Goal: Information Seeking & Learning: Check status

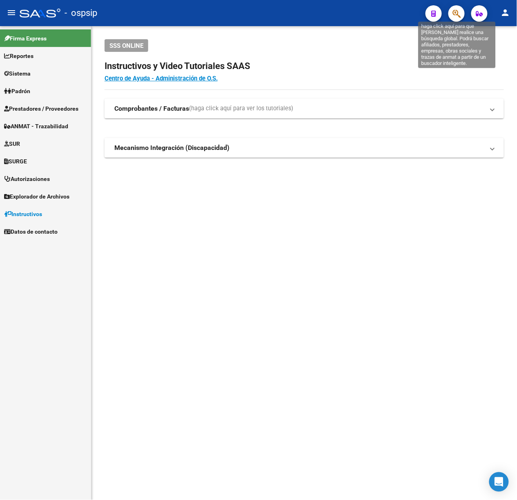
click at [451, 13] on button "button" at bounding box center [457, 13] width 16 height 16
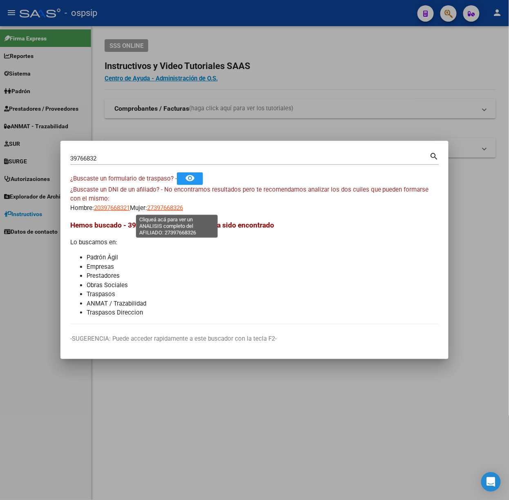
click at [179, 206] on span "27397668326" at bounding box center [165, 207] width 36 height 7
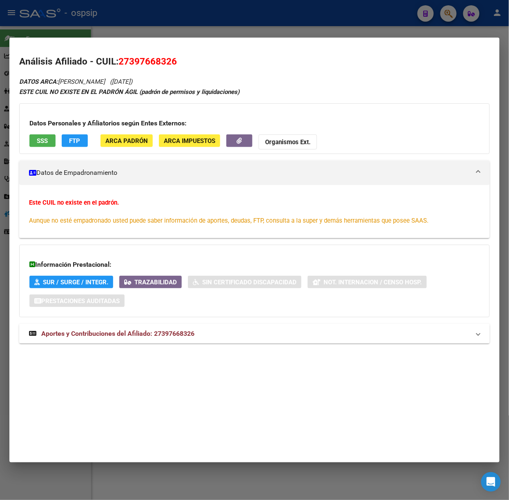
click at [166, 338] on strong "Aportes y Contribuciones del Afiliado: 27397668326" at bounding box center [111, 334] width 165 height 10
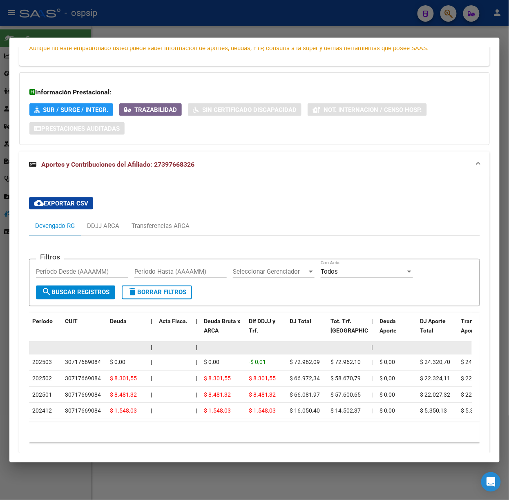
scroll to position [210, 0]
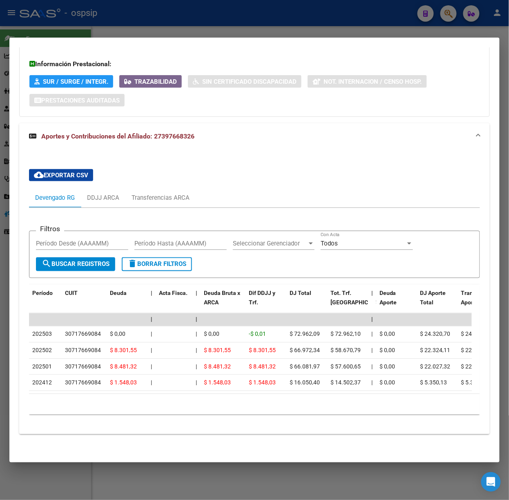
click at [81, 23] on div at bounding box center [254, 250] width 509 height 500
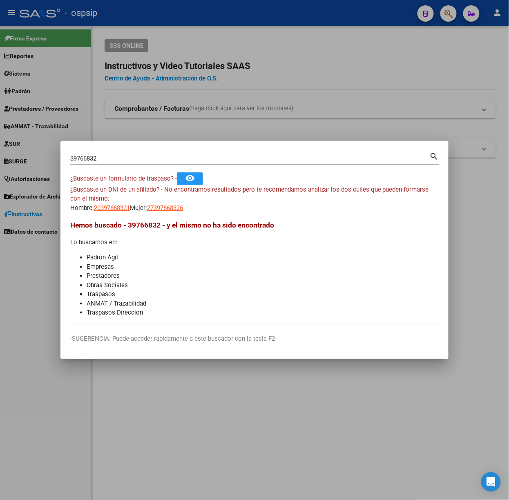
click at [95, 160] on input "39766832" at bounding box center [249, 158] width 359 height 7
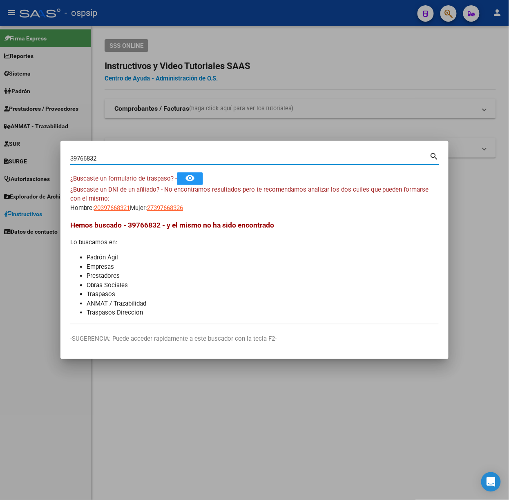
click at [95, 160] on input "39766832" at bounding box center [249, 158] width 359 height 7
type input "49117576"
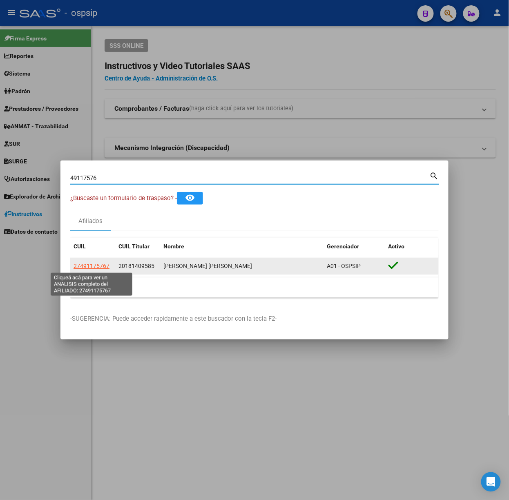
click at [100, 265] on span "27491175767" at bounding box center [92, 266] width 36 height 7
type textarea "27491175767"
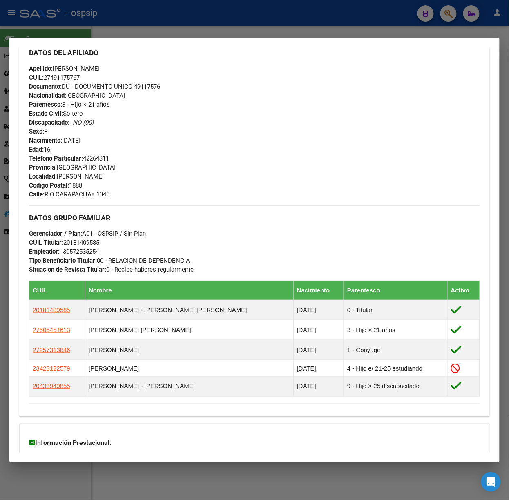
scroll to position [375, 0]
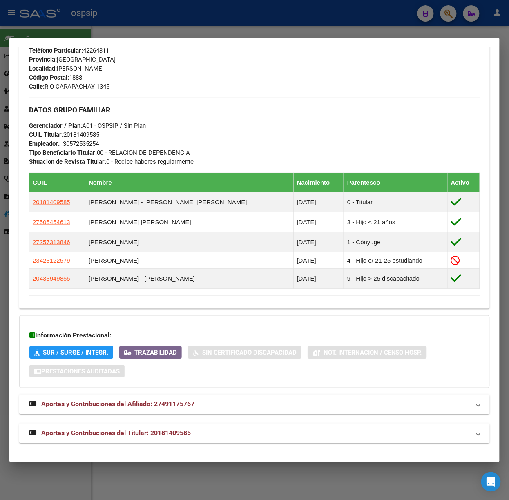
click at [158, 437] on span "Aportes y Contribuciones del Titular: 20181409585" at bounding box center [116, 433] width 150 height 8
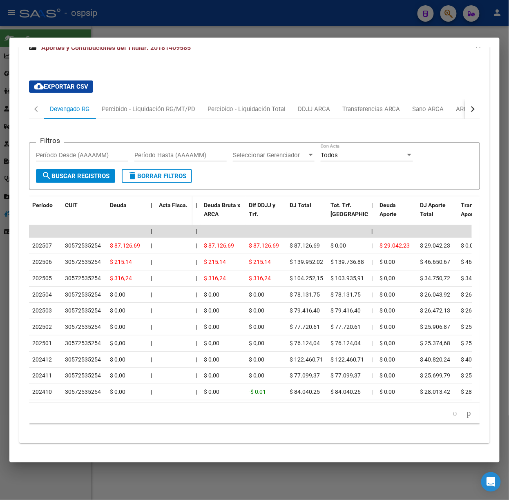
scroll to position [773, 0]
click at [114, 25] on div at bounding box center [254, 250] width 509 height 500
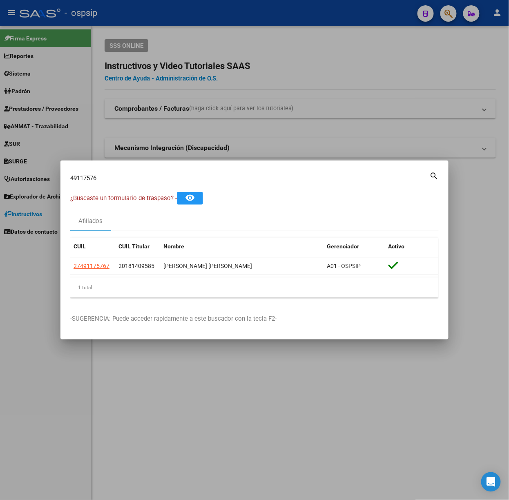
click at [101, 176] on input "49117576" at bounding box center [249, 177] width 359 height 7
type input "59803157"
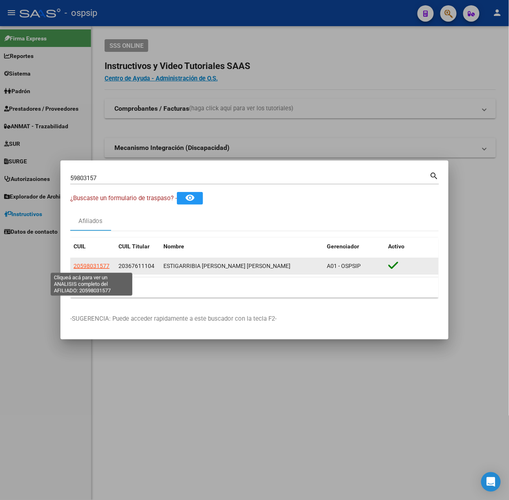
click at [85, 265] on span "20598031577" at bounding box center [92, 266] width 36 height 7
copy span "9"
type textarea "20598031577"
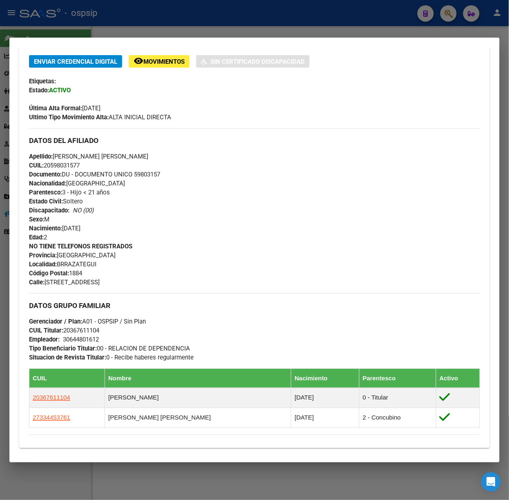
scroll to position [312, 0]
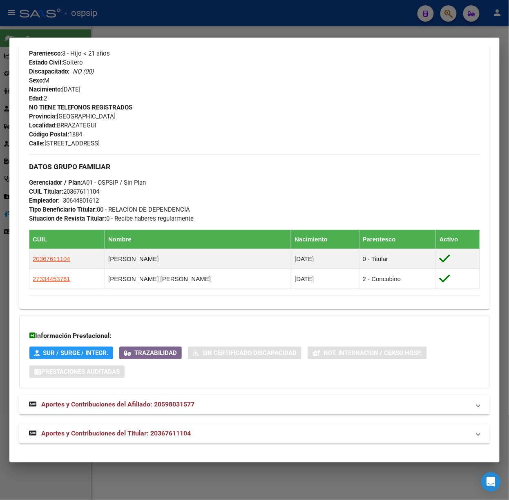
click at [176, 433] on span "Aportes y Contribuciones del Titular: 20367611104" at bounding box center [116, 434] width 150 height 8
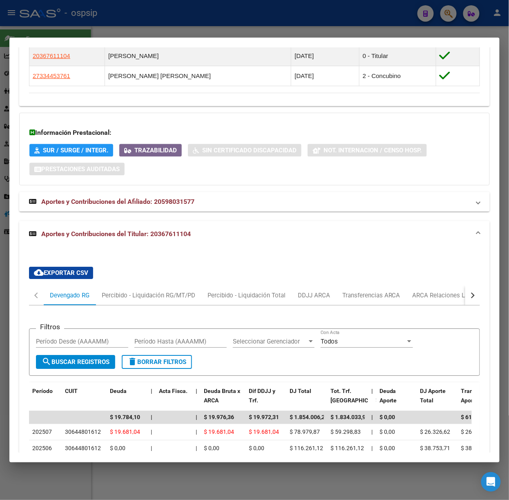
scroll to position [710, 0]
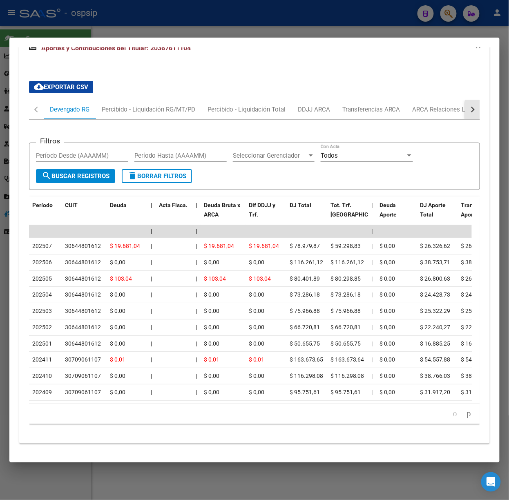
click at [465, 104] on button "button" at bounding box center [472, 110] width 15 height 20
click at [422, 105] on div "ARCA Relaciones Laborales" at bounding box center [415, 109] width 76 height 9
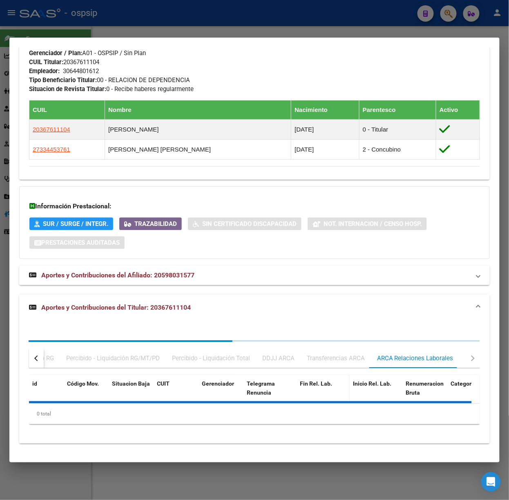
scroll to position [563, 0]
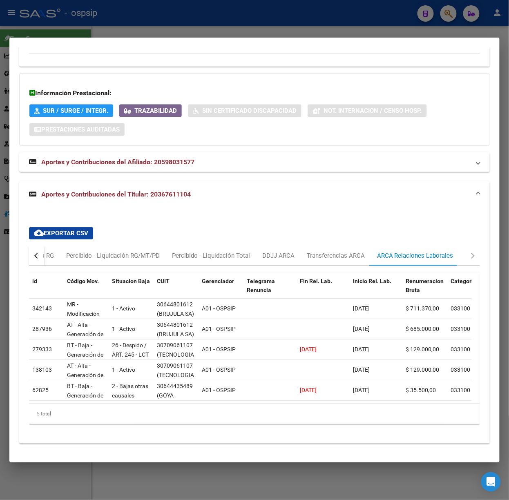
click at [97, 23] on div at bounding box center [254, 250] width 509 height 500
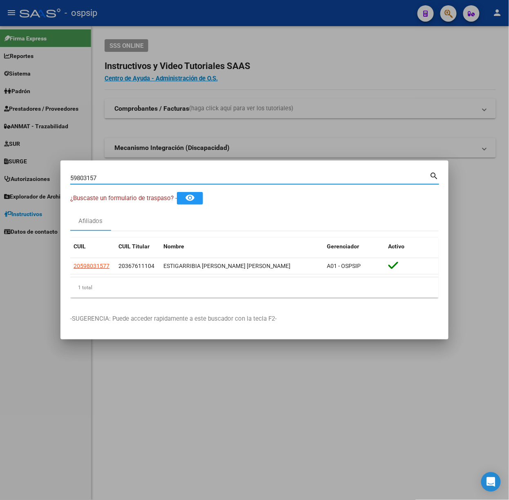
click at [109, 178] on input "59803157" at bounding box center [249, 177] width 359 height 7
type input "54659294"
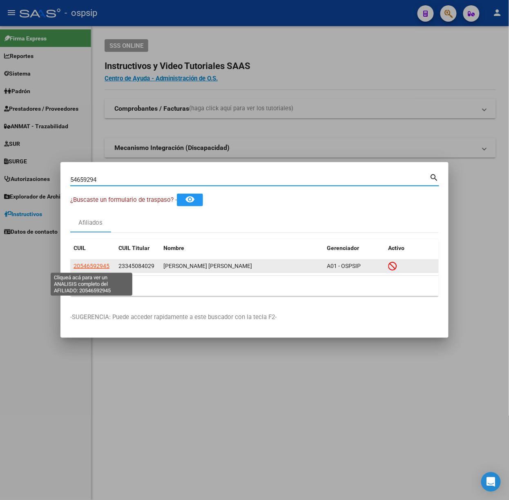
click at [105, 267] on span "20546592945" at bounding box center [92, 266] width 36 height 7
type textarea "20546592945"
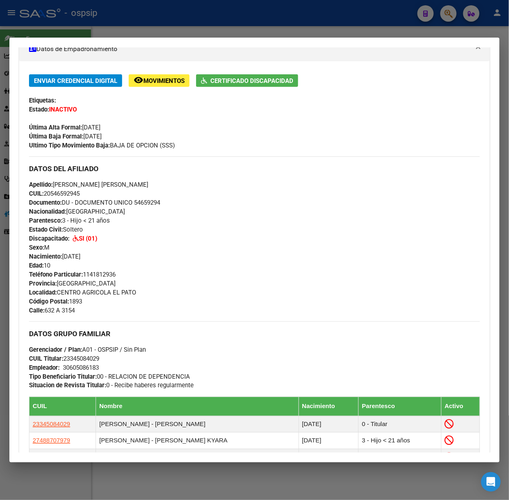
scroll to position [333, 0]
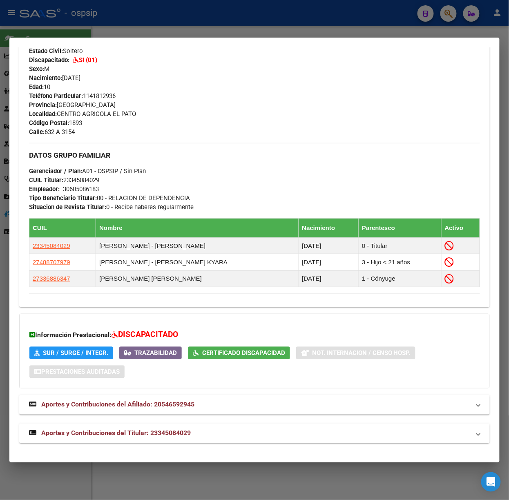
click at [199, 417] on div "DATOS PADRÓN ÁGIL: [PERSON_NAME] [PERSON_NAME] | INACTIVO | FAMILIAR DE: 233450…" at bounding box center [254, 94] width 471 height 698
click at [208, 422] on div "DATOS PADRÓN ÁGIL: [PERSON_NAME] [PERSON_NAME] | INACTIVO | FAMILIAR DE: 233450…" at bounding box center [254, 94] width 471 height 698
click at [214, 427] on mat-expansion-panel-header "Aportes y Contribuciones del Titular: 23345084029" at bounding box center [254, 434] width 471 height 20
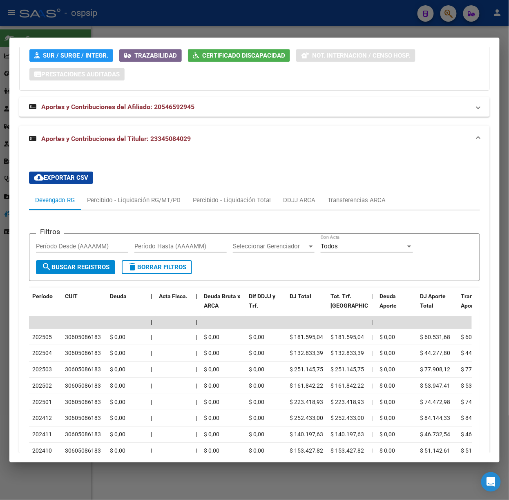
scroll to position [731, 0]
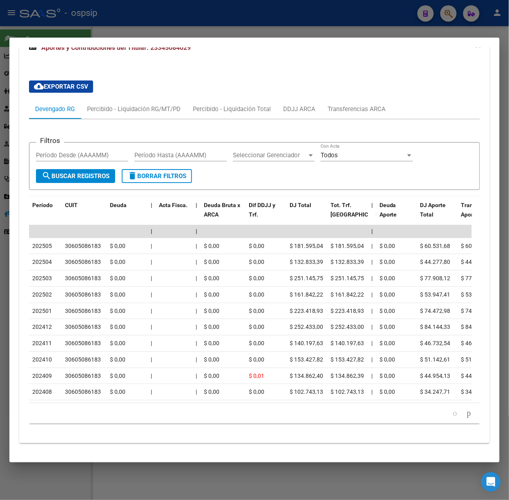
click at [218, 22] on div at bounding box center [254, 250] width 509 height 500
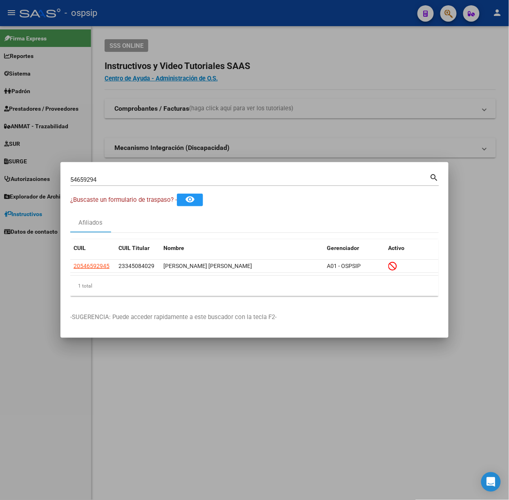
click at [136, 183] on div "54659294 Buscar (apellido, dni, [PERSON_NAME], [PERSON_NAME], cuit, obra social)" at bounding box center [249, 180] width 359 height 12
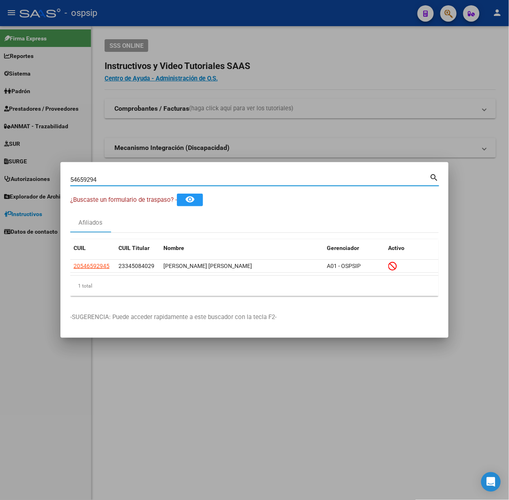
click at [132, 180] on input "54659294" at bounding box center [249, 179] width 359 height 7
type input "58210251"
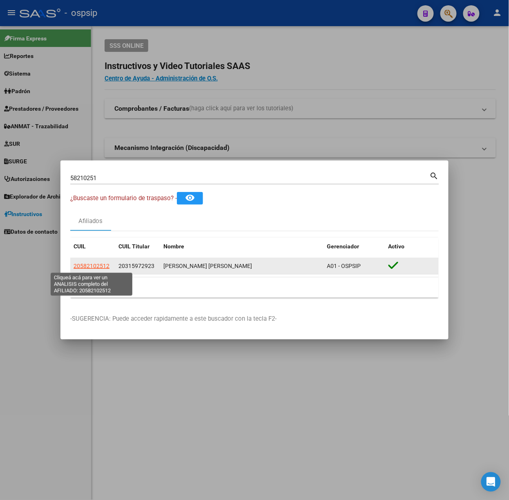
click at [97, 266] on span "20582102512" at bounding box center [92, 266] width 36 height 7
type textarea "20582102512"
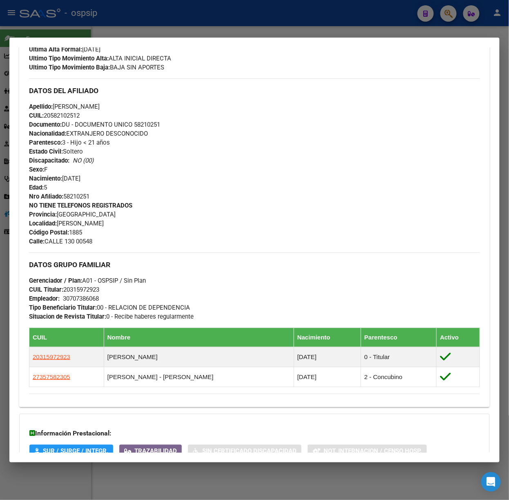
scroll to position [330, 0]
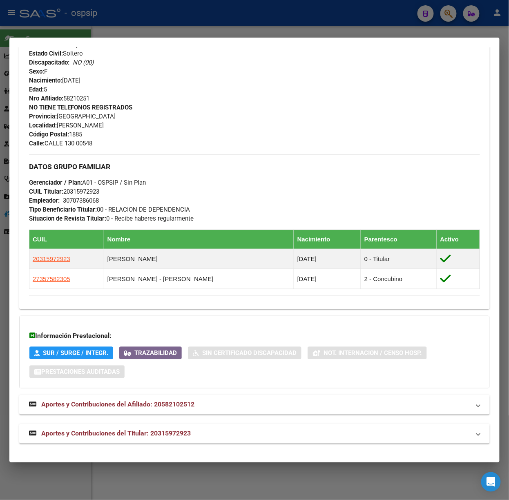
drag, startPoint x: 213, startPoint y: 436, endPoint x: 210, endPoint y: 417, distance: 19.0
click at [212, 436] on mat-panel-title "Aportes y Contribuciones del Titular: 20315972923" at bounding box center [249, 434] width 441 height 10
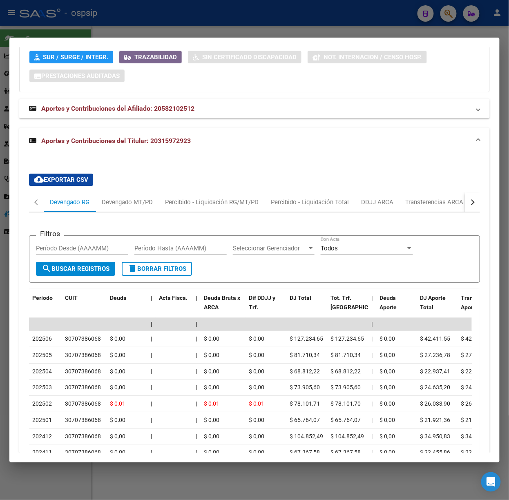
scroll to position [728, 0]
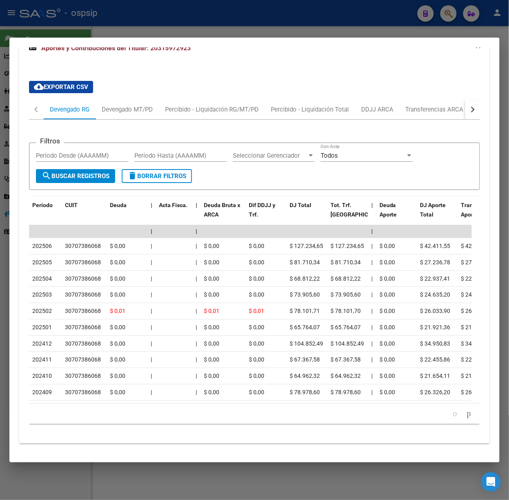
click at [154, 30] on div at bounding box center [254, 250] width 509 height 500
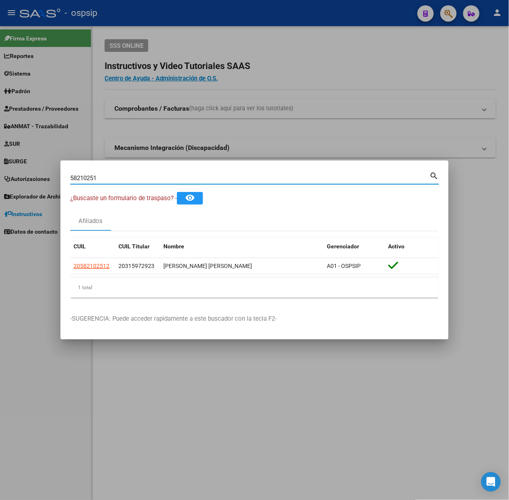
click at [154, 175] on input "58210251" at bounding box center [249, 177] width 359 height 7
type input "35265583"
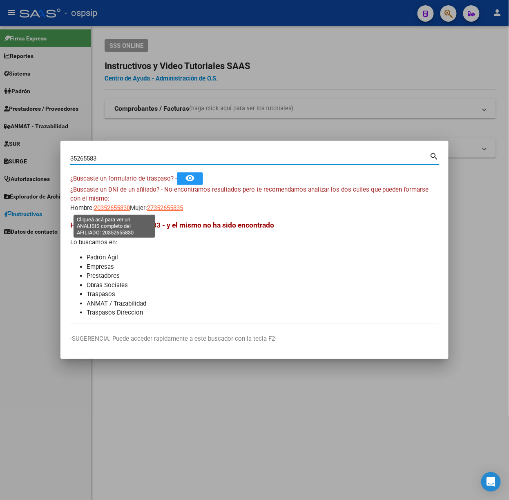
click at [98, 206] on span "20352655830" at bounding box center [112, 207] width 36 height 7
type textarea "20352655830"
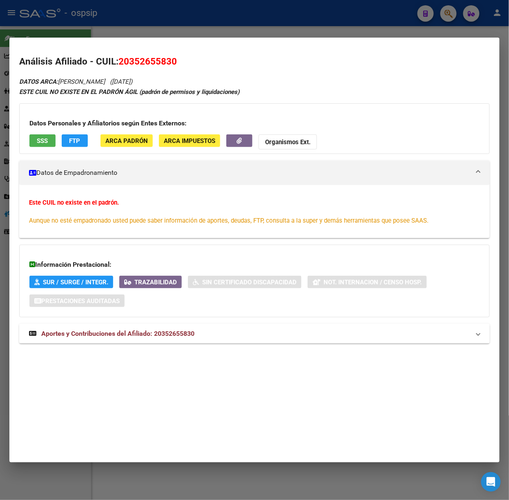
click at [225, 327] on mat-expansion-panel-header "Aportes y Contribuciones del Afiliado: 20352655830" at bounding box center [254, 334] width 471 height 20
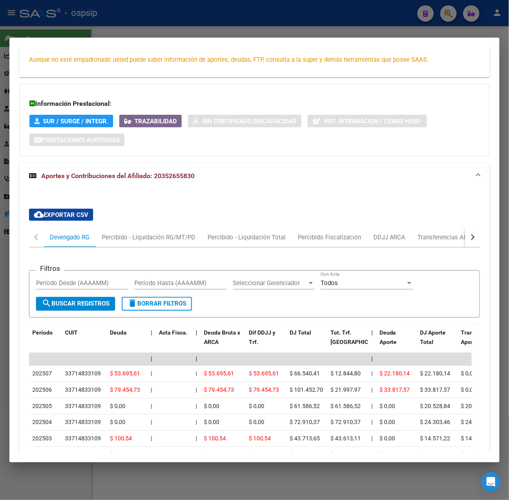
scroll to position [272, 0]
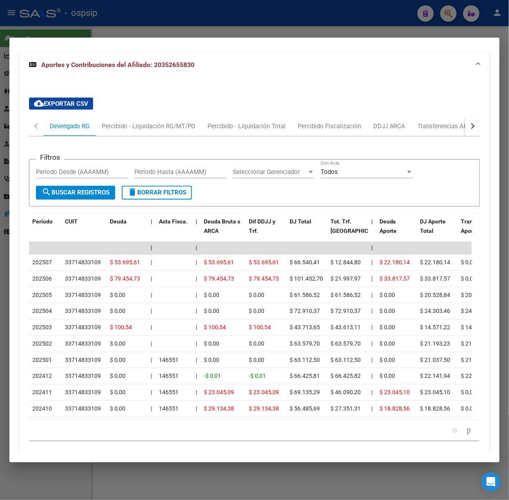
click at [169, 30] on div at bounding box center [254, 250] width 509 height 500
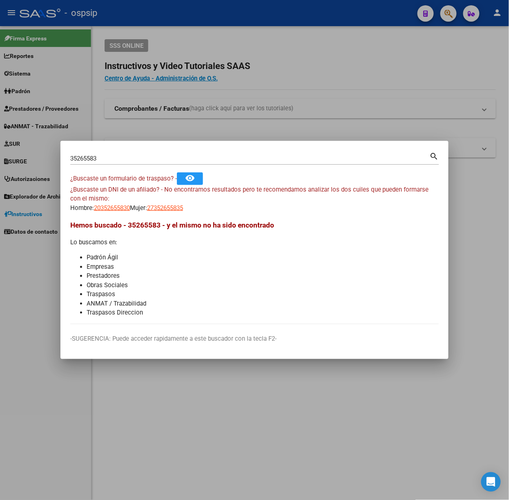
click at [164, 156] on input "35265583" at bounding box center [249, 158] width 359 height 7
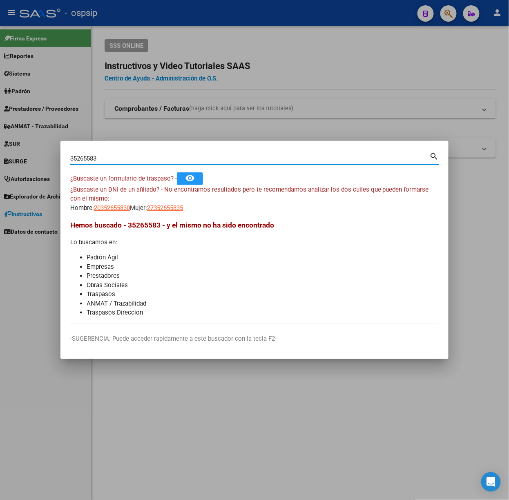
click at [164, 156] on input "35265583" at bounding box center [249, 158] width 359 height 7
type input "40979079"
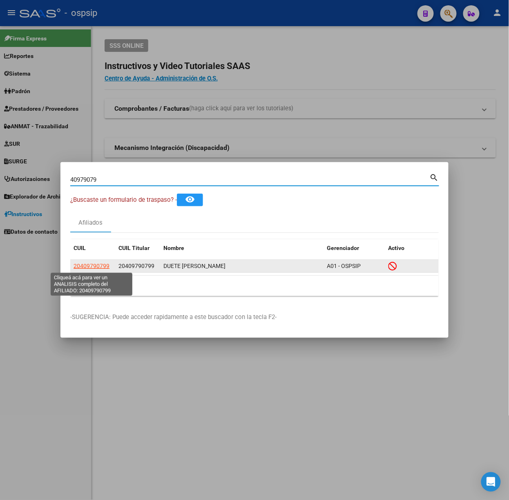
click at [102, 266] on span "20409790799" at bounding box center [92, 266] width 36 height 7
type textarea "20409790799"
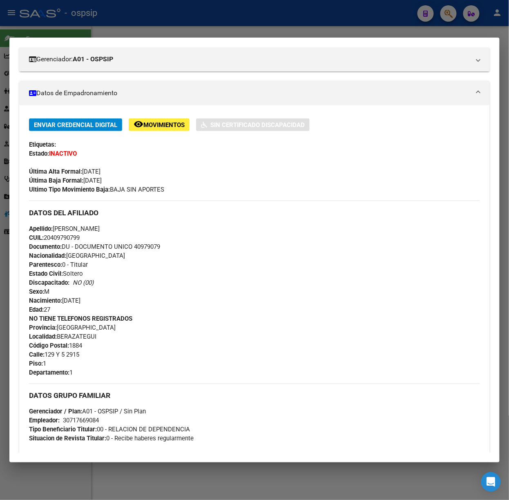
scroll to position [270, 0]
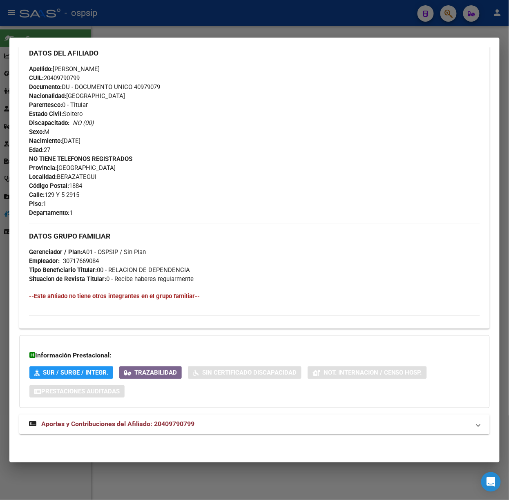
click at [209, 428] on mat-panel-title "Aportes y Contribuciones del Afiliado: 20409790799" at bounding box center [249, 425] width 441 height 10
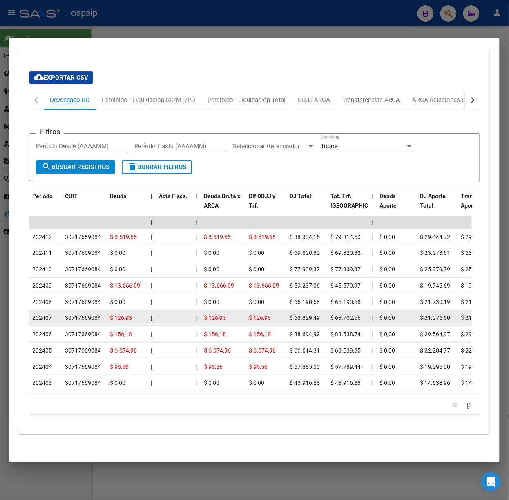
scroll to position [667, 0]
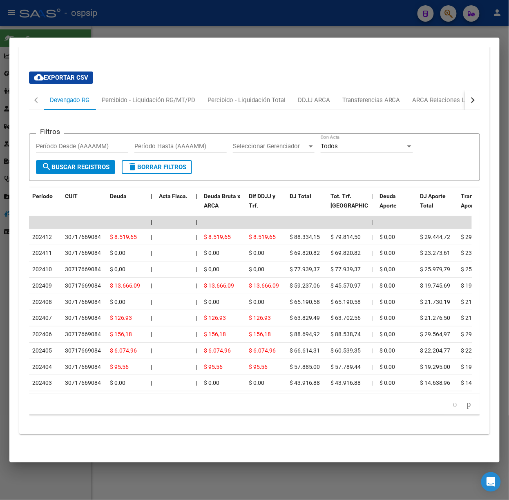
click at [140, 29] on div at bounding box center [254, 250] width 509 height 500
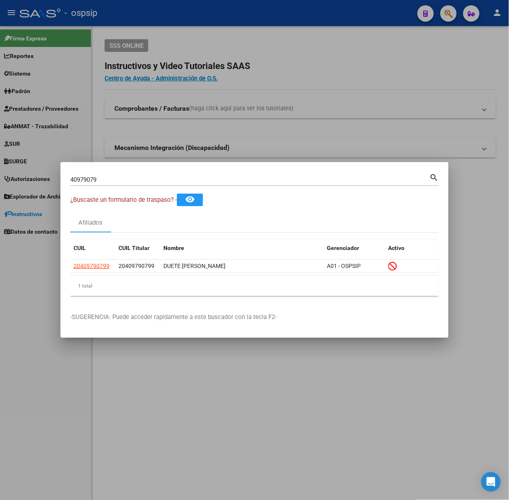
click at [167, 177] on input "40979079" at bounding box center [249, 179] width 359 height 7
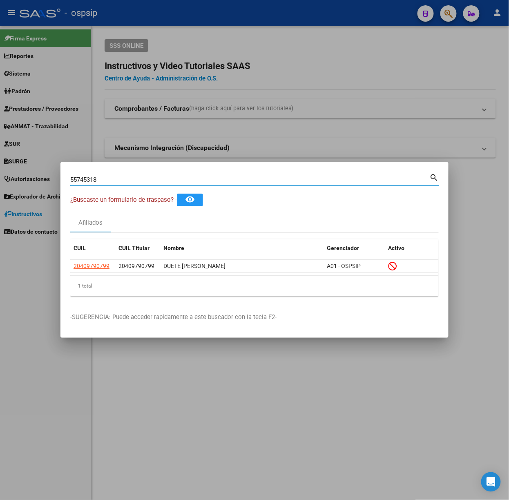
type input "55745318"
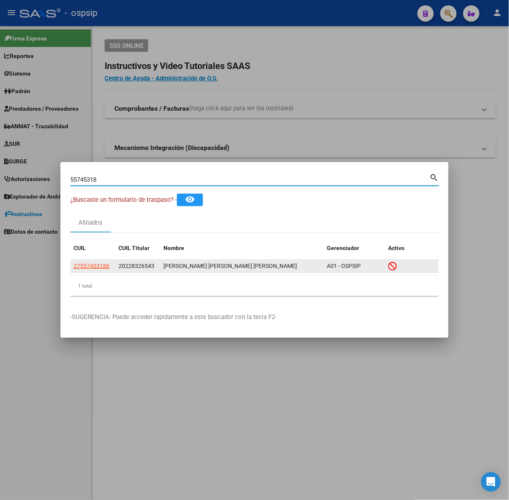
click at [74, 266] on span "27557453186" at bounding box center [92, 266] width 36 height 7
type textarea "27557453186"
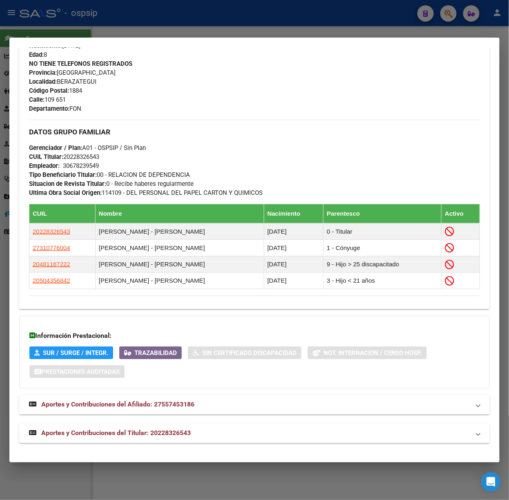
click at [219, 437] on mat-panel-title "Aportes y Contribuciones del Titular: 20228326543" at bounding box center [249, 433] width 441 height 10
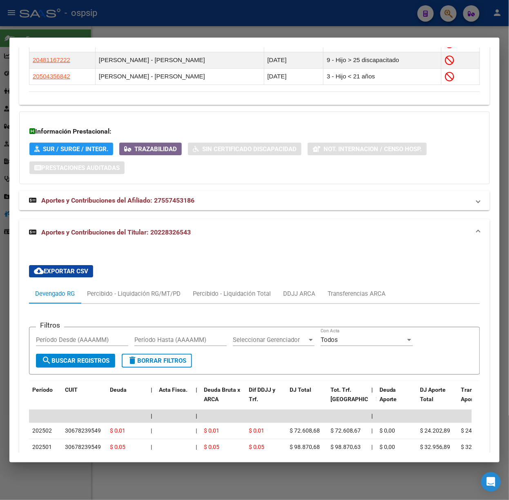
scroll to position [773, 0]
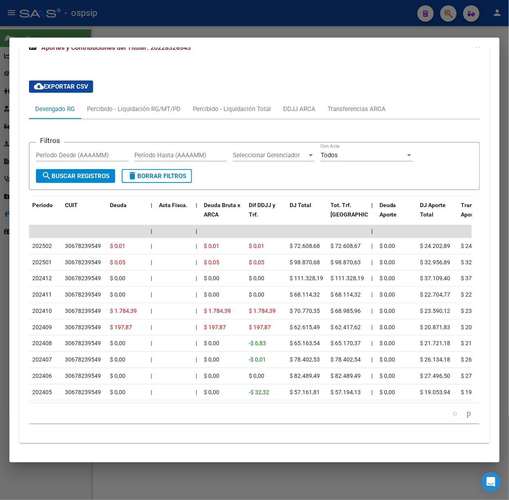
click at [123, 28] on div at bounding box center [254, 250] width 509 height 500
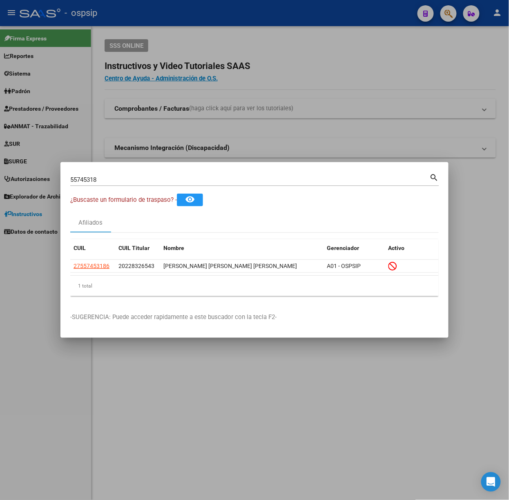
click at [136, 179] on input "55745318" at bounding box center [249, 179] width 359 height 7
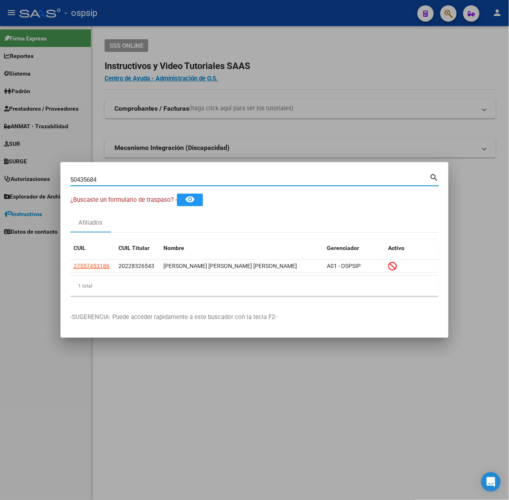
type input "50435684"
click at [105, 270] on app-link-go-to "20504356842" at bounding box center [92, 265] width 36 height 9
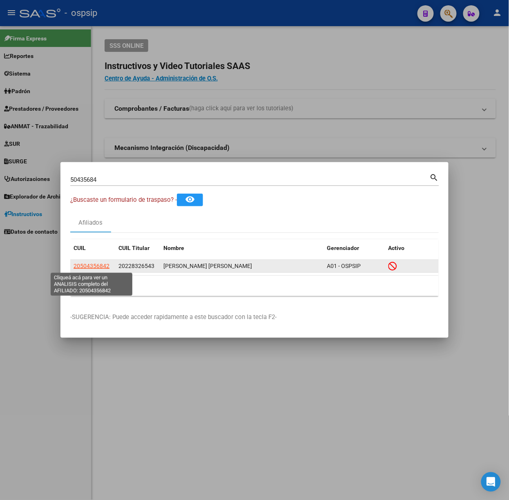
click at [98, 267] on span "20504356842" at bounding box center [92, 266] width 36 height 7
type textarea "20504356842"
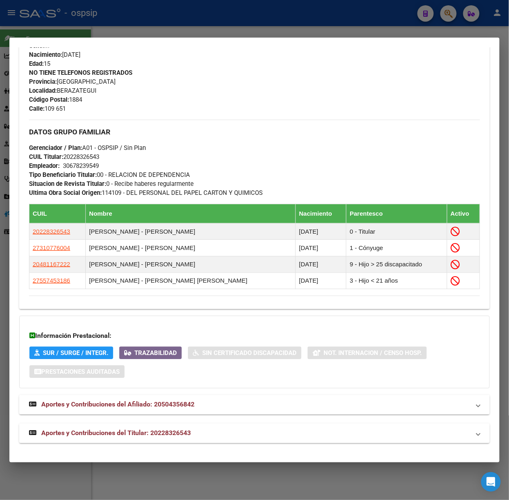
click at [208, 431] on mat-panel-title "Aportes y Contribuciones del Titular: 20228326543" at bounding box center [249, 433] width 441 height 10
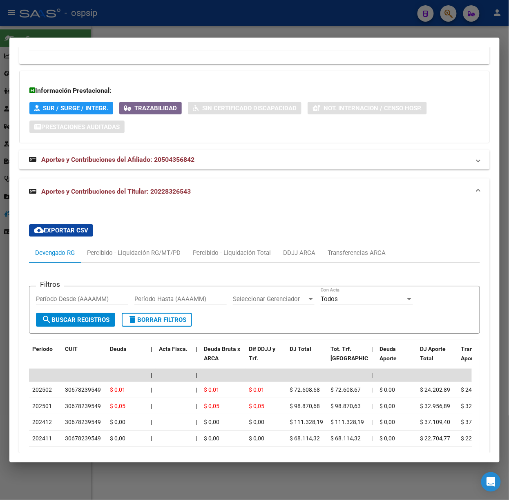
scroll to position [677, 0]
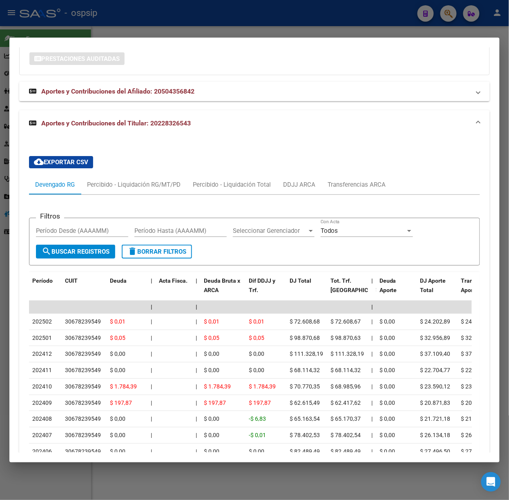
click at [192, 22] on div at bounding box center [254, 250] width 509 height 500
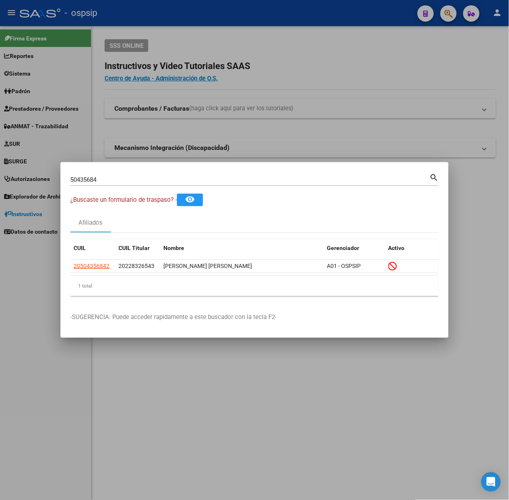
click at [191, 174] on div "50435684 Buscar (apellido, dni, [PERSON_NAME], [PERSON_NAME], cuit, obra social)" at bounding box center [249, 180] width 359 height 12
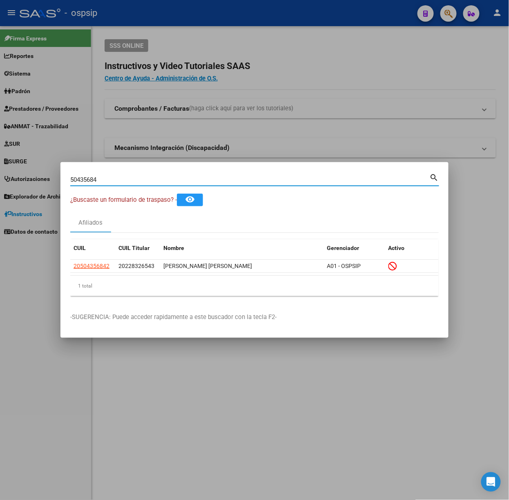
click at [193, 175] on div "50435684 Buscar (apellido, dni, [PERSON_NAME], [PERSON_NAME], cuit, obra social)" at bounding box center [249, 180] width 359 height 12
click at [196, 176] on input "50435684" at bounding box center [249, 179] width 359 height 7
type input "57590946"
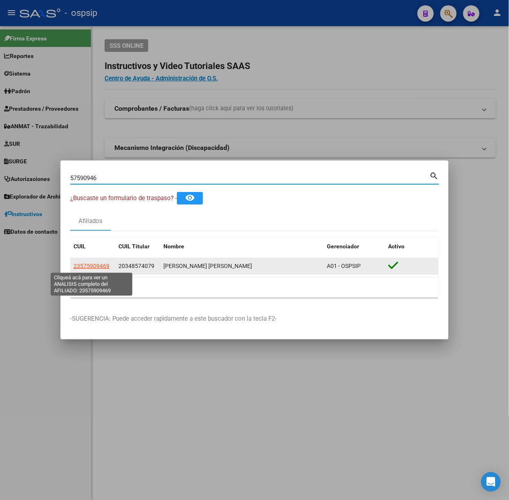
click at [101, 266] on span "23575909469" at bounding box center [92, 266] width 36 height 7
type textarea "23575909469"
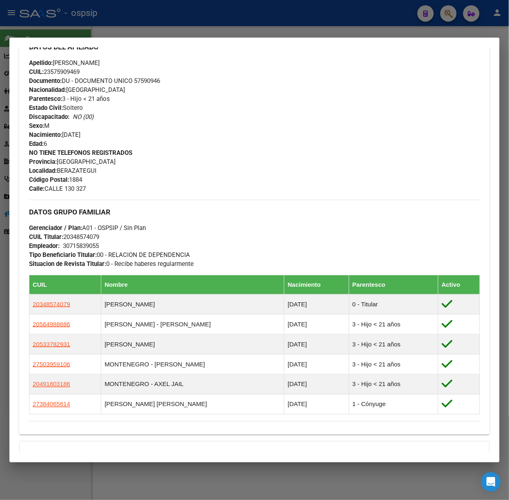
scroll to position [382, 0]
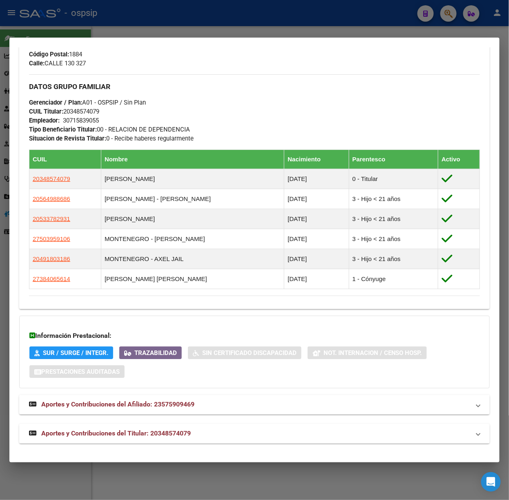
click at [221, 442] on mat-expansion-panel-header "Aportes y Contribuciones del Titular: 20348574079" at bounding box center [254, 434] width 471 height 20
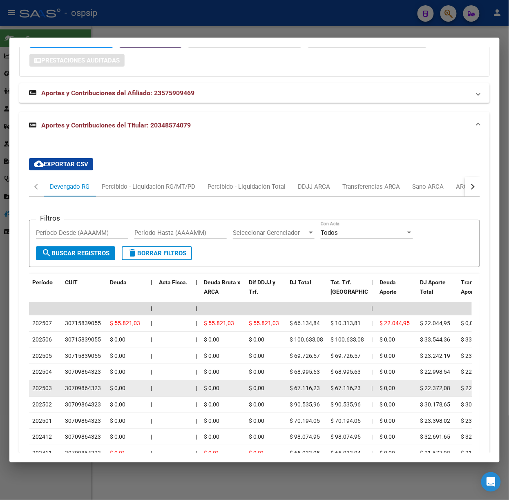
scroll to position [781, 0]
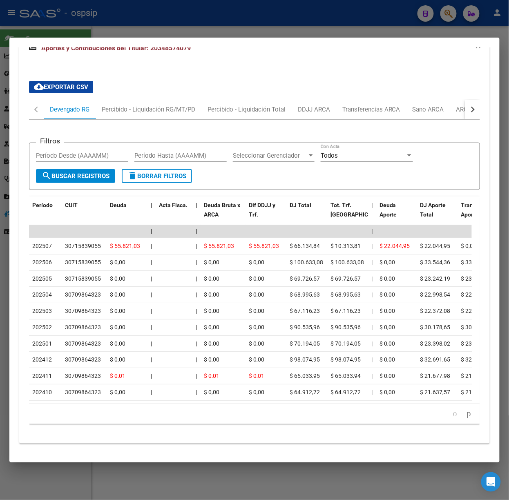
click at [84, 28] on div at bounding box center [254, 250] width 509 height 500
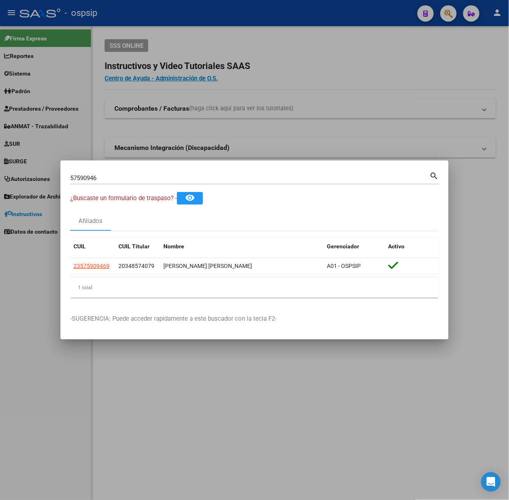
click at [121, 179] on input "57590946" at bounding box center [249, 177] width 359 height 7
type input "43398807"
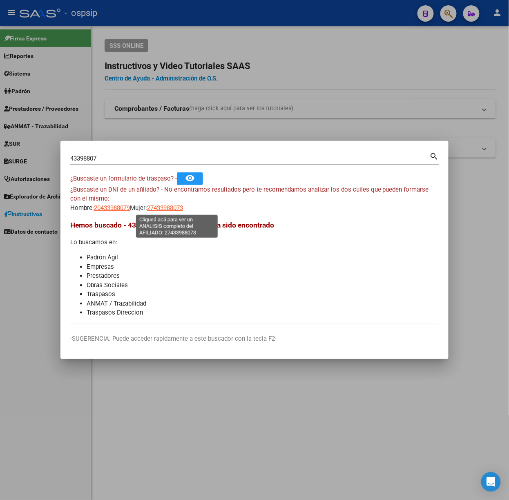
click at [167, 208] on span "27433988073" at bounding box center [165, 207] width 36 height 7
type textarea "27433988073"
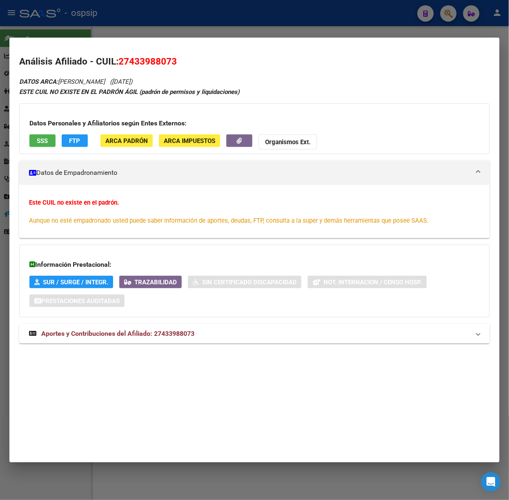
click at [203, 320] on div "DATOS ARCA: [PERSON_NAME] ESPERANZA ([DATE]) ESTE CUIL NO EXISTE EN EL PADRÓN Á…" at bounding box center [254, 214] width 471 height 276
click at [209, 334] on mat-panel-title "Aportes y Contribuciones del Afiliado: 27433988073" at bounding box center [249, 334] width 441 height 10
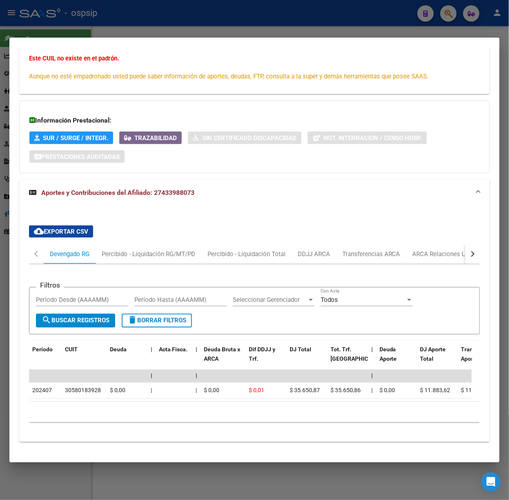
scroll to position [161, 0]
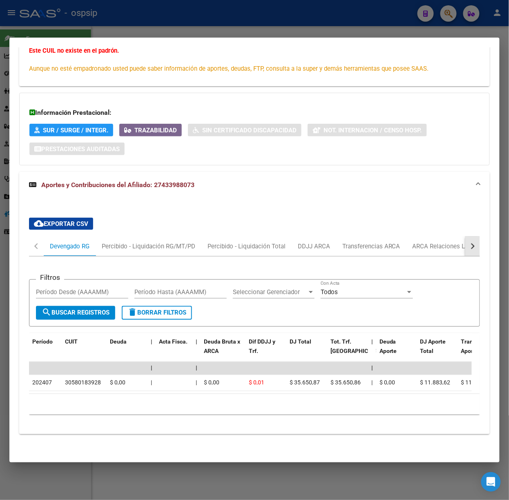
click at [465, 239] on button "button" at bounding box center [472, 247] width 15 height 20
click at [439, 237] on div "ARCA Relaciones Laborales" at bounding box center [415, 247] width 89 height 20
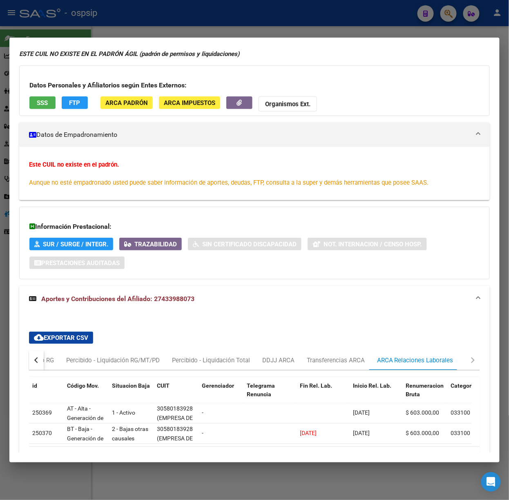
scroll to position [100, 0]
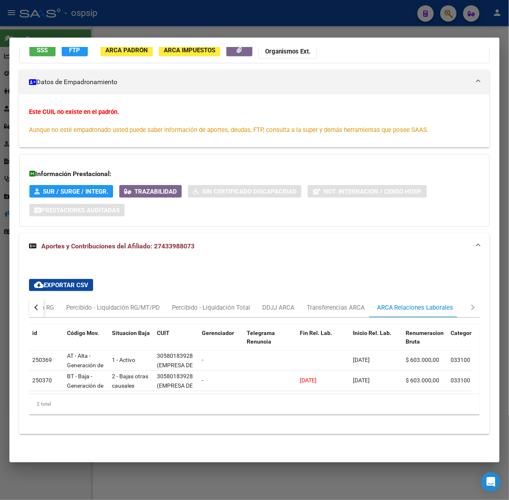
click at [215, 12] on div at bounding box center [254, 250] width 509 height 500
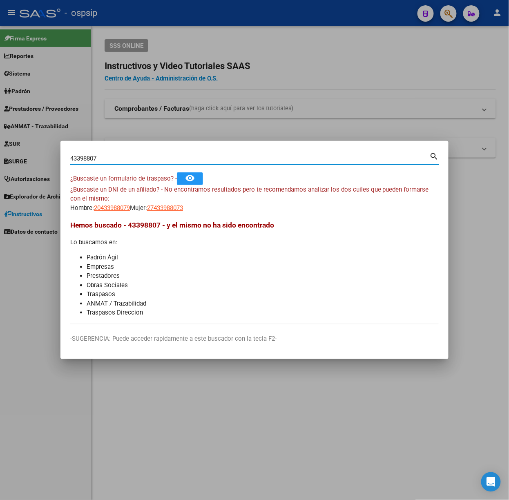
click at [123, 155] on input "43398807" at bounding box center [249, 158] width 359 height 7
type input "24672784"
click at [169, 204] on span "27246727843" at bounding box center [165, 207] width 36 height 7
type textarea "27246727843"
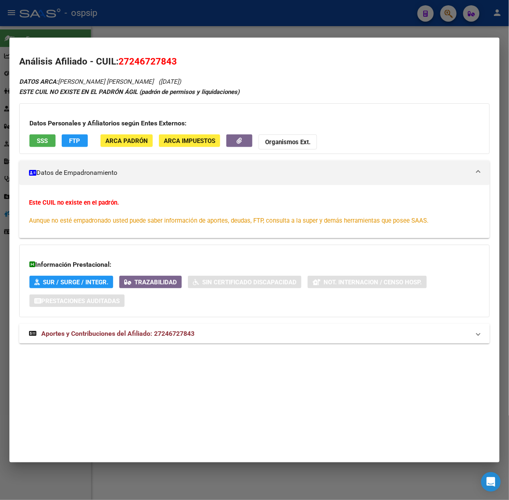
click at [194, 326] on mat-expansion-panel-header "Aportes y Contribuciones del Afiliado: 27246727843" at bounding box center [254, 334] width 471 height 20
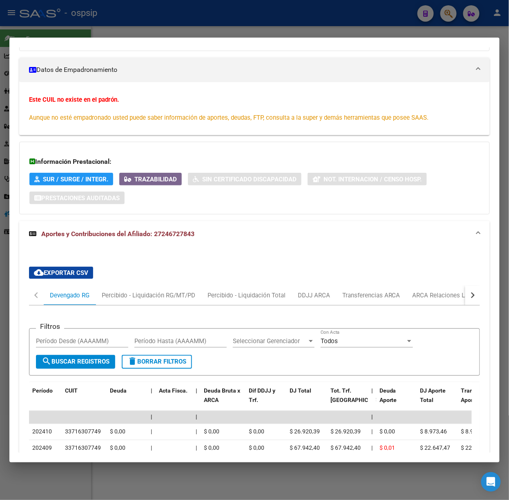
scroll to position [210, 0]
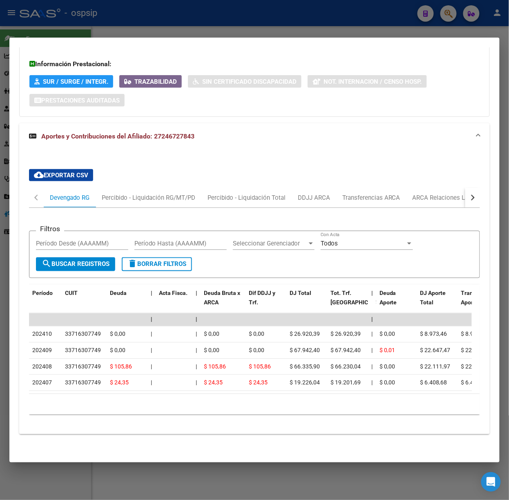
click at [467, 188] on button "button" at bounding box center [472, 198] width 15 height 20
click at [442, 193] on div "ARCA Relaciones Laborales" at bounding box center [415, 197] width 76 height 9
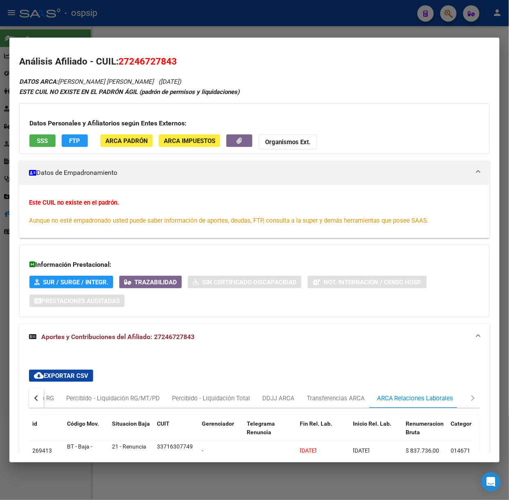
scroll to position [100, 0]
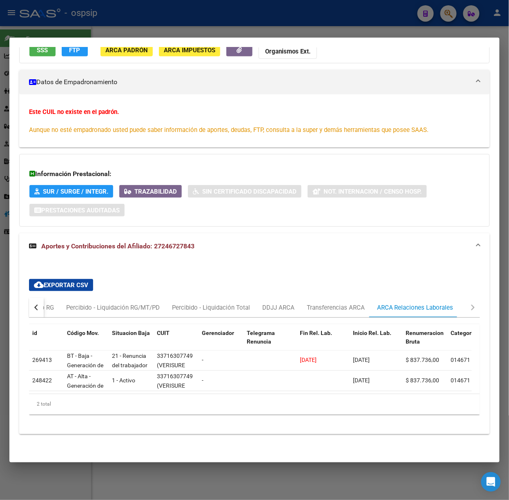
click at [82, 10] on div at bounding box center [254, 250] width 509 height 500
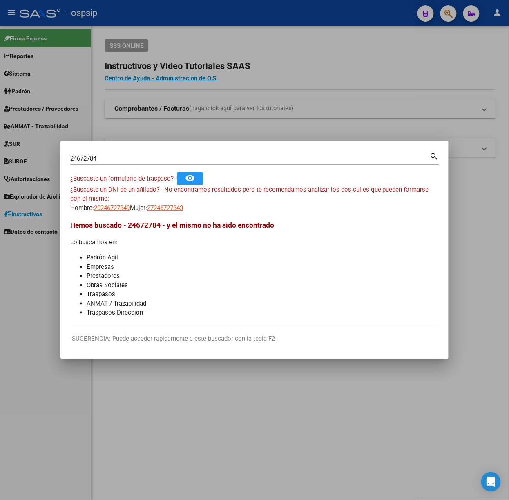
click at [120, 159] on input "24672784" at bounding box center [249, 158] width 359 height 7
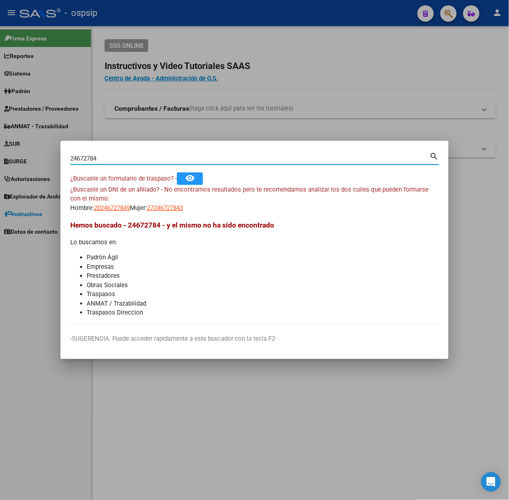
click at [118, 159] on input "24672784" at bounding box center [249, 158] width 359 height 7
type input "22832654"
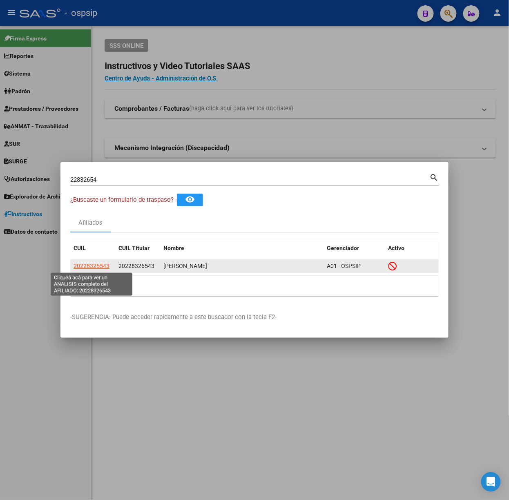
click at [98, 266] on span "20228326543" at bounding box center [92, 266] width 36 height 7
type textarea "20228326543"
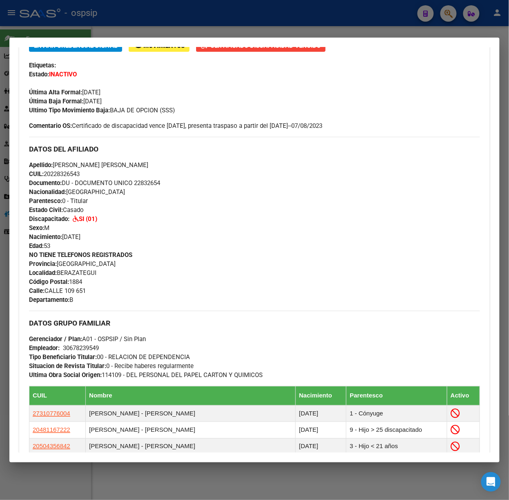
scroll to position [354, 0]
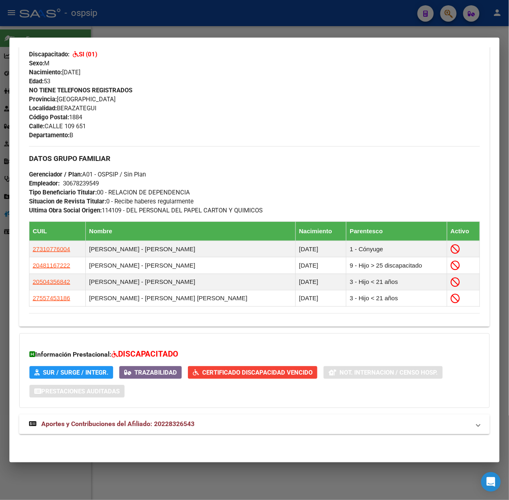
click at [175, 428] on strong "Aportes y Contribuciones del Afiliado: 20228326543" at bounding box center [111, 425] width 165 height 10
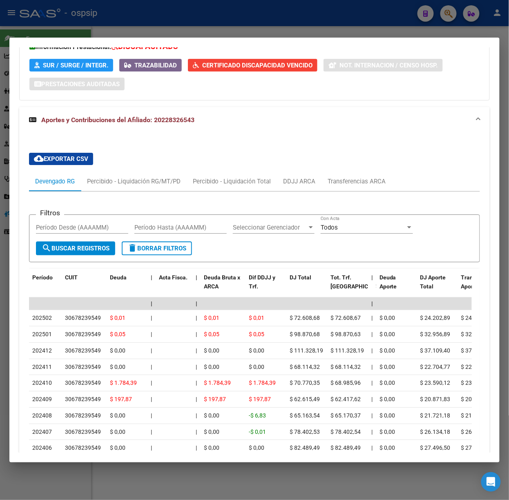
scroll to position [752, 0]
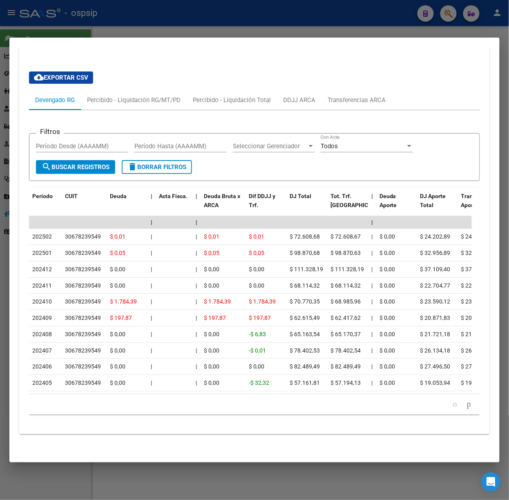
click at [87, 17] on div at bounding box center [254, 250] width 509 height 500
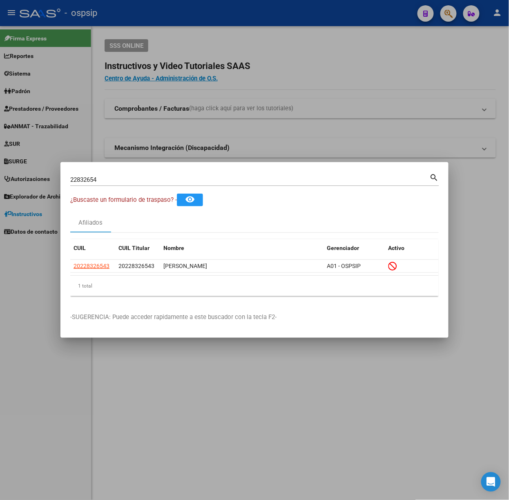
click at [109, 181] on input "22832654" at bounding box center [249, 179] width 359 height 7
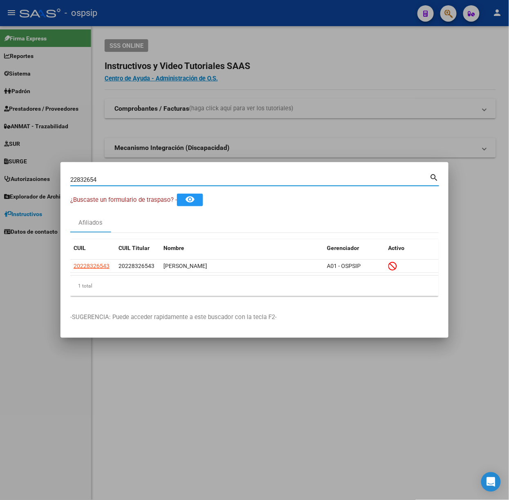
click at [109, 181] on input "22832654" at bounding box center [249, 179] width 359 height 7
type input "25542092"
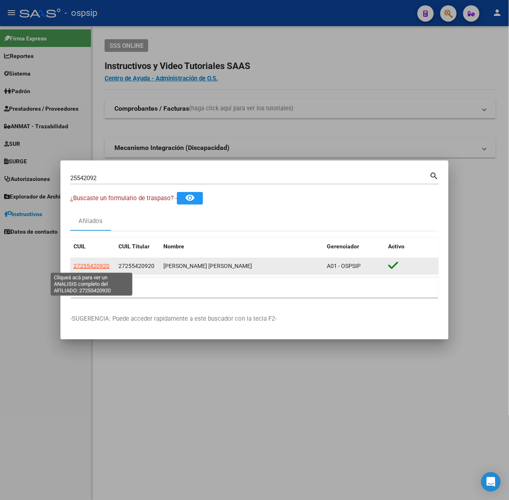
click at [99, 268] on span "27255420920" at bounding box center [92, 266] width 36 height 7
type textarea "27255420920"
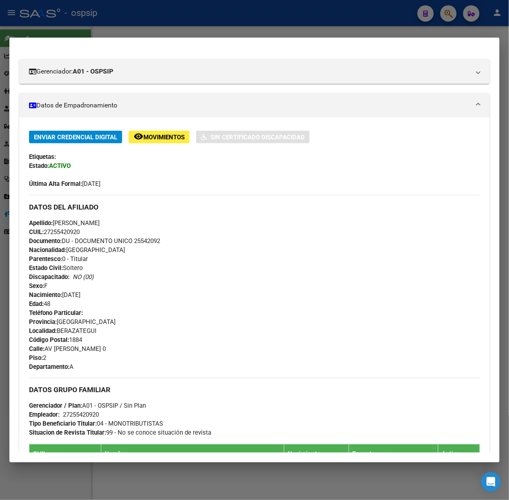
scroll to position [272, 0]
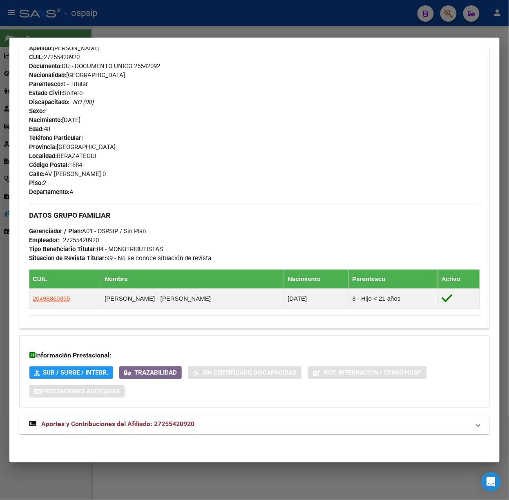
click at [225, 418] on mat-expansion-panel-header "Aportes y Contribuciones del Afiliado: 27255420920" at bounding box center [254, 425] width 471 height 20
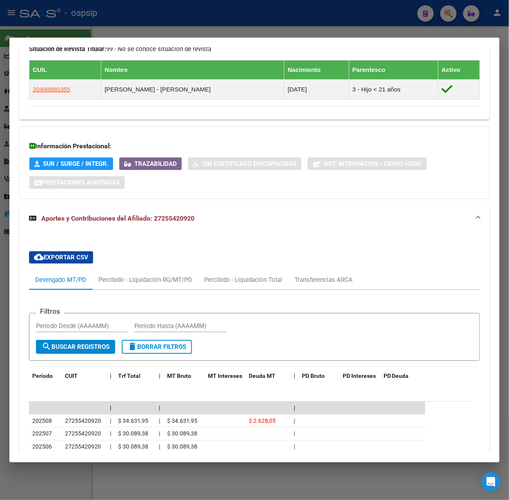
scroll to position [636, 0]
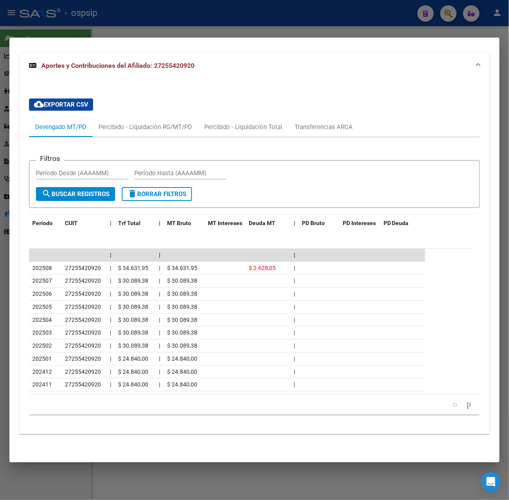
click at [187, 9] on div at bounding box center [254, 250] width 509 height 500
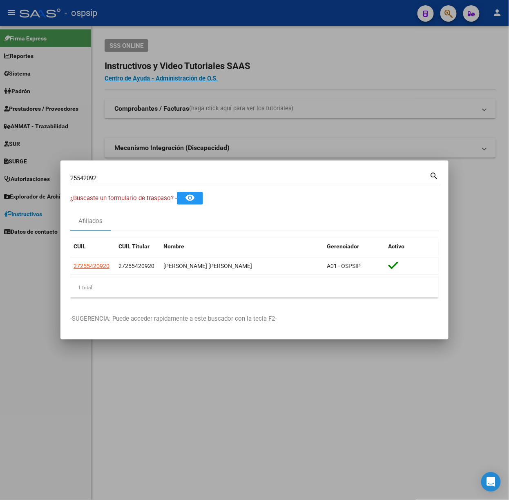
click at [165, 180] on input "25542092" at bounding box center [249, 177] width 359 height 7
type input "52981081"
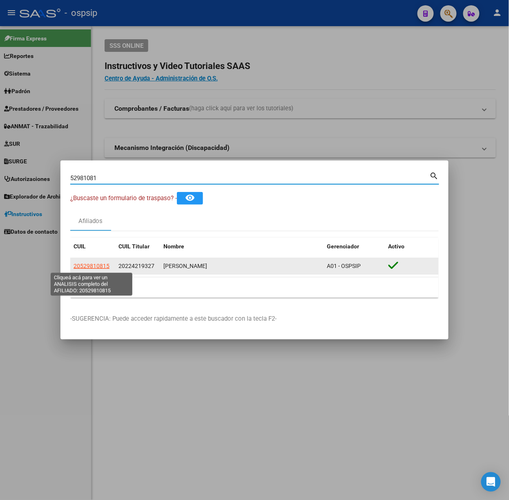
click at [97, 269] on span "20529810815" at bounding box center [92, 266] width 36 height 7
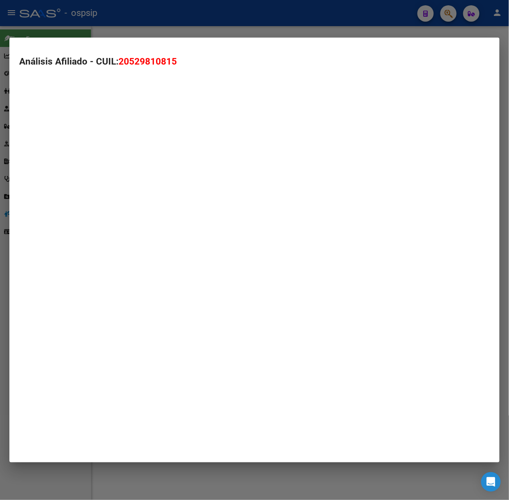
type textarea "20529810815"
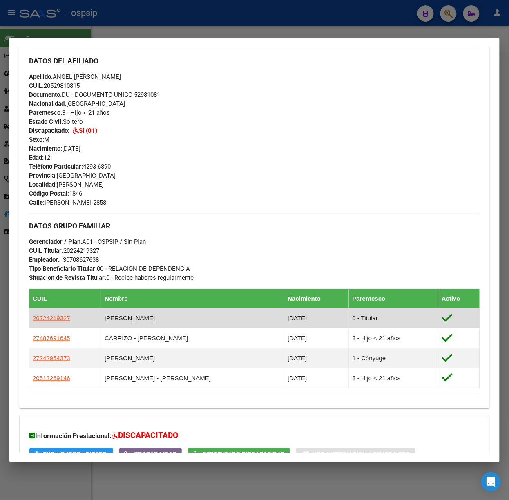
scroll to position [345, 0]
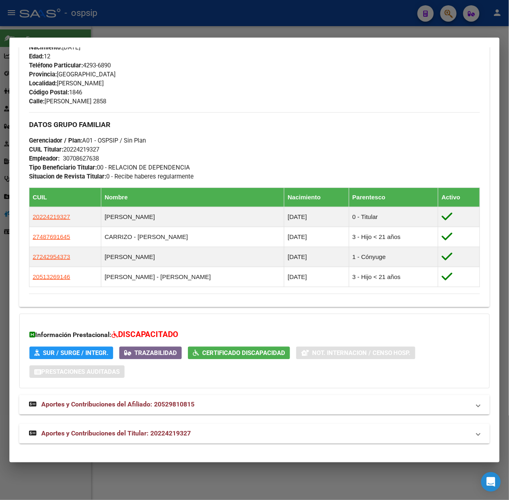
click at [206, 430] on mat-panel-title "Aportes y Contribuciones del Titular: 20224219327" at bounding box center [249, 434] width 441 height 10
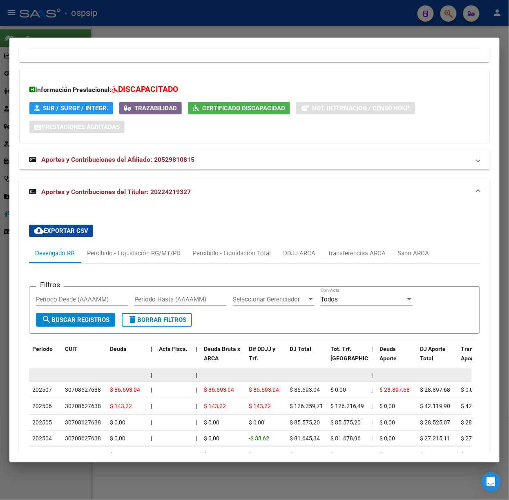
scroll to position [656, 0]
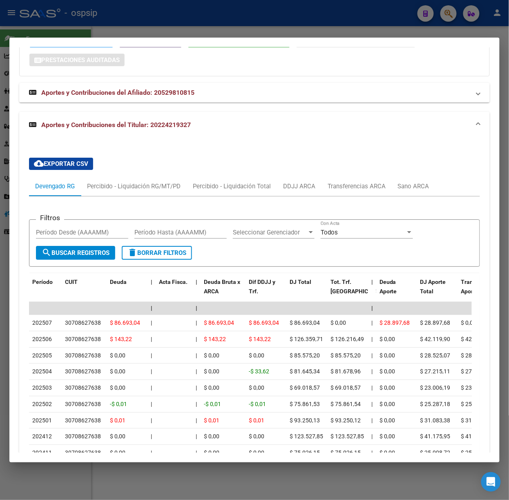
click at [207, 25] on div at bounding box center [254, 250] width 509 height 500
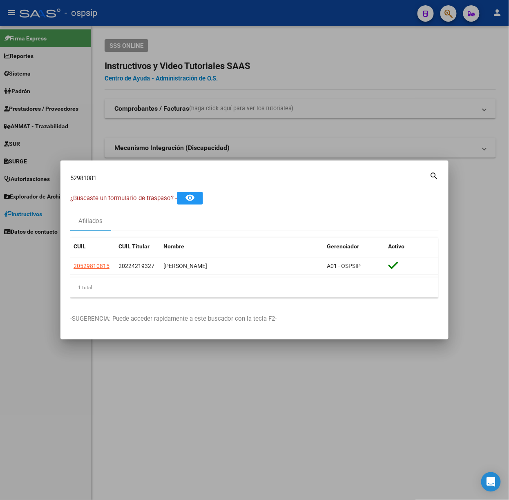
click at [114, 182] on div "52981081 Buscar (apellido, dni, [PERSON_NAME], nro traspaso, cuit, obra social)" at bounding box center [249, 178] width 359 height 12
click at [113, 174] on div "52981081 Buscar (apellido, dni, [PERSON_NAME], nro traspaso, cuit, obra social)" at bounding box center [249, 178] width 359 height 12
click at [116, 179] on input "52981081" at bounding box center [249, 177] width 359 height 7
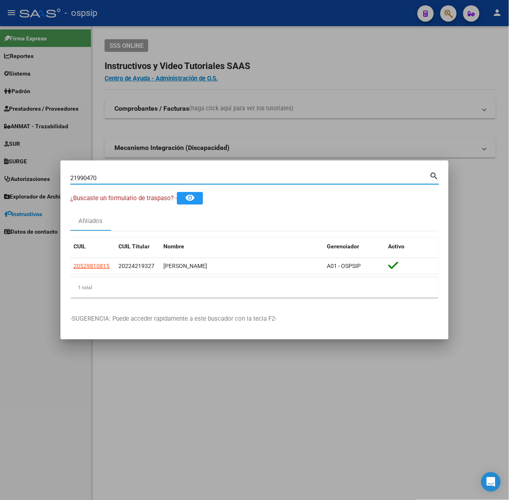
type input "21990470"
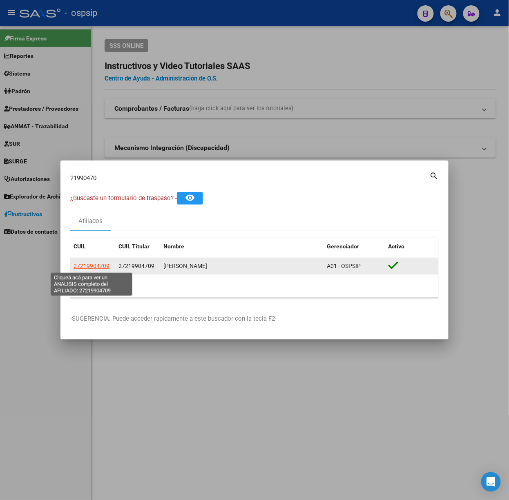
click at [108, 265] on span "27219904709" at bounding box center [92, 266] width 36 height 7
type textarea "27219904709"
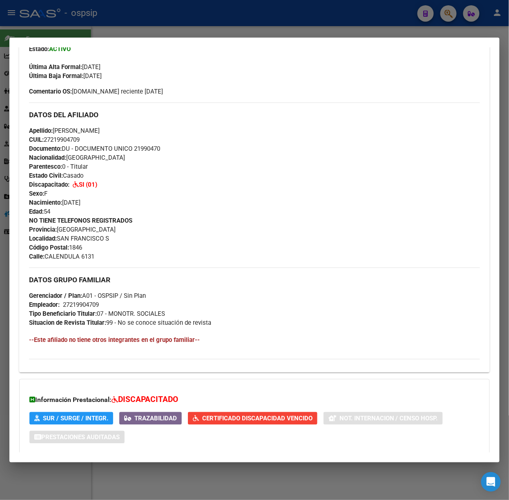
scroll to position [260, 0]
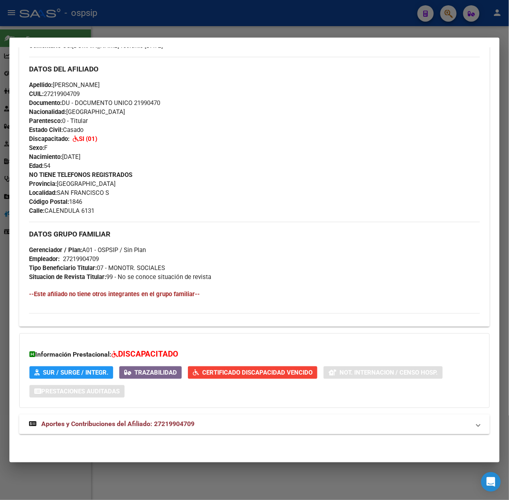
click at [203, 425] on mat-panel-title "Aportes y Contribuciones del Afiliado: 27219904709" at bounding box center [249, 425] width 441 height 10
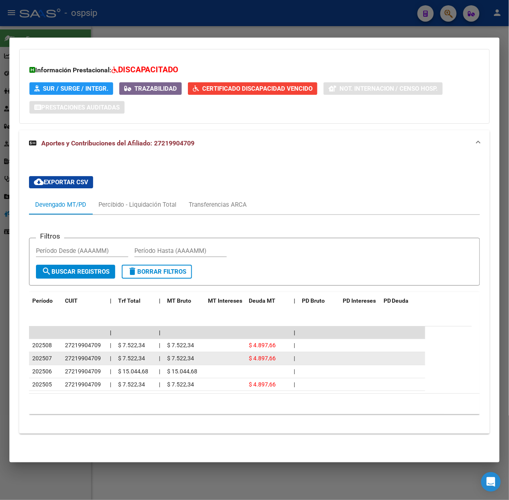
scroll to position [0, 0]
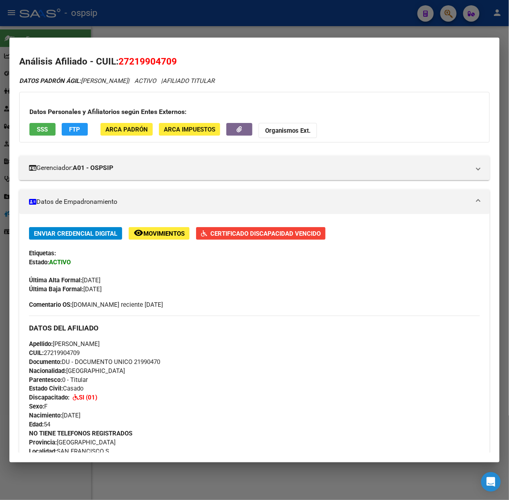
click at [137, 29] on div at bounding box center [254, 250] width 509 height 500
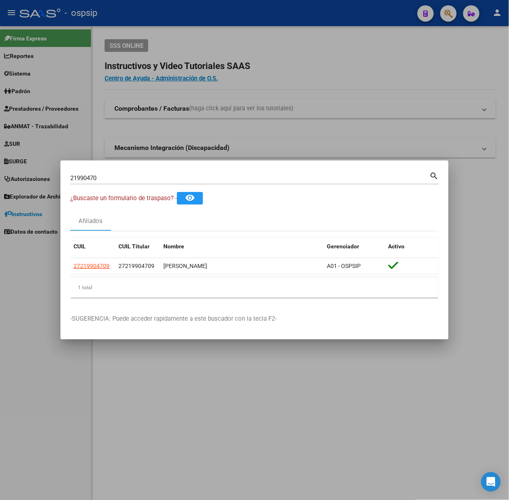
click at [166, 175] on input "21990470" at bounding box center [249, 177] width 359 height 7
type input "58120308"
click at [82, 263] on span "27581203085" at bounding box center [92, 266] width 36 height 7
type textarea "27581203085"
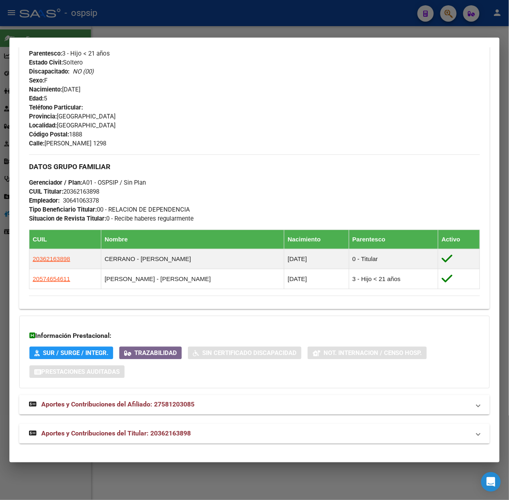
click at [176, 433] on span "Aportes y Contribuciones del Titular: 20362163898" at bounding box center [116, 434] width 150 height 8
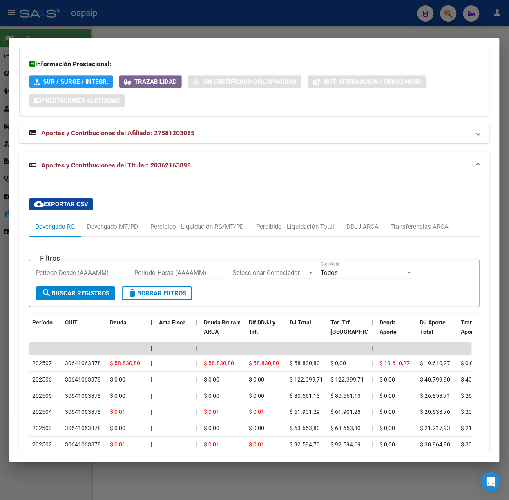
scroll to position [647, 0]
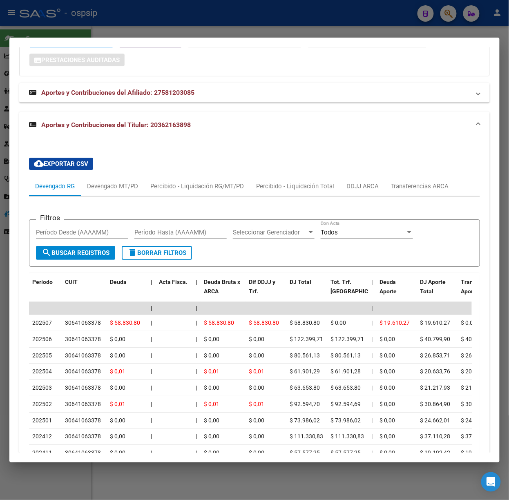
click at [249, 20] on div at bounding box center [254, 250] width 509 height 500
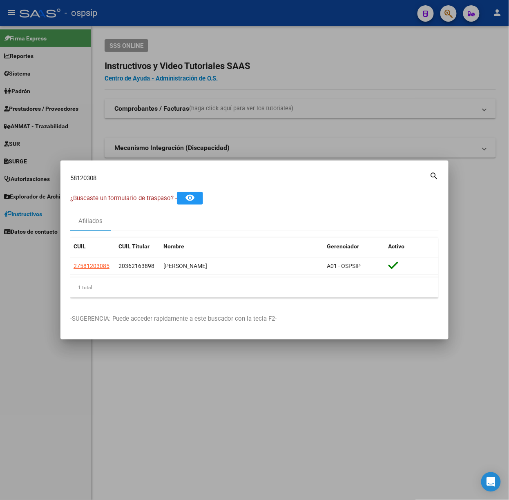
click at [211, 175] on input "58120308" at bounding box center [249, 177] width 359 height 7
type input "16452063"
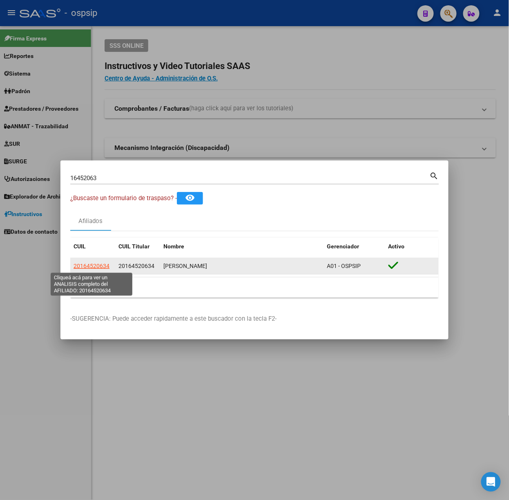
click at [88, 263] on span "20164520634" at bounding box center [92, 266] width 36 height 7
type textarea "20164520634"
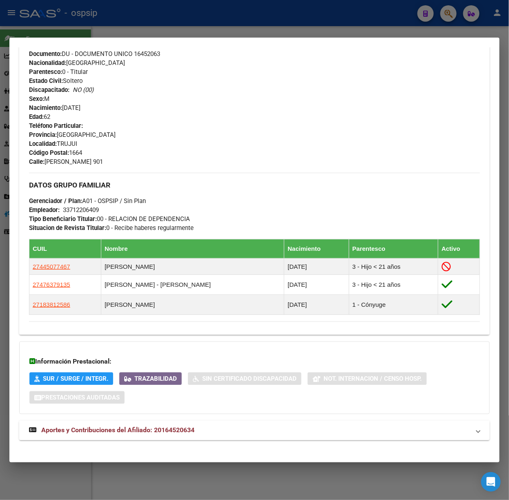
click at [176, 432] on span "Aportes y Contribuciones del Afiliado: 20164520634" at bounding box center [117, 430] width 153 height 8
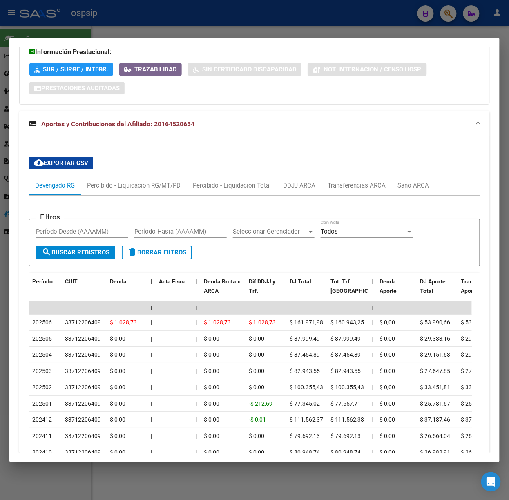
scroll to position [657, 0]
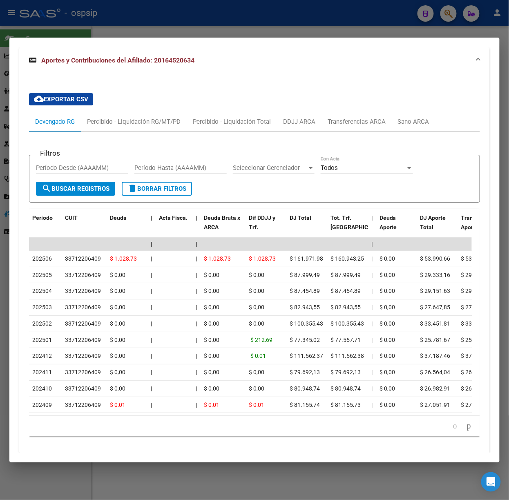
click at [100, 20] on div at bounding box center [254, 250] width 509 height 500
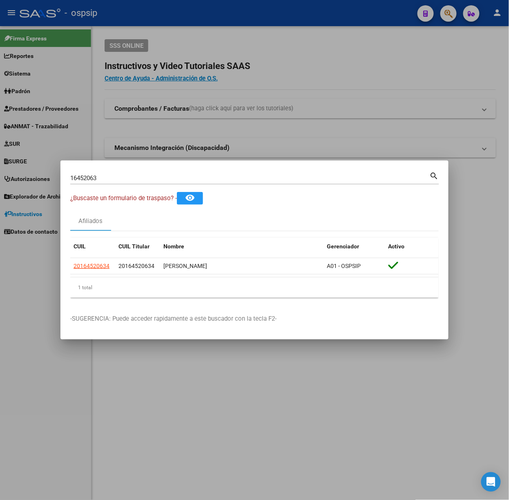
click at [105, 179] on input "16452063" at bounding box center [249, 177] width 359 height 7
type input "40292077"
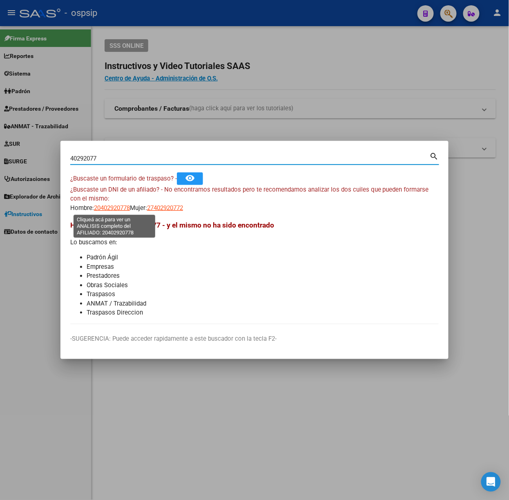
click at [105, 210] on span "20402920778" at bounding box center [112, 207] width 36 height 7
type textarea "20402920778"
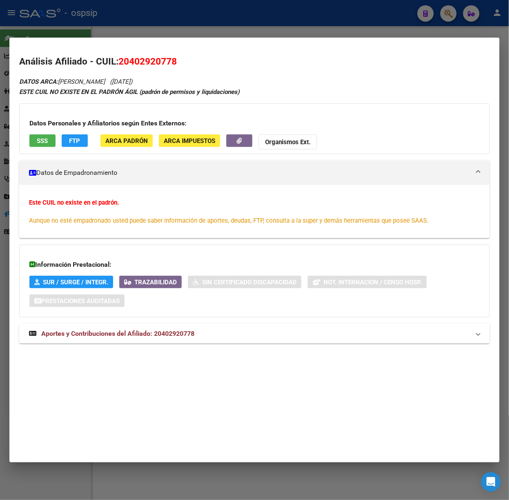
click at [134, 335] on span "Aportes y Contribuciones del Afiliado: 20402920778" at bounding box center [117, 334] width 153 height 8
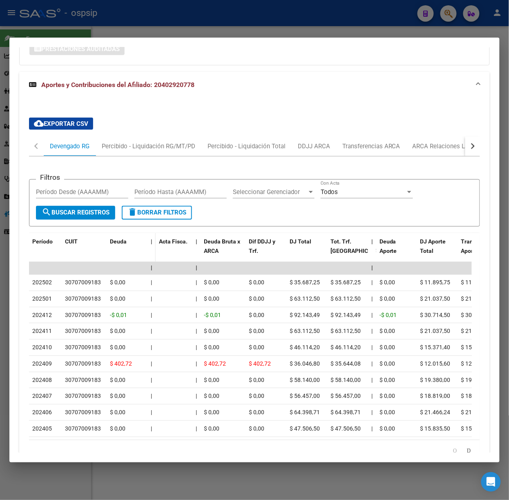
scroll to position [308, 0]
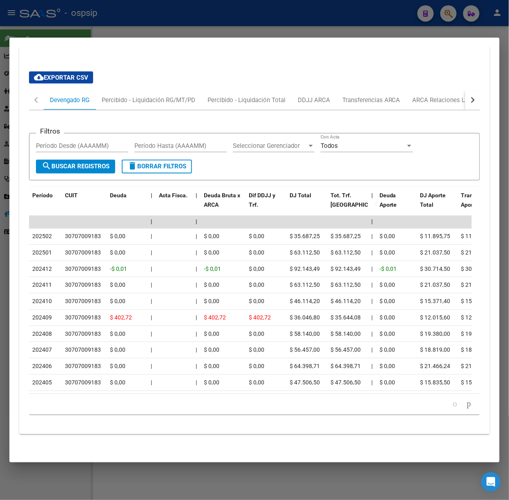
click at [469, 90] on button "button" at bounding box center [472, 100] width 15 height 20
click at [435, 96] on div "ARCA Relaciones Laborales" at bounding box center [415, 100] width 76 height 9
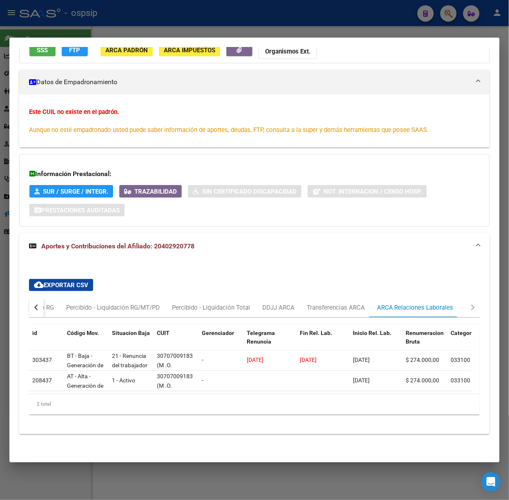
scroll to position [100, 0]
click at [83, 18] on div at bounding box center [254, 250] width 509 height 500
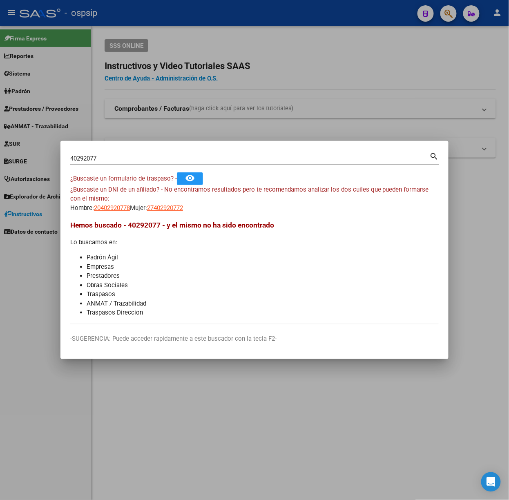
click at [119, 154] on div "40292077 Buscar (apellido, dni, [PERSON_NAME], nro traspaso, cuit, obra social)" at bounding box center [249, 158] width 359 height 12
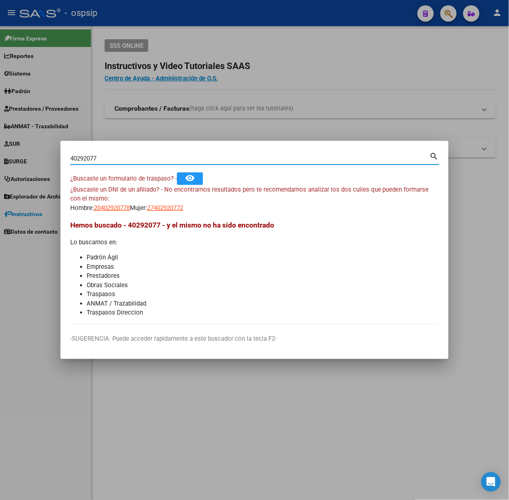
click at [119, 154] on div "40292077 Buscar (apellido, dni, [PERSON_NAME], nro traspaso, cuit, obra social)" at bounding box center [249, 158] width 359 height 12
click at [123, 156] on input "40292077" at bounding box center [249, 158] width 359 height 7
type input "43192849"
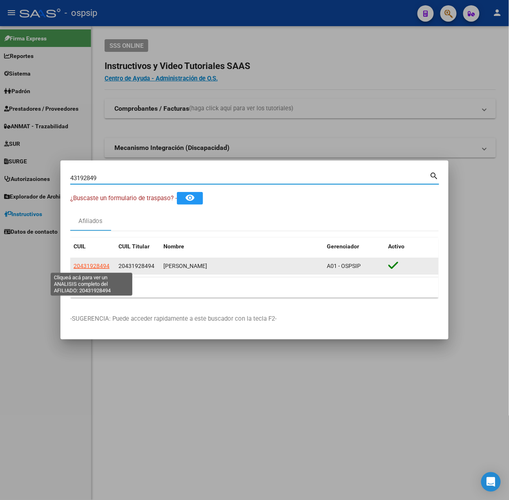
click at [92, 267] on span "20431928494" at bounding box center [92, 266] width 36 height 7
type textarea "20431928494"
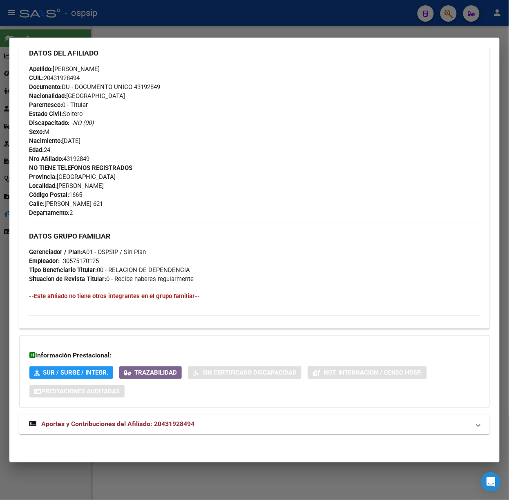
click at [169, 424] on span "Aportes y Contribuciones del Afiliado: 20431928494" at bounding box center [117, 424] width 153 height 8
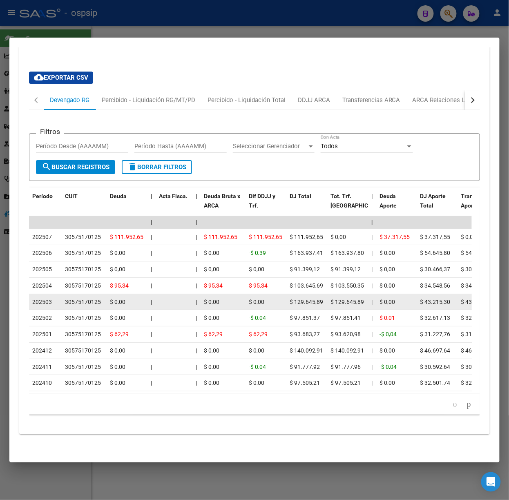
scroll to position [486, 0]
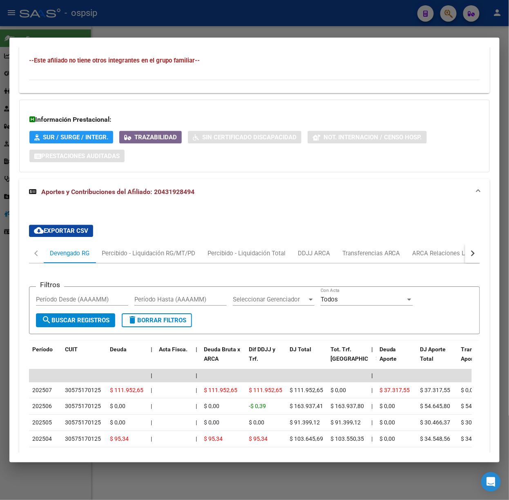
click at [184, 27] on div at bounding box center [254, 250] width 509 height 500
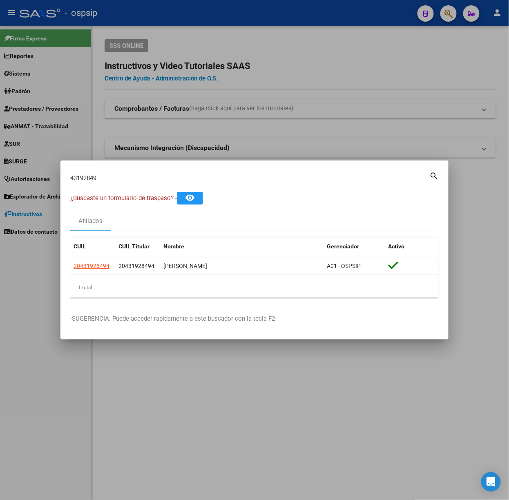
click at [160, 176] on input "43192849" at bounding box center [249, 177] width 359 height 7
type input "24848851"
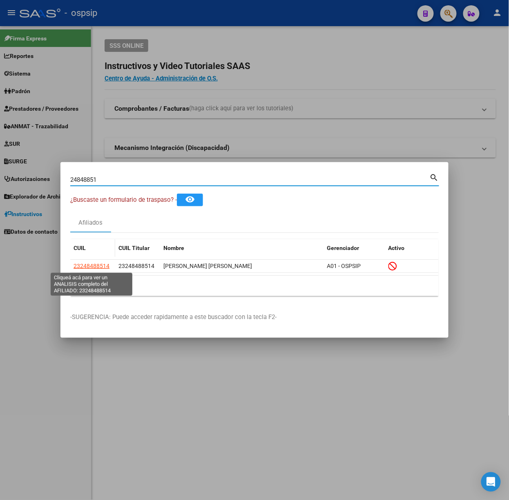
click at [96, 268] on span "23248488514" at bounding box center [92, 266] width 36 height 7
type textarea "23248488514"
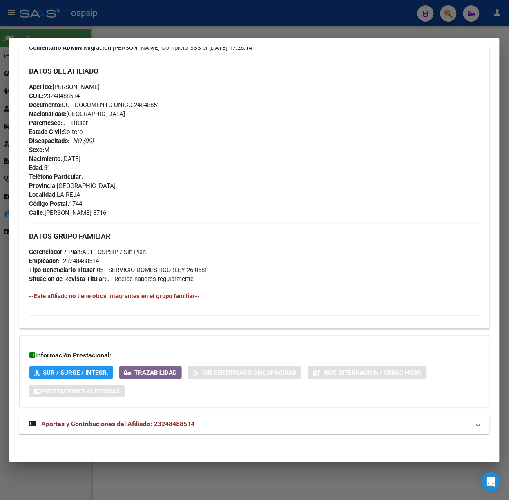
drag, startPoint x: 178, startPoint y: 417, endPoint x: 176, endPoint y: 273, distance: 144.6
click at [178, 418] on mat-expansion-panel-header "Aportes y Contribuciones del Afiliado: 23248488514" at bounding box center [254, 425] width 471 height 20
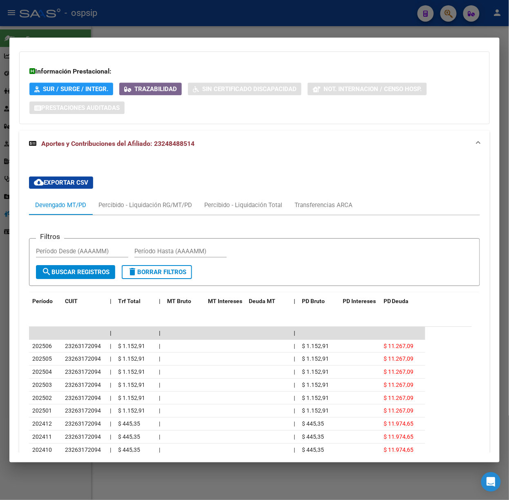
scroll to position [639, 0]
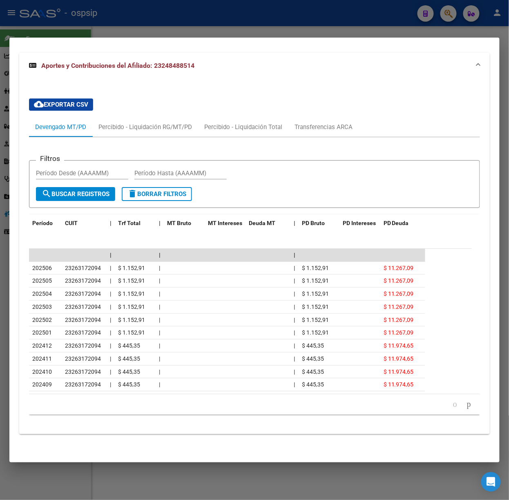
click at [84, 39] on mat-dialog-container "Análisis Afiliado - CUIL: 23248488514 DATOS [PERSON_NAME] ÁGIL: [PERSON_NAME] […" at bounding box center [254, 250] width 490 height 425
click at [82, 28] on div at bounding box center [254, 250] width 509 height 500
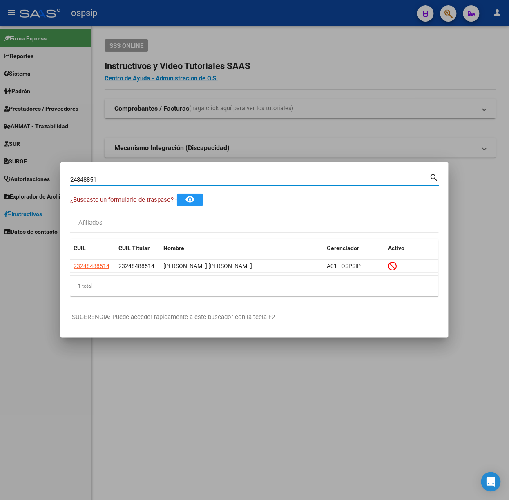
click at [126, 179] on input "24848851" at bounding box center [249, 179] width 359 height 7
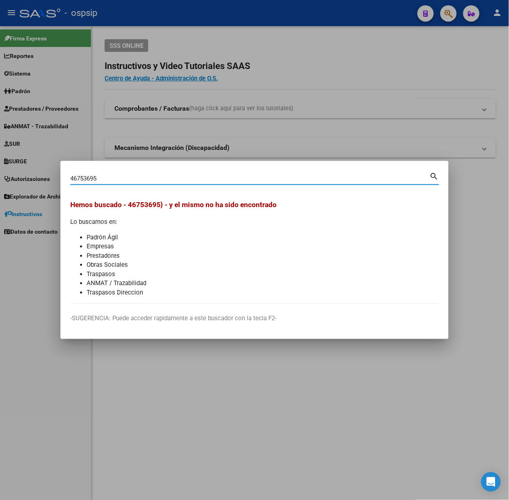
type input "46753695"
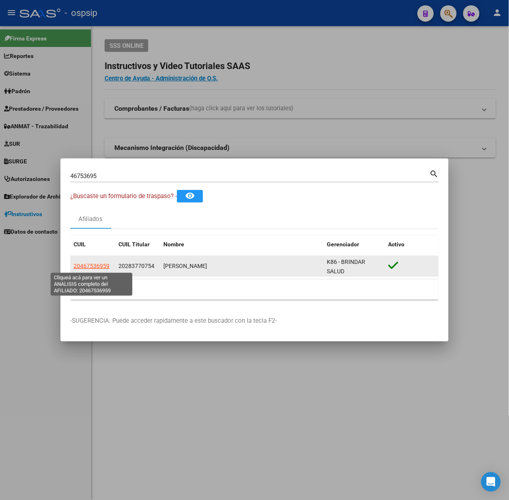
click at [92, 265] on span "20467536959" at bounding box center [92, 266] width 36 height 7
type textarea "20467536959"
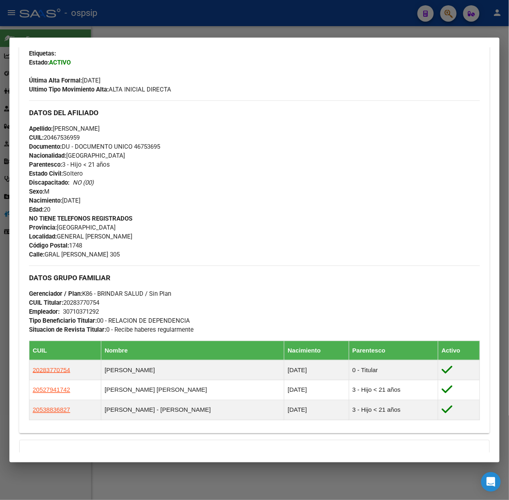
scroll to position [324, 0]
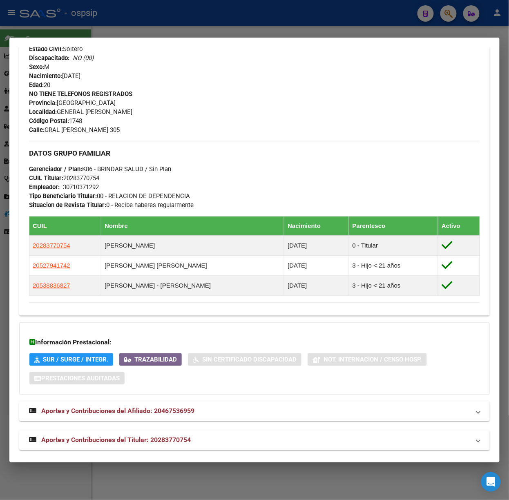
click at [210, 430] on div "DATOS [PERSON_NAME] ÁGIL: [PERSON_NAME] [PERSON_NAME] | ACTIVO | FAMILIAR DE: 2…" at bounding box center [254, 101] width 471 height 698
click at [213, 431] on mat-expansion-panel-header "Aportes y Contribuciones del Titular: 20283770754" at bounding box center [254, 441] width 471 height 20
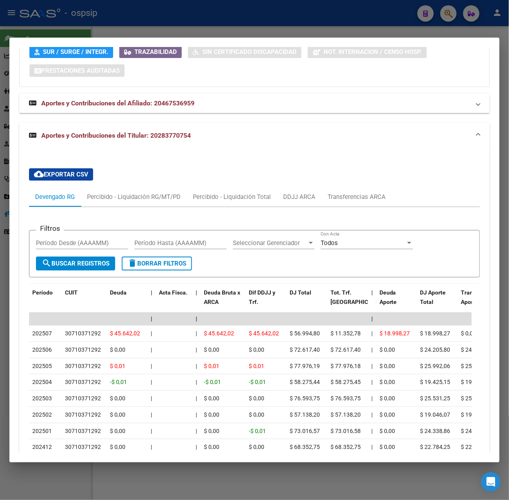
scroll to position [730, 0]
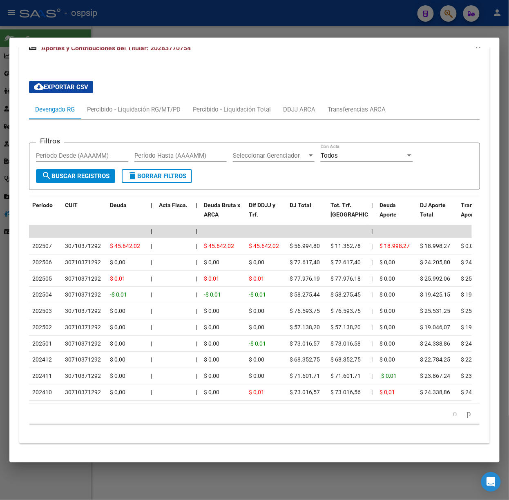
click at [113, 17] on div at bounding box center [254, 250] width 509 height 500
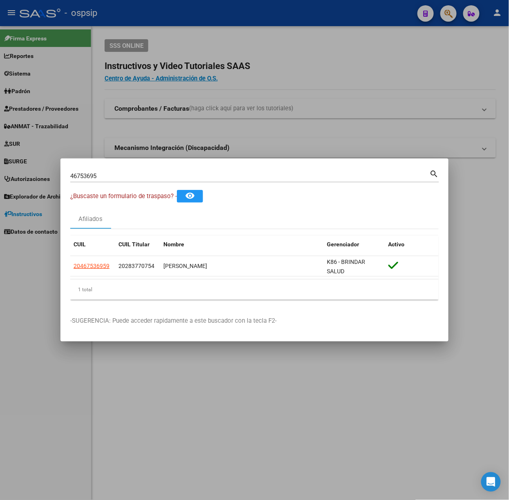
click at [137, 179] on input "46753695" at bounding box center [249, 175] width 359 height 7
type input "25980845"
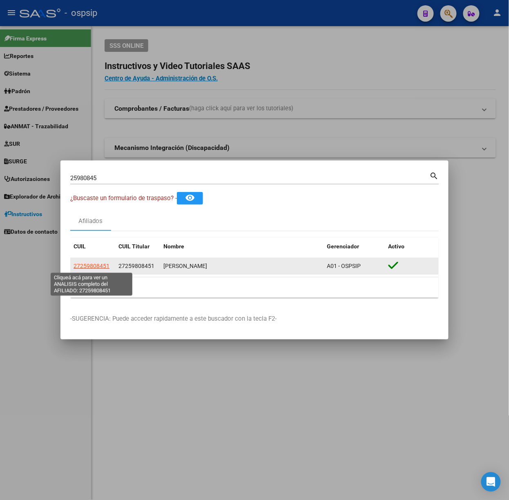
click at [96, 269] on span "27259808451" at bounding box center [92, 266] width 36 height 7
type textarea "27259808451"
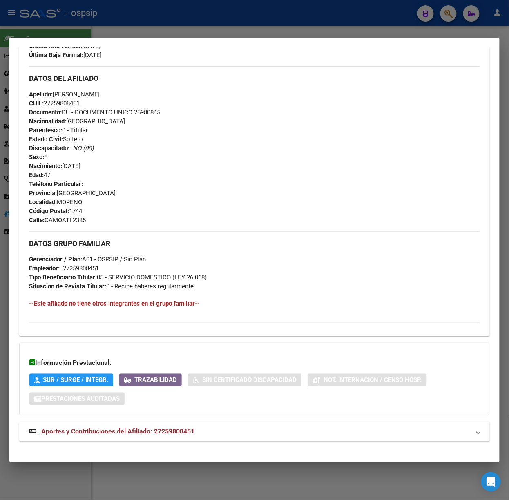
scroll to position [242, 0]
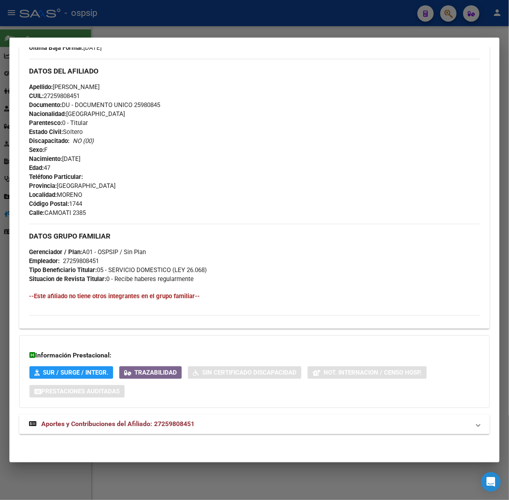
click at [181, 428] on strong "Aportes y Contribuciones del Afiliado: 27259808451" at bounding box center [111, 425] width 165 height 10
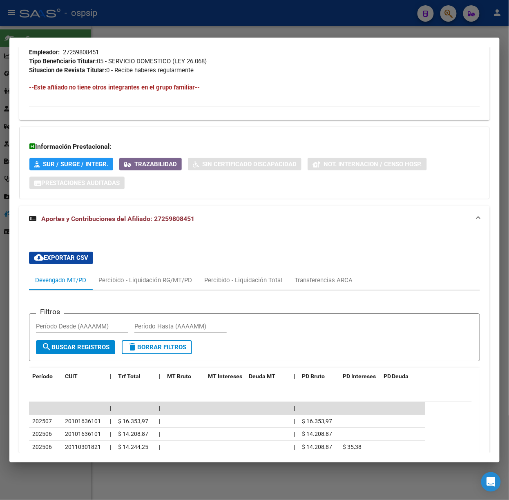
scroll to position [605, 0]
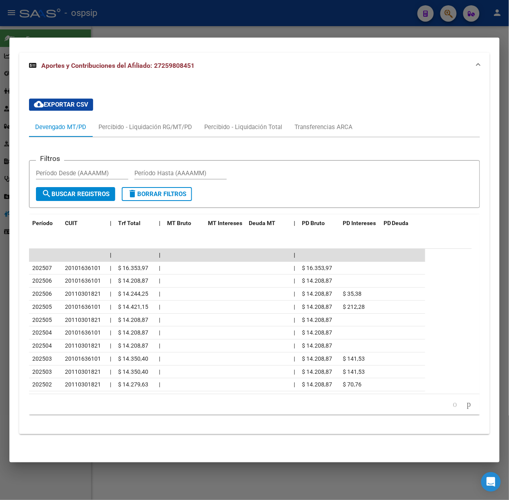
click at [63, 31] on div at bounding box center [254, 250] width 509 height 500
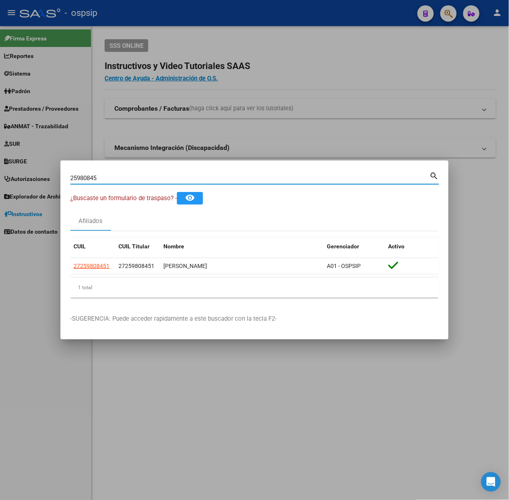
click at [105, 176] on input "25980845" at bounding box center [249, 177] width 359 height 7
type input "16452063"
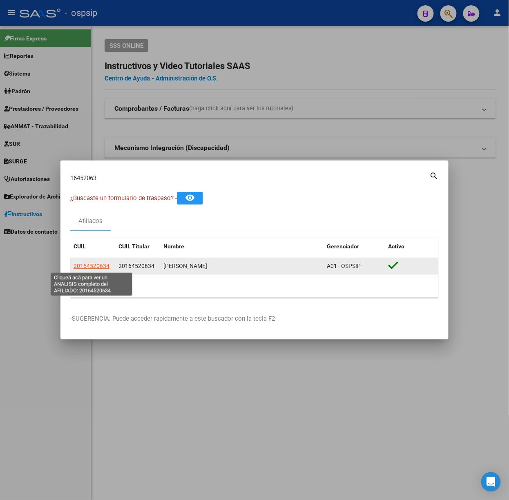
click at [92, 263] on span "20164520634" at bounding box center [92, 266] width 36 height 7
type textarea "20164520634"
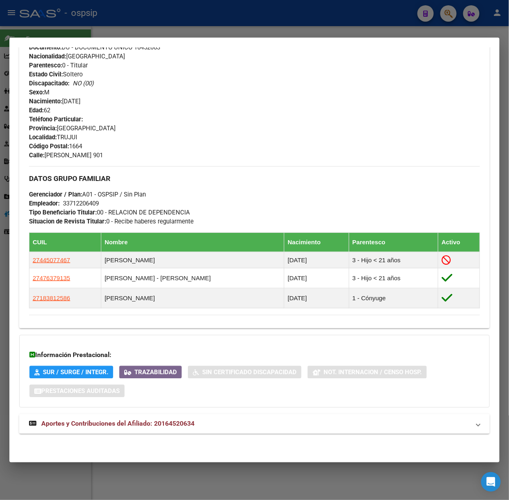
click at [190, 421] on span "Aportes y Contribuciones del Afiliado: 20164520634" at bounding box center [117, 424] width 153 height 8
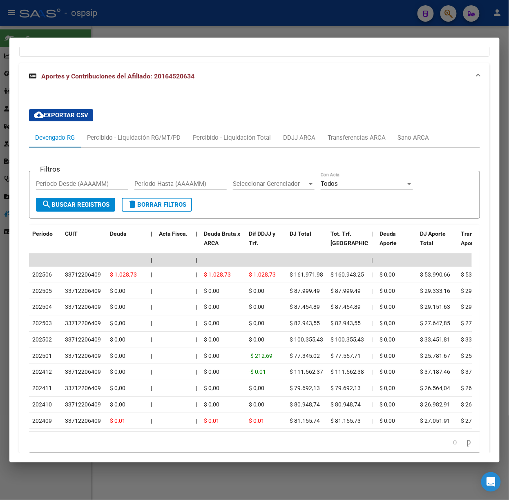
scroll to position [657, 0]
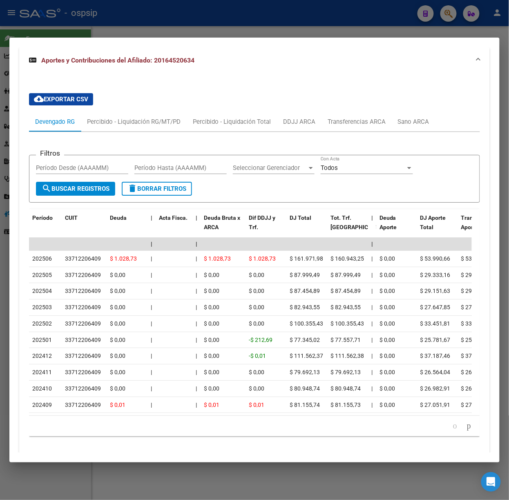
click at [118, 34] on div at bounding box center [254, 250] width 509 height 500
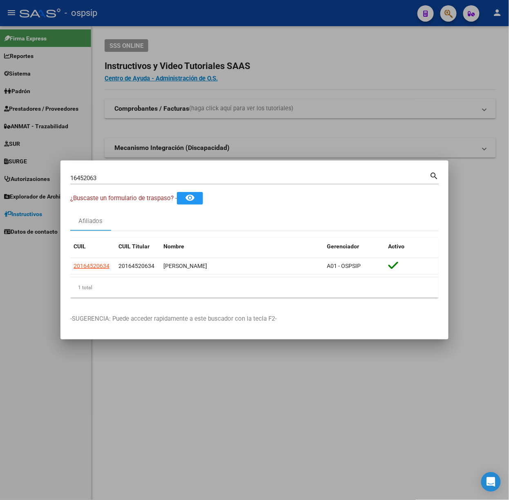
click at [126, 182] on div "16452063 Buscar (apellido, dni, cuil, nro traspaso, cuit, obra social)" at bounding box center [249, 178] width 359 height 12
click at [120, 175] on input "16452063" at bounding box center [249, 177] width 359 height 7
type input "35348713"
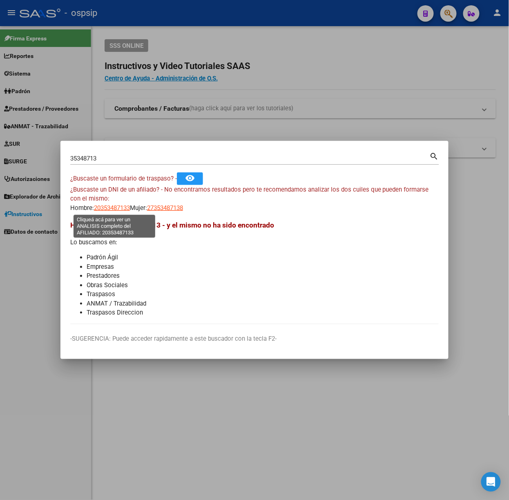
click at [110, 206] on span "20353487133" at bounding box center [112, 207] width 36 height 7
type textarea "20353487133"
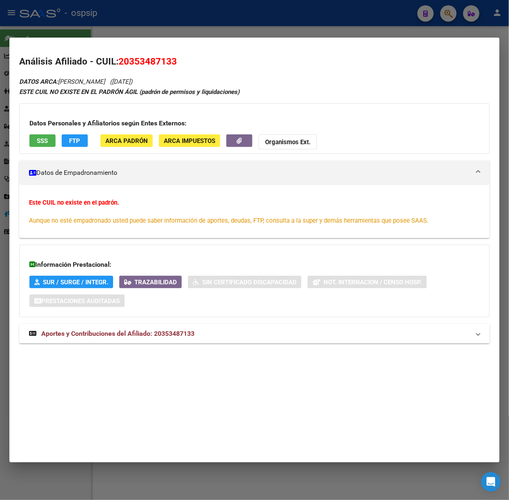
click at [134, 346] on div "DATOS ARCA: [PERSON_NAME] ([DATE]) ESTE CUIL NO EXISTE EN EL PADRÓN ÁGIL (padró…" at bounding box center [254, 214] width 471 height 276
click at [131, 343] on mat-expansion-panel-header "Aportes y Contribuciones del Afiliado: 20353487133" at bounding box center [254, 334] width 471 height 20
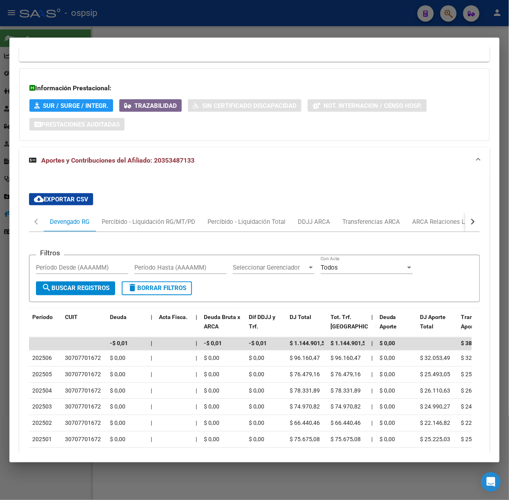
scroll to position [221, 0]
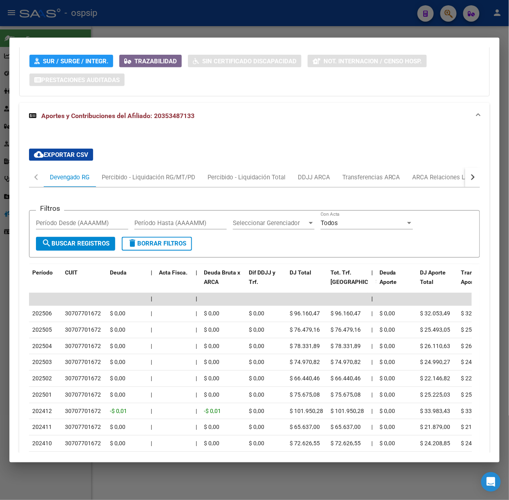
click at [92, 9] on div at bounding box center [254, 250] width 509 height 500
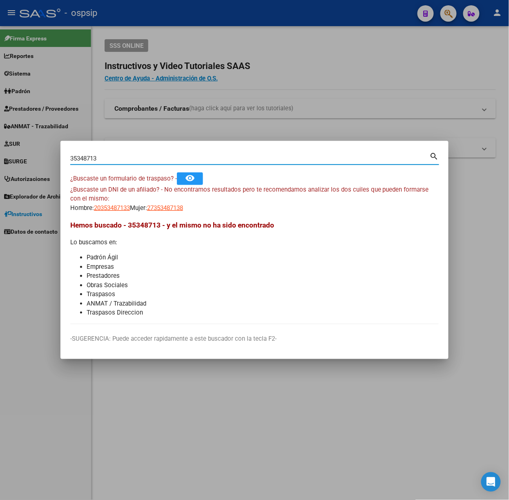
click at [108, 162] on input "35348713" at bounding box center [249, 158] width 359 height 7
type input "21592885"
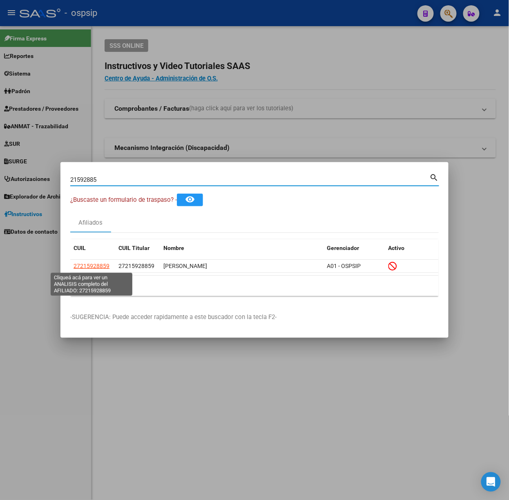
click at [85, 266] on span "27215928859" at bounding box center [92, 266] width 36 height 7
type textarea "27215928859"
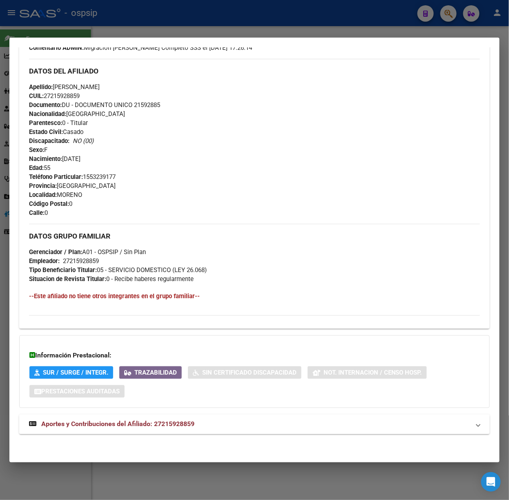
click at [141, 425] on span "Aportes y Contribuciones del Afiliado: 27215928859" at bounding box center [117, 424] width 153 height 8
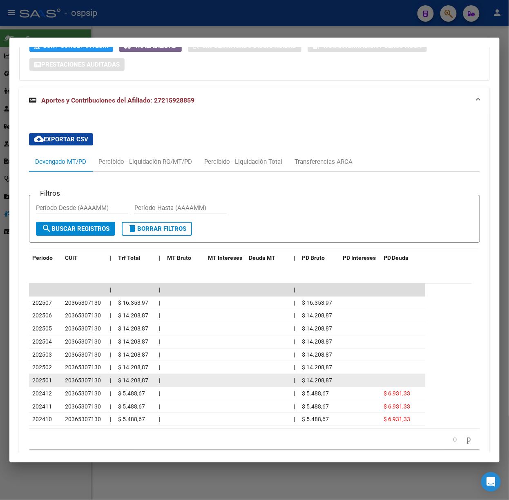
scroll to position [639, 0]
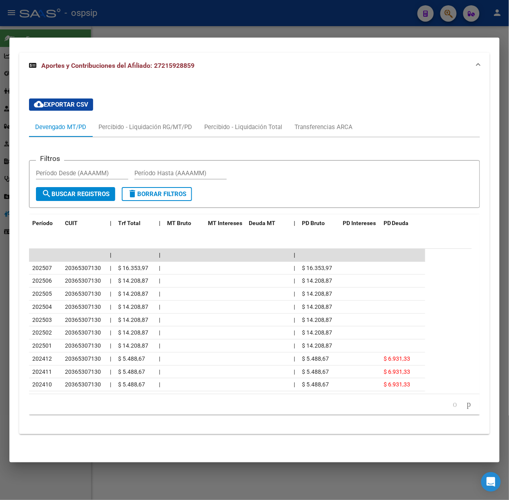
click at [121, 15] on div at bounding box center [254, 250] width 509 height 500
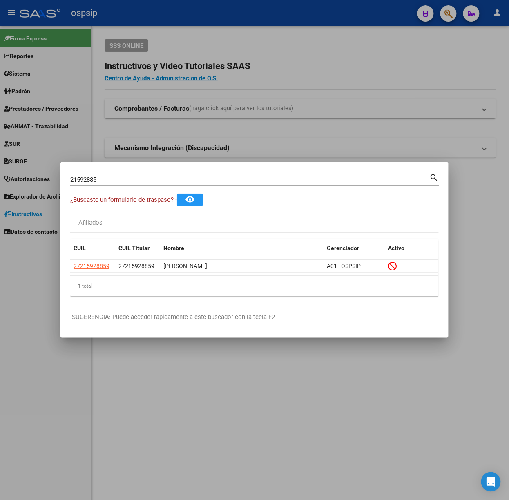
click at [136, 185] on div "21592885 Buscar (apellido, dni, [PERSON_NAME], [PERSON_NAME], cuit, obra social)" at bounding box center [249, 180] width 359 height 12
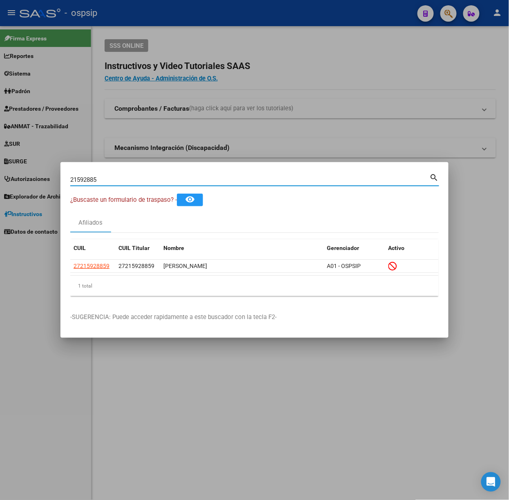
click at [129, 184] on div "21592885 Buscar (apellido, dni, [PERSON_NAME], [PERSON_NAME], cuit, obra social)" at bounding box center [249, 180] width 359 height 12
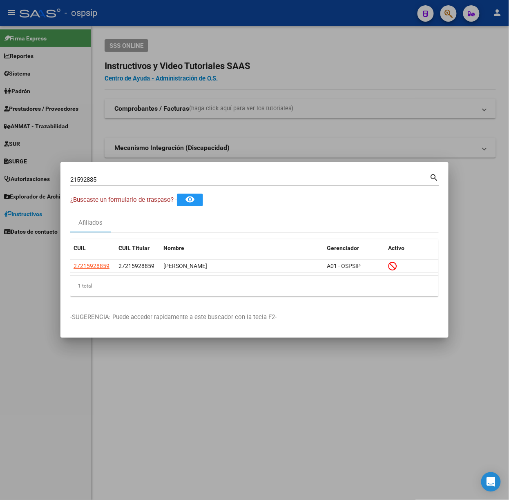
click at [129, 184] on div "21592885 Buscar (apellido, dni, [PERSON_NAME], [PERSON_NAME], cuit, obra social)" at bounding box center [249, 180] width 359 height 12
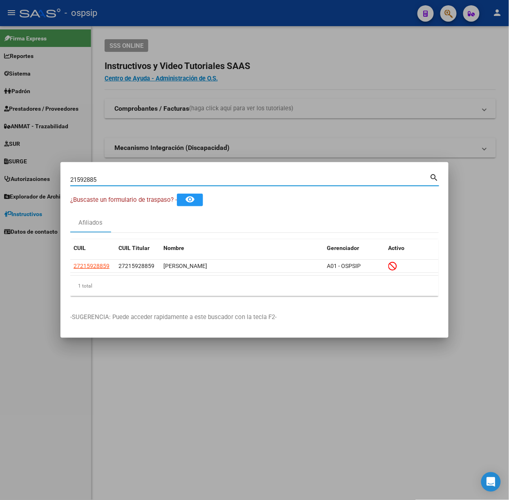
click at [125, 182] on input "21592885" at bounding box center [249, 179] width 359 height 7
type input "21781575"
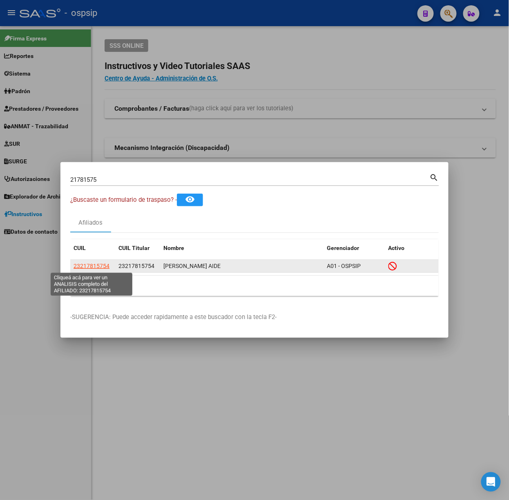
click at [96, 263] on span "23217815754" at bounding box center [92, 266] width 36 height 7
type textarea "23217815754"
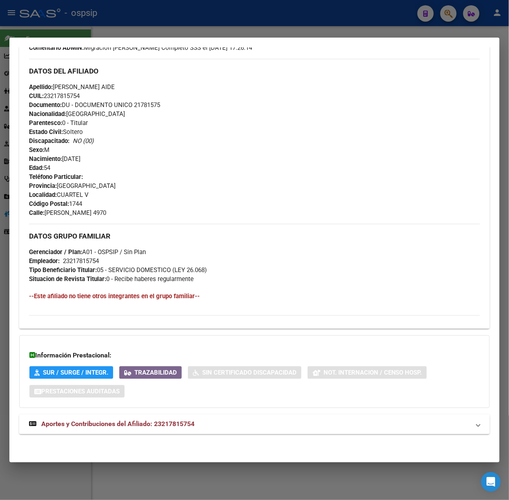
click at [176, 430] on mat-expansion-panel-header "Aportes y Contribuciones del Afiliado: 23217815754" at bounding box center [254, 425] width 471 height 20
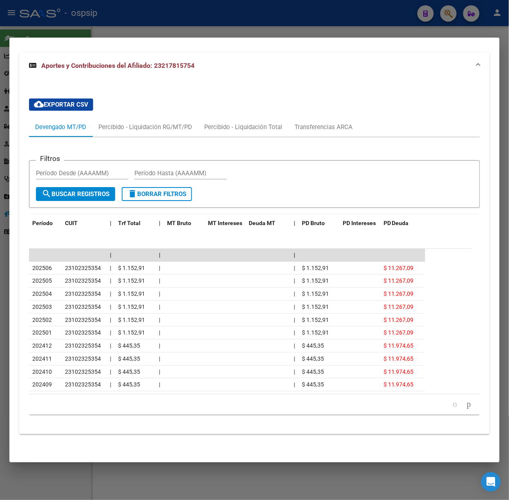
click at [143, 17] on div at bounding box center [254, 250] width 509 height 500
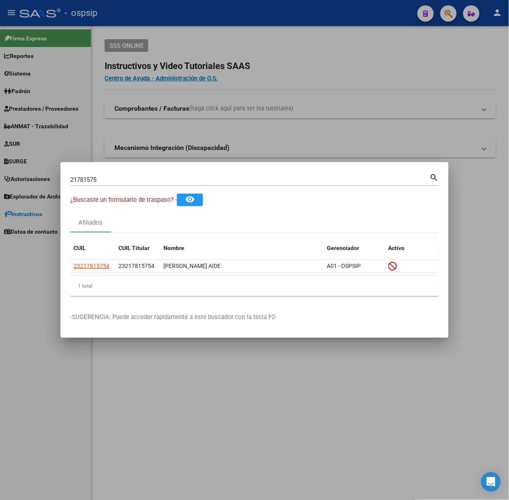
click at [109, 177] on input "21781575" at bounding box center [249, 179] width 359 height 7
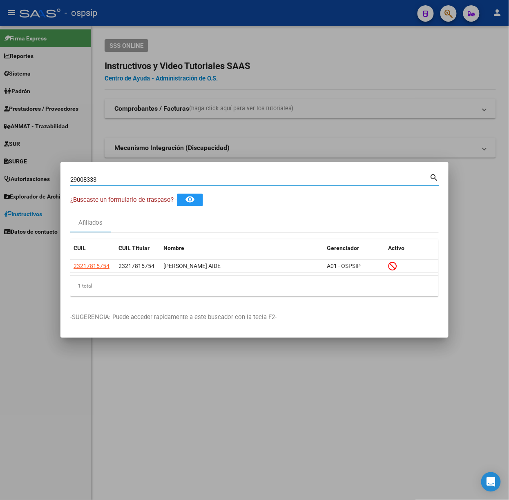
type input "29008333"
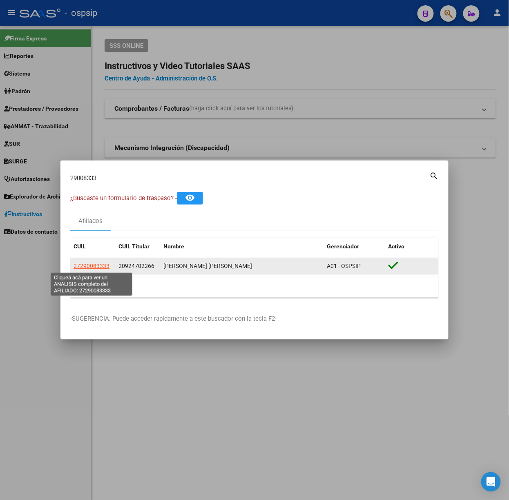
click at [97, 267] on span "27290083333" at bounding box center [92, 266] width 36 height 7
type textarea "27290083333"
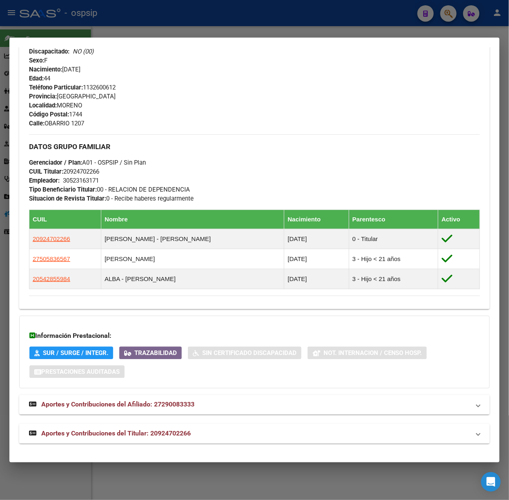
click at [145, 429] on strong "Aportes y Contribuciones del Titular: 20924702266" at bounding box center [110, 434] width 162 height 10
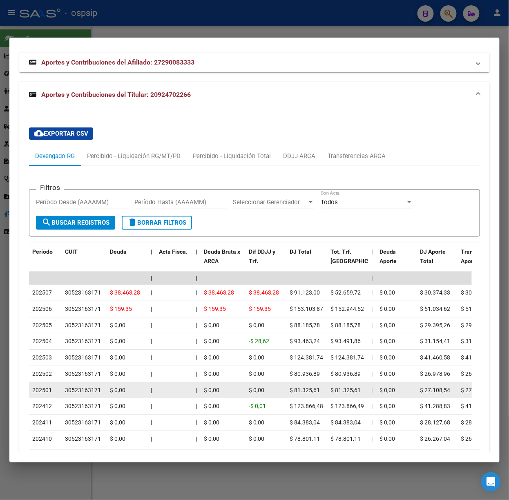
scroll to position [721, 0]
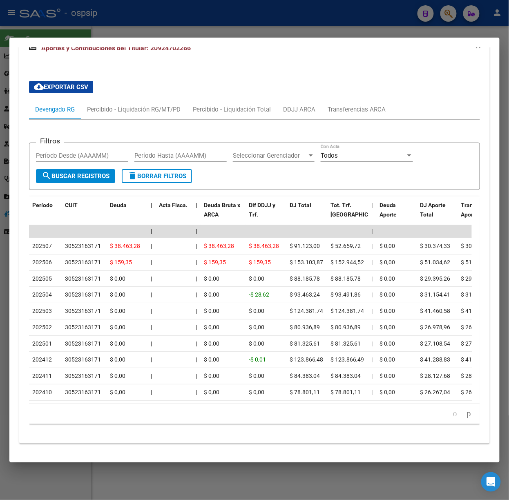
click at [103, 36] on div at bounding box center [254, 250] width 509 height 500
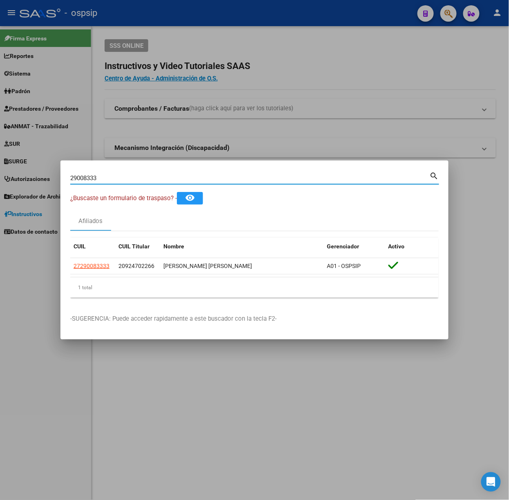
click at [98, 179] on input "29008333" at bounding box center [249, 177] width 359 height 7
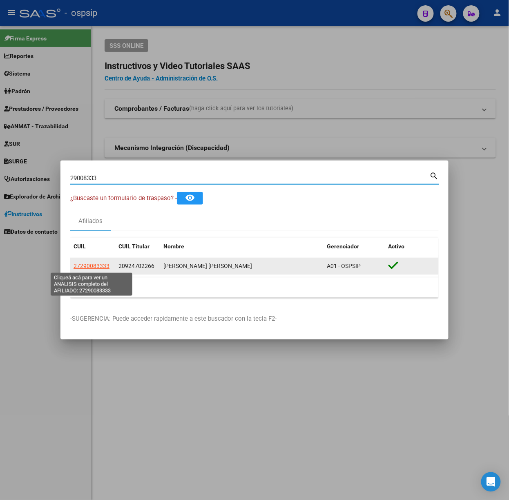
click at [99, 267] on span "27290083333" at bounding box center [92, 266] width 36 height 7
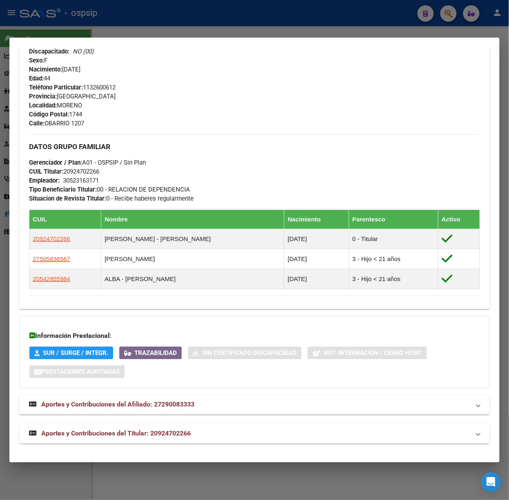
click at [188, 443] on mat-expansion-panel-header "Aportes y Contribuciones del Titular: 20924702266" at bounding box center [254, 434] width 471 height 20
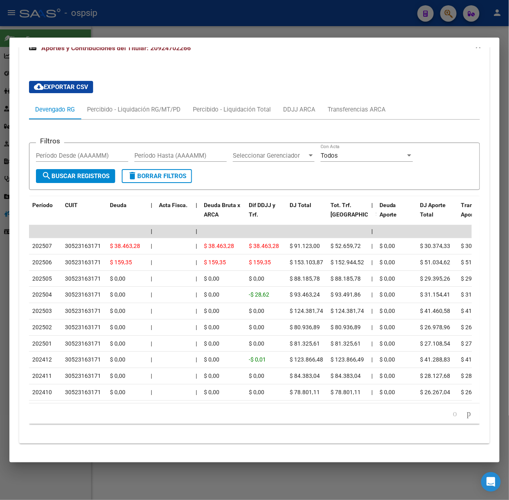
click at [127, 21] on div at bounding box center [254, 250] width 509 height 500
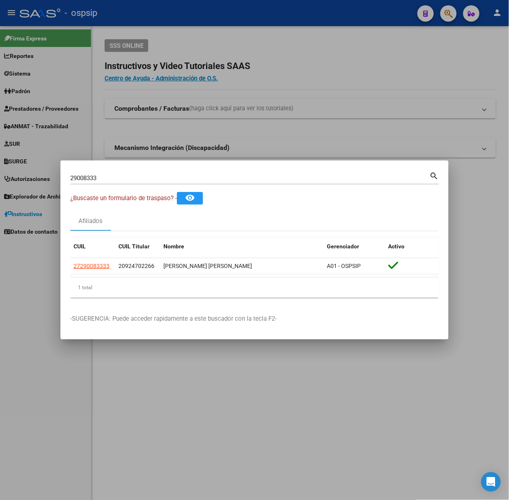
click at [122, 180] on input "29008333" at bounding box center [249, 177] width 359 height 7
type input "36700224"
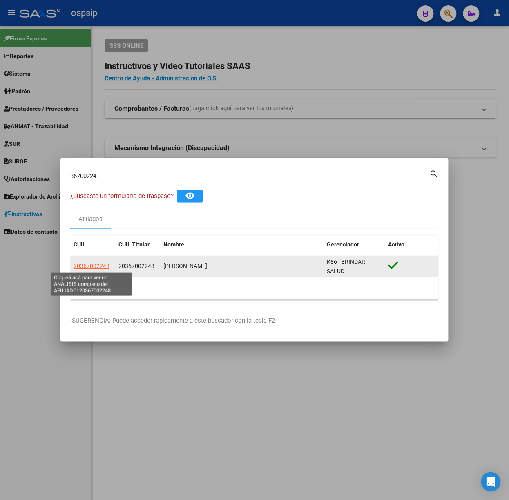
click at [95, 267] on span "20367002248" at bounding box center [92, 266] width 36 height 7
type textarea "20367002248"
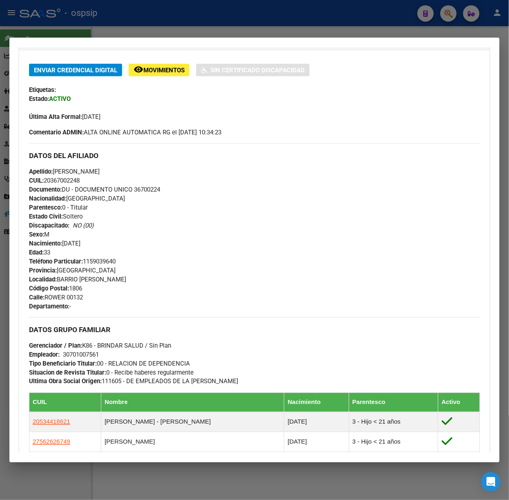
scroll to position [308, 0]
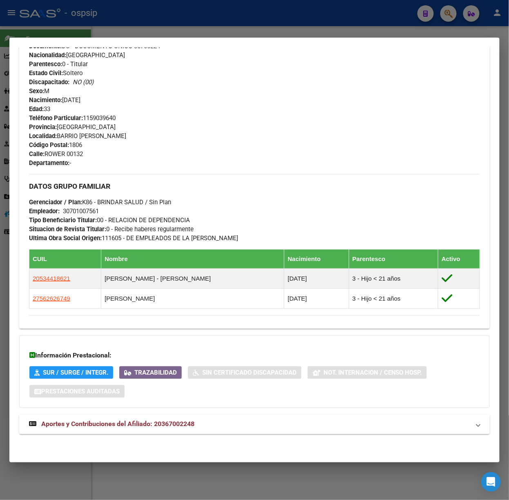
click at [177, 420] on strong "Aportes y Contribuciones del Afiliado: 20367002248" at bounding box center [111, 425] width 165 height 10
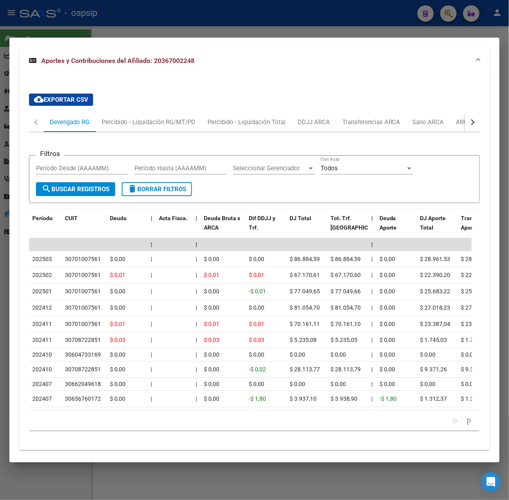
scroll to position [700, 0]
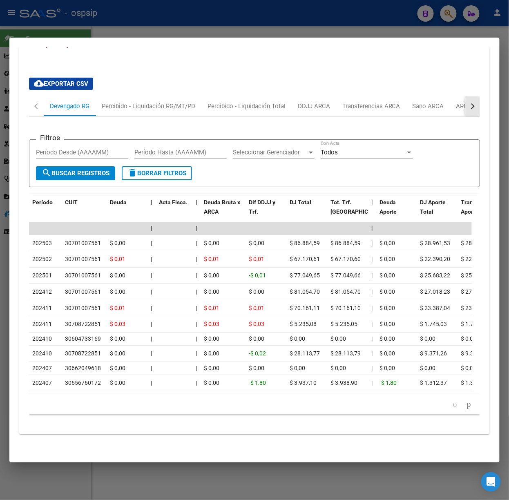
click at [471, 96] on button "button" at bounding box center [472, 106] width 15 height 20
click at [435, 102] on div "ARCA Relaciones Laborales" at bounding box center [415, 106] width 76 height 9
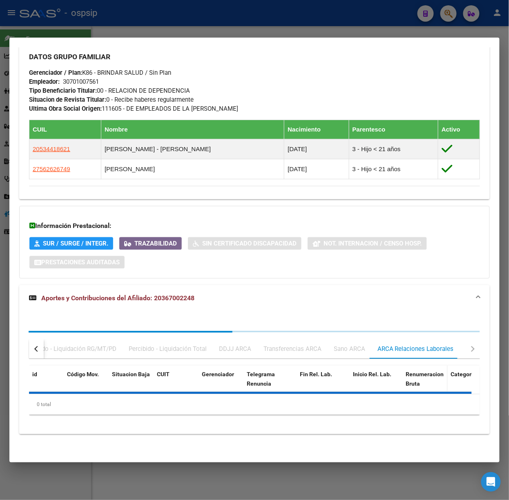
scroll to position [661, 0]
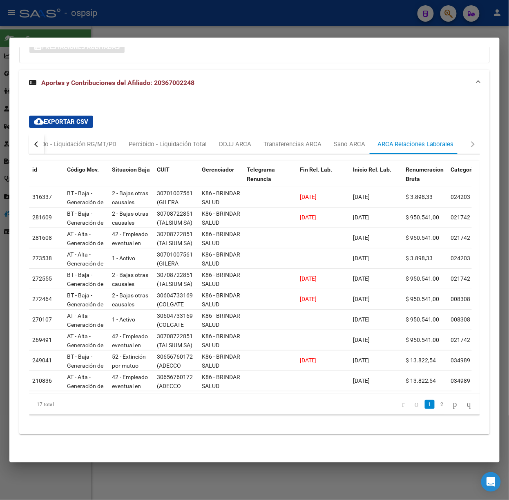
click at [178, 23] on div at bounding box center [254, 250] width 509 height 500
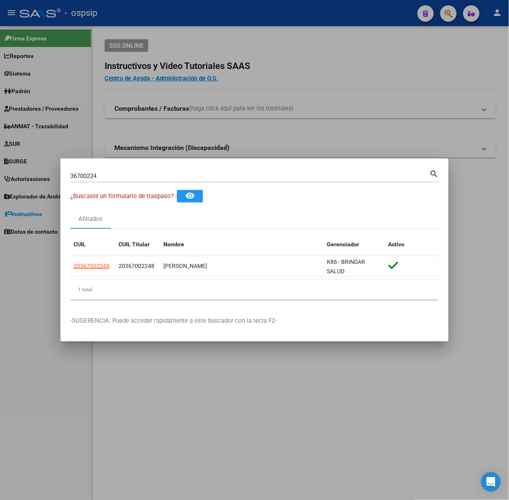
click at [138, 172] on input "36700224" at bounding box center [249, 175] width 359 height 7
type input "22303957"
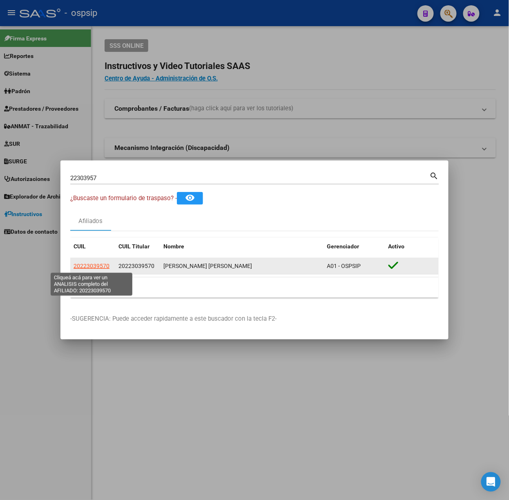
click at [103, 264] on span "20223039570" at bounding box center [92, 266] width 36 height 7
type textarea "20223039570"
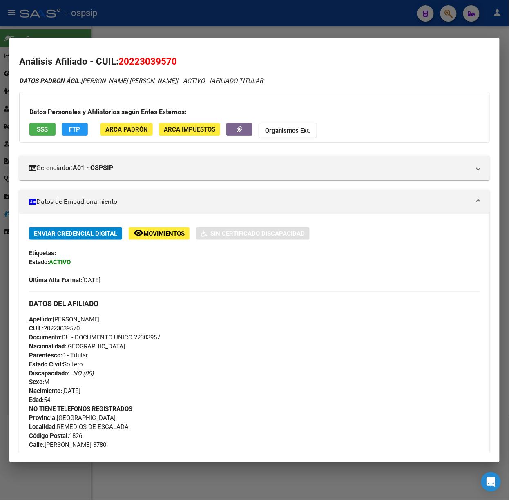
scroll to position [251, 0]
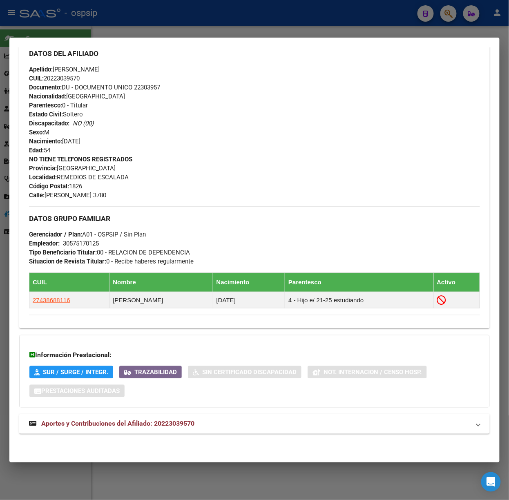
click at [194, 424] on span "Aportes y Contribuciones del Afiliado: 20223039570" at bounding box center [117, 424] width 153 height 8
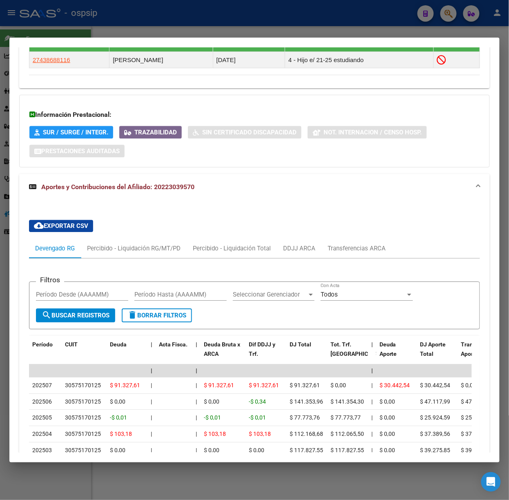
scroll to position [508, 0]
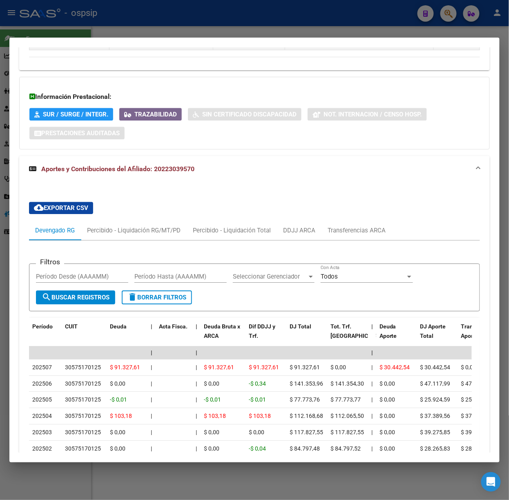
click at [146, 30] on div at bounding box center [254, 250] width 509 height 500
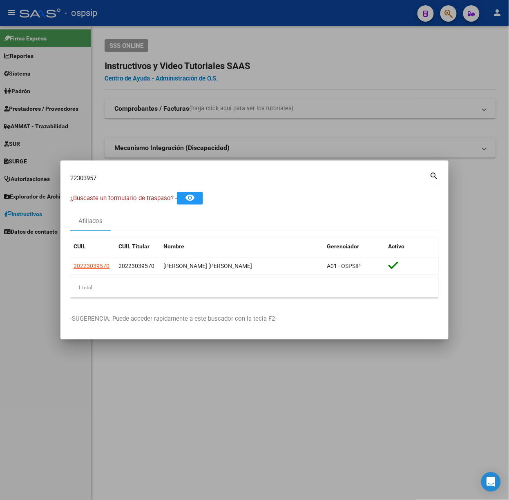
click at [130, 180] on input "22303957" at bounding box center [249, 177] width 359 height 7
type input "22668316"
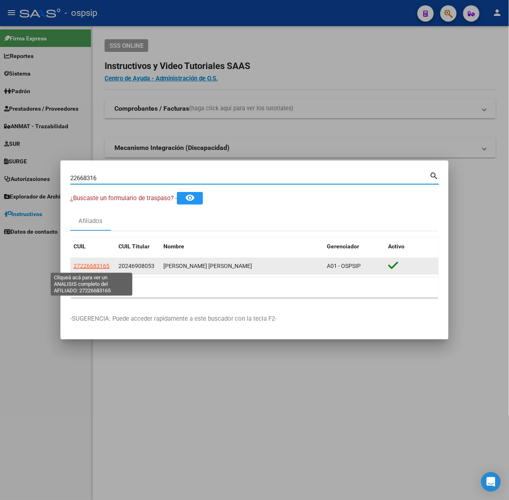
click at [95, 268] on span "27226683165" at bounding box center [92, 266] width 36 height 7
type textarea "27226683165"
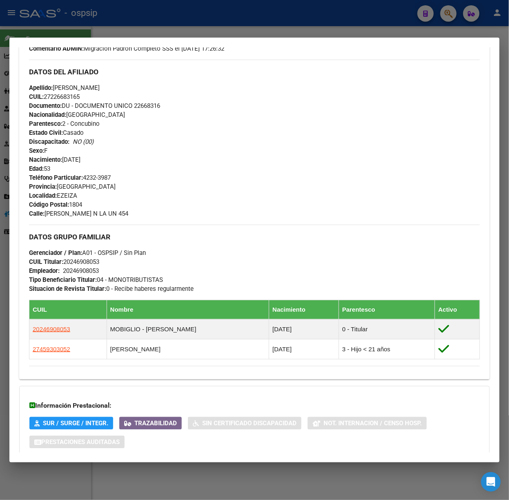
scroll to position [337, 0]
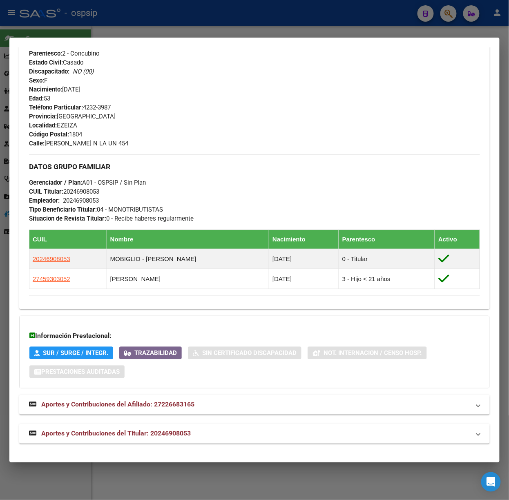
click at [192, 442] on mat-expansion-panel-header "Aportes y Contribuciones del Titular: 20246908053" at bounding box center [254, 434] width 471 height 20
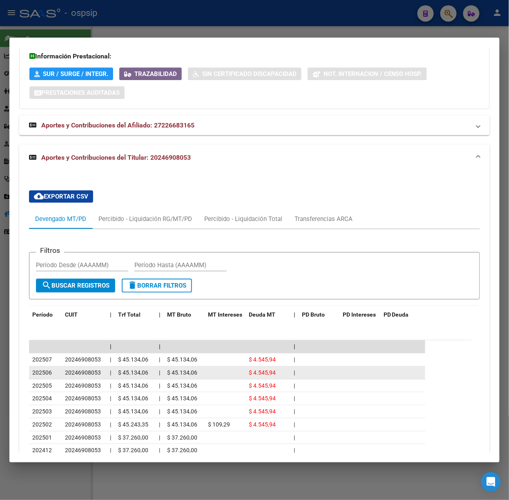
scroll to position [700, 0]
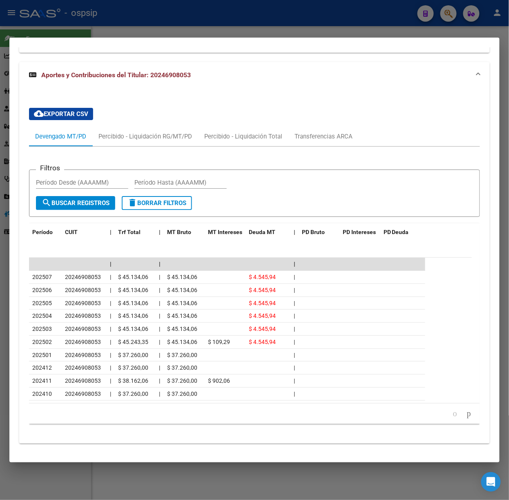
click at [99, 13] on div at bounding box center [254, 250] width 509 height 500
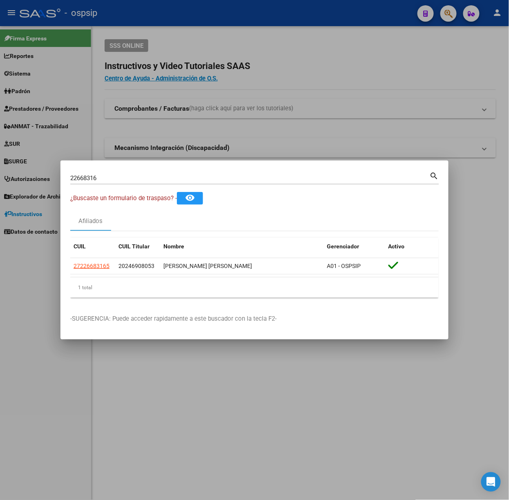
click at [112, 177] on input "22668316" at bounding box center [249, 177] width 359 height 7
type input "22810288"
click at [95, 278] on div "1 total" at bounding box center [254, 287] width 368 height 20
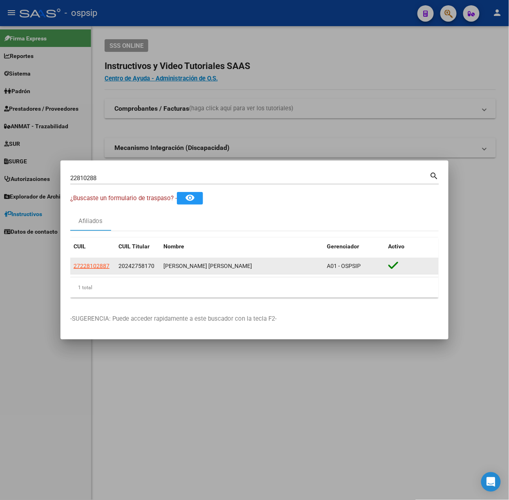
click at [89, 268] on span "27228102887" at bounding box center [92, 266] width 36 height 7
type textarea "27228102887"
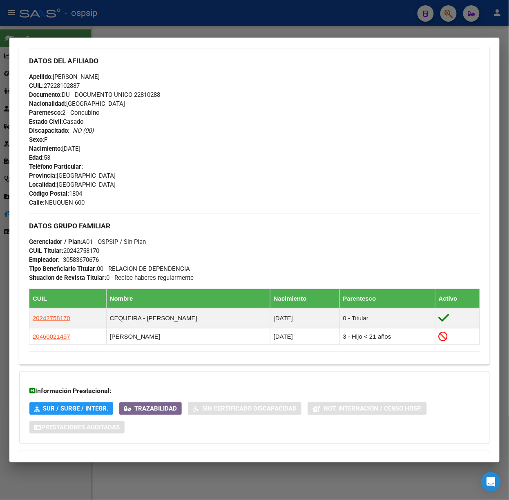
scroll to position [317, 0]
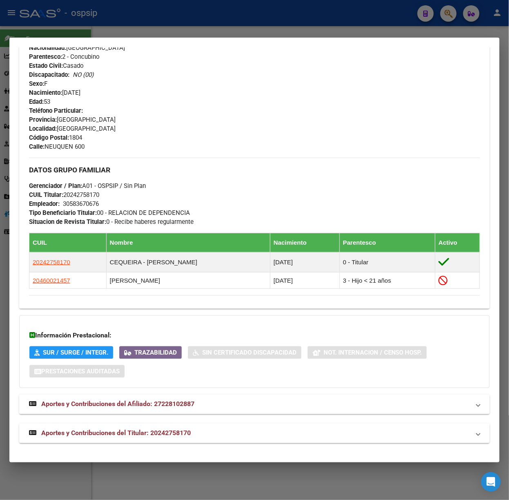
click at [154, 422] on div "DATOS [PERSON_NAME] ÁGIL: [PERSON_NAME] [PERSON_NAME] | ACTIVO | FAMILIAR DE: 2…" at bounding box center [254, 101] width 471 height 683
click at [158, 440] on mat-expansion-panel-header "Aportes y Contribuciones del Titular: 20242758170" at bounding box center [254, 434] width 471 height 20
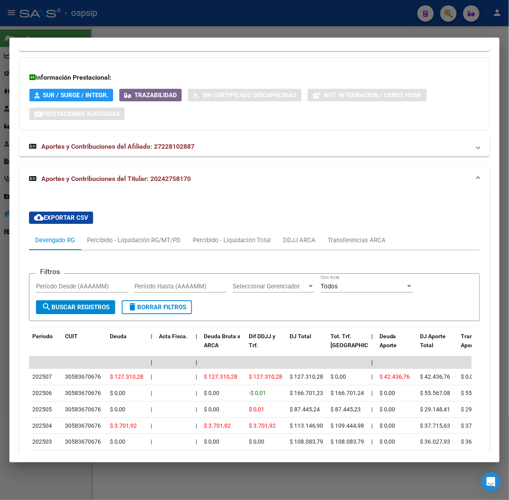
scroll to position [629, 0]
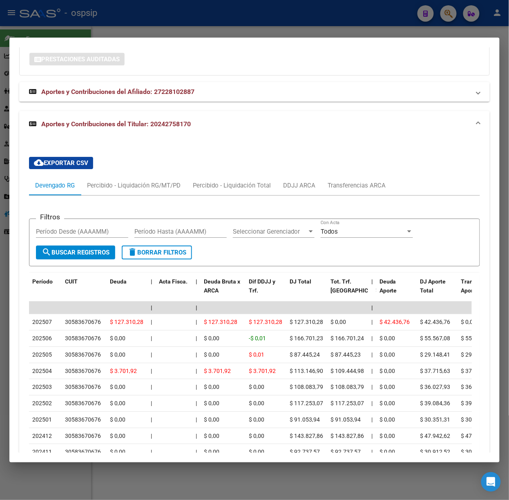
click at [133, 33] on div at bounding box center [254, 250] width 509 height 500
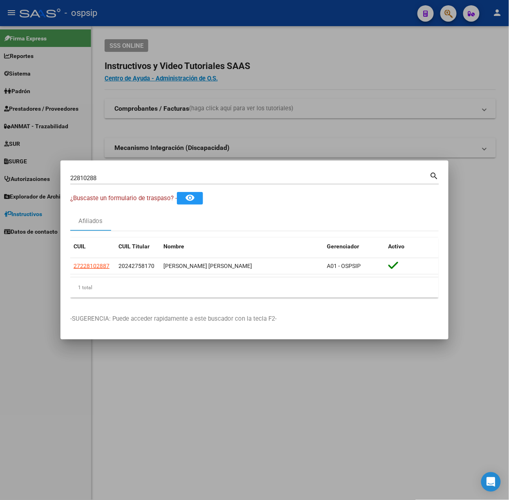
click at [128, 179] on input "22810288" at bounding box center [249, 177] width 359 height 7
type input "49235610"
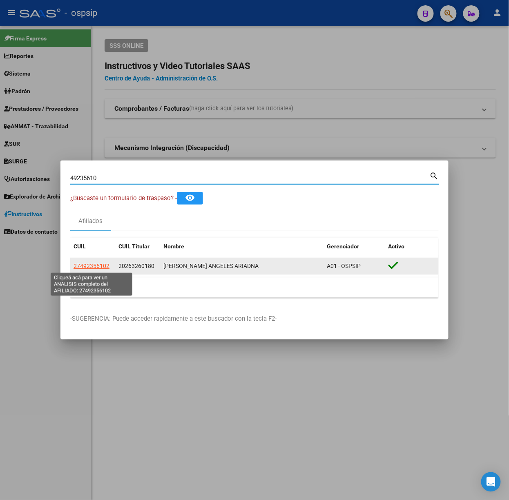
click at [103, 264] on span "27492356102" at bounding box center [92, 266] width 36 height 7
type textarea "27492356102"
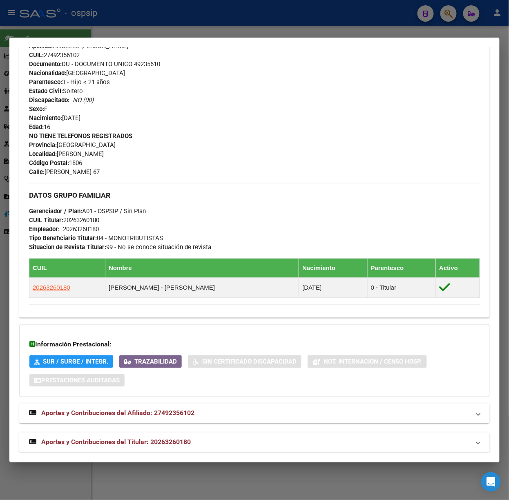
scroll to position [301, 0]
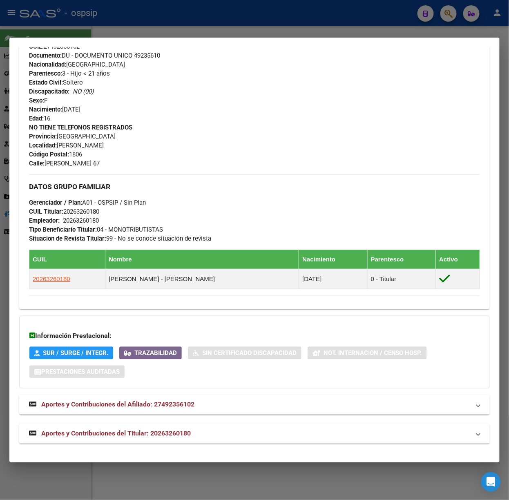
click at [174, 427] on mat-expansion-panel-header "Aportes y Contribuciones del Titular: 20263260180" at bounding box center [254, 434] width 471 height 20
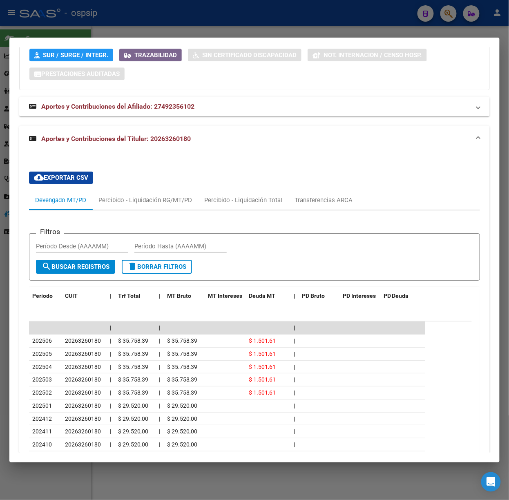
scroll to position [664, 0]
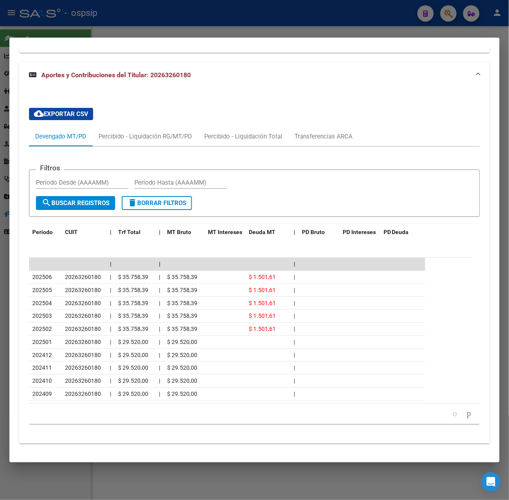
click at [163, 28] on div at bounding box center [254, 250] width 509 height 500
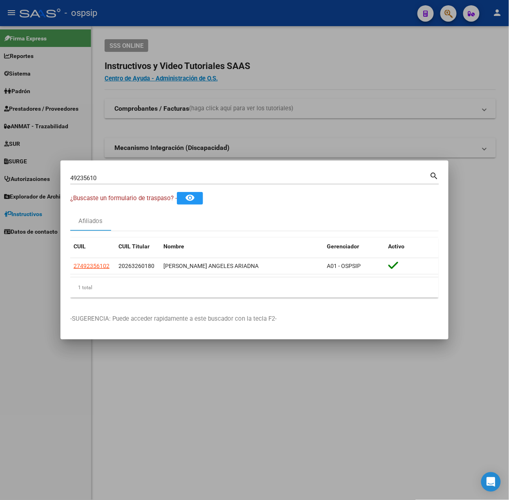
click at [183, 181] on input "49235610" at bounding box center [249, 177] width 359 height 7
type input "52458547"
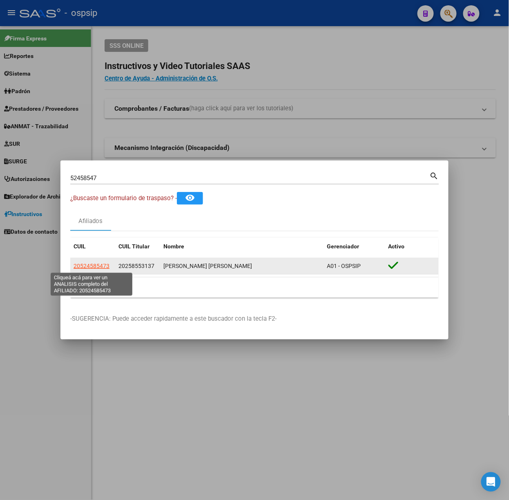
click at [97, 267] on span "20524585473" at bounding box center [92, 266] width 36 height 7
type textarea "20524585473"
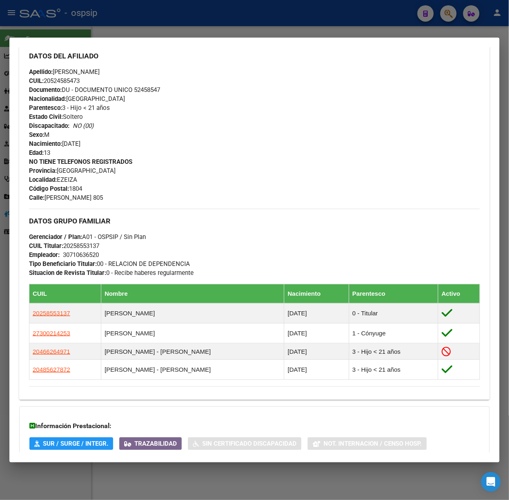
scroll to position [348, 0]
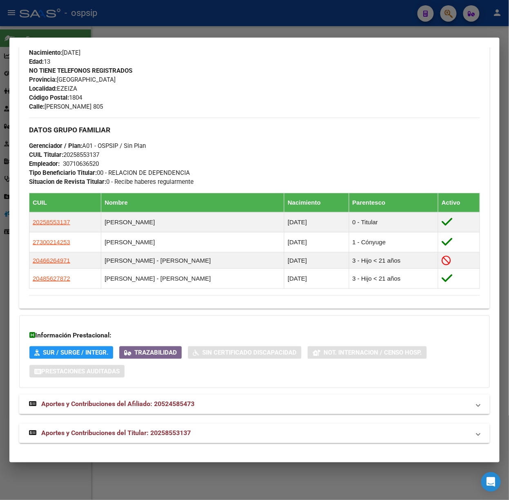
click at [221, 422] on div "DATOS PADRÓN ÁGIL: [PERSON_NAME] [PERSON_NAME] | ACTIVO | FAMILIAR DE: 20258553…" at bounding box center [254, 86] width 471 height 714
click at [225, 427] on mat-expansion-panel-header "Aportes y Contribuciones del Titular: 20258553137" at bounding box center [254, 434] width 471 height 20
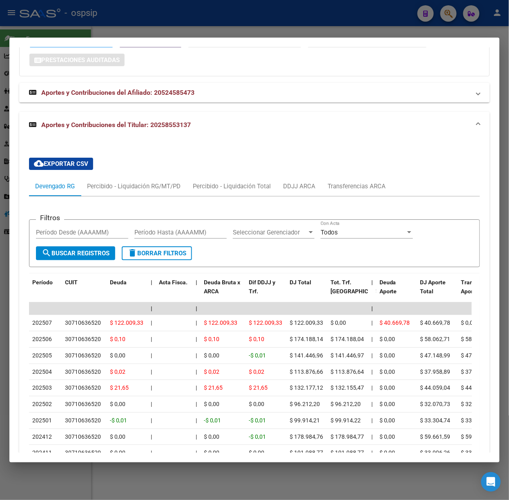
scroll to position [714, 0]
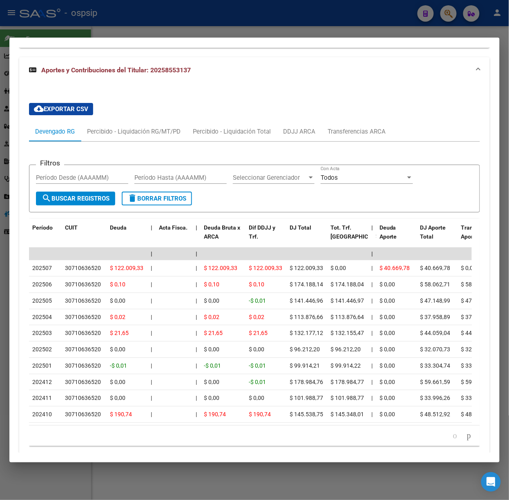
click at [139, 39] on mat-dialog-container "Análisis Afiliado - CUIL: 20524585473 DATOS [PERSON_NAME] ÁGIL: [PERSON_NAME] […" at bounding box center [254, 250] width 490 height 425
click at [127, 33] on div at bounding box center [254, 250] width 509 height 500
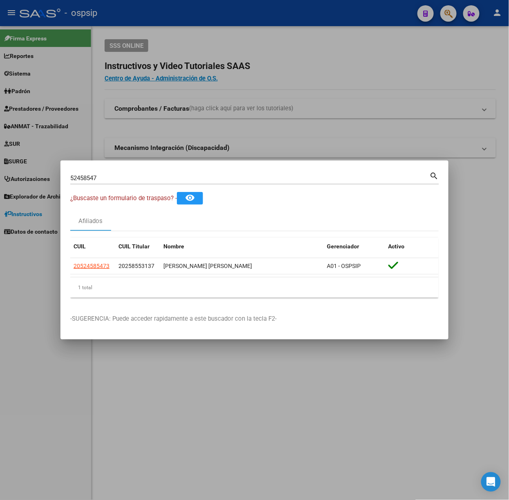
click at [114, 180] on input "52458547" at bounding box center [249, 177] width 359 height 7
type input "12721794"
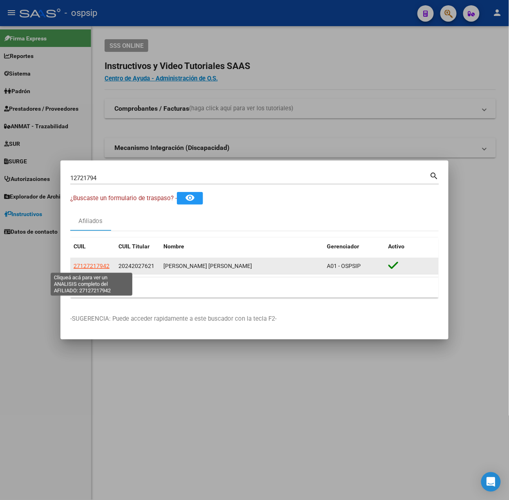
click at [88, 265] on span "27127217942" at bounding box center [92, 266] width 36 height 7
type textarea "27127217942"
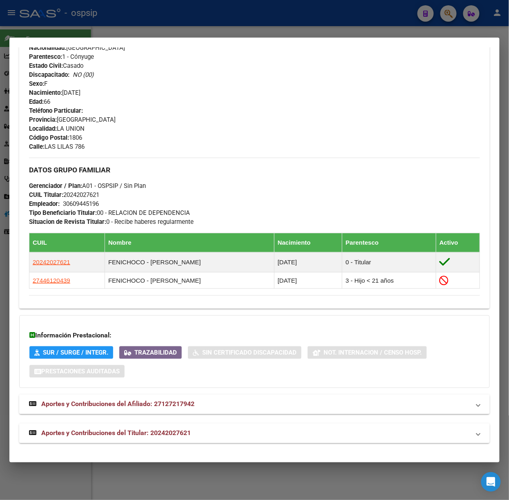
click at [163, 434] on span "Aportes y Contribuciones del Titular: 20242027621" at bounding box center [116, 433] width 150 height 8
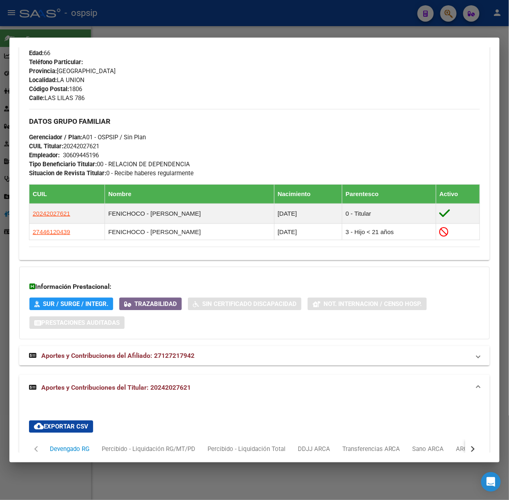
scroll to position [716, 0]
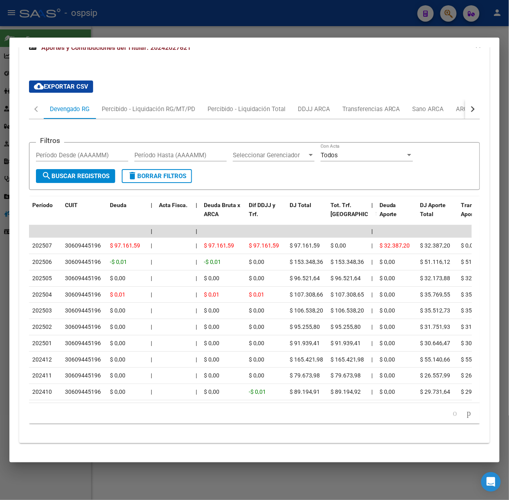
click at [176, 15] on div at bounding box center [254, 250] width 509 height 500
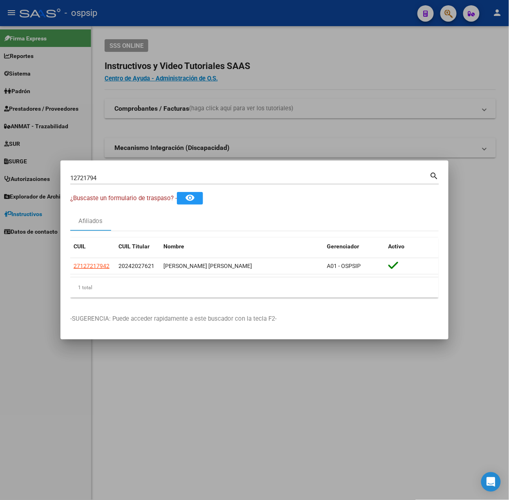
click at [132, 182] on div "12721794 Buscar (apellido, dni, cuil, nro traspaso, cuit, obra social)" at bounding box center [249, 178] width 359 height 12
click at [127, 175] on input "12721794" at bounding box center [249, 177] width 359 height 7
type input "36700374"
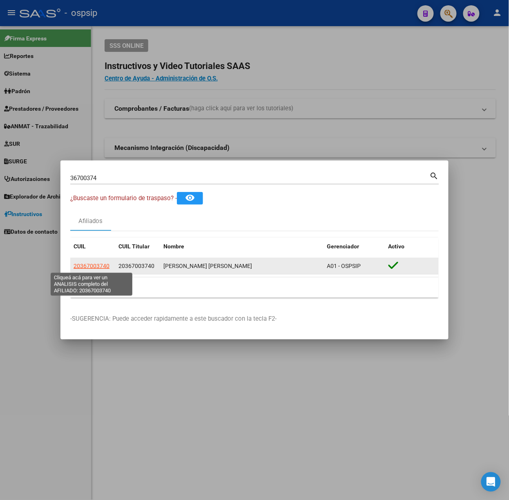
click at [97, 268] on span "20367003740" at bounding box center [92, 266] width 36 height 7
type textarea "20367003740"
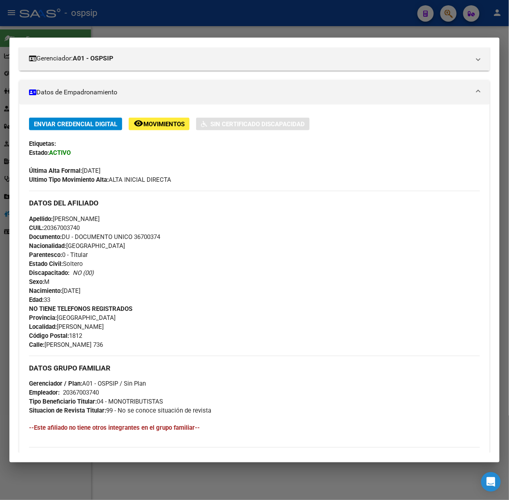
scroll to position [242, 0]
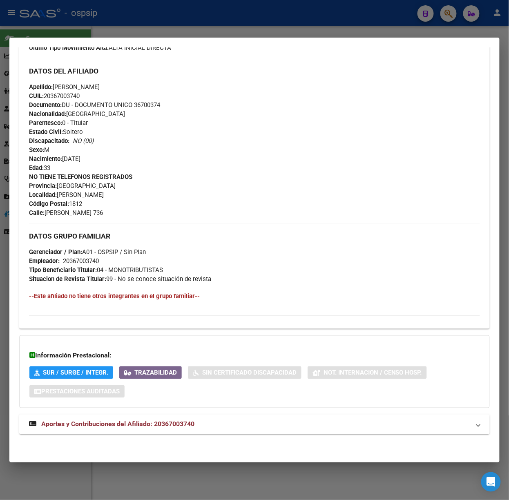
click at [160, 432] on mat-expansion-panel-header "Aportes y Contribuciones del Afiliado: 20367003740" at bounding box center [254, 425] width 471 height 20
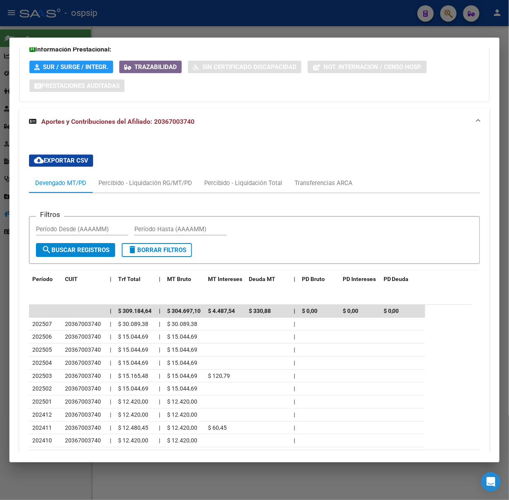
scroll to position [605, 0]
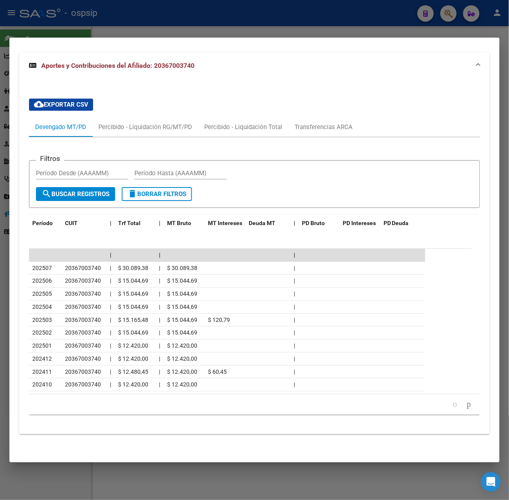
click at [67, 22] on div at bounding box center [254, 250] width 509 height 500
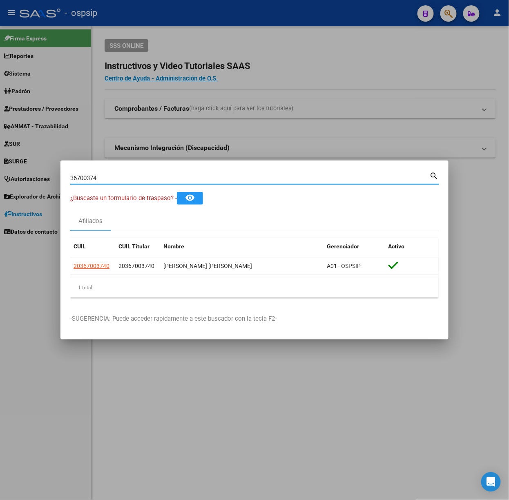
click at [125, 180] on input "36700374" at bounding box center [249, 177] width 359 height 7
type input "12725091"
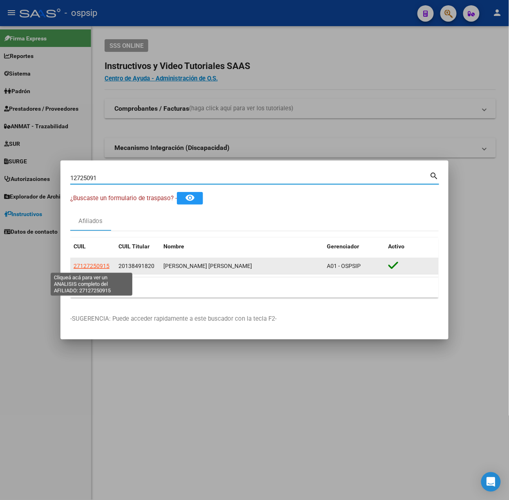
click at [98, 266] on span "27127250915" at bounding box center [92, 266] width 36 height 7
type textarea "27127250915"
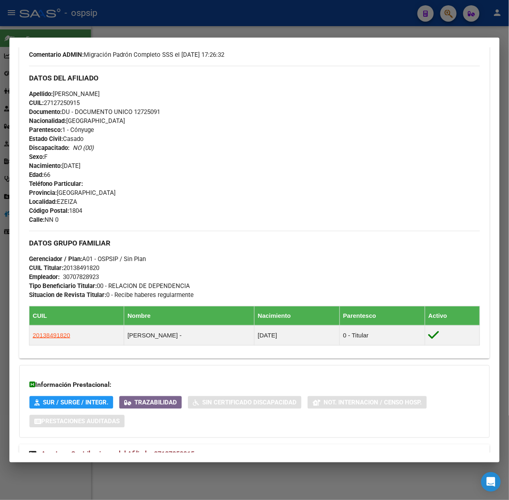
scroll to position [298, 0]
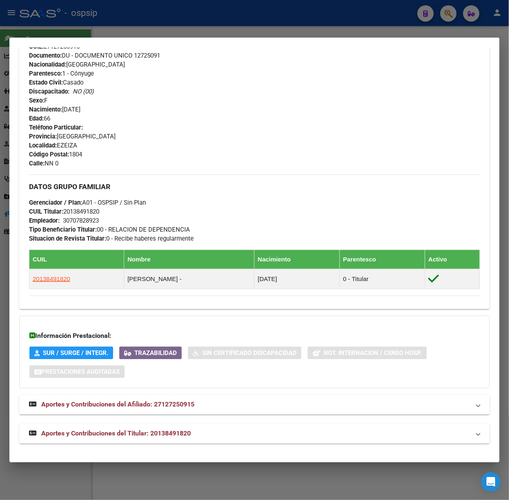
click at [182, 427] on mat-expansion-panel-header "Aportes y Contribuciones del Titular: 20138491820" at bounding box center [254, 434] width 471 height 20
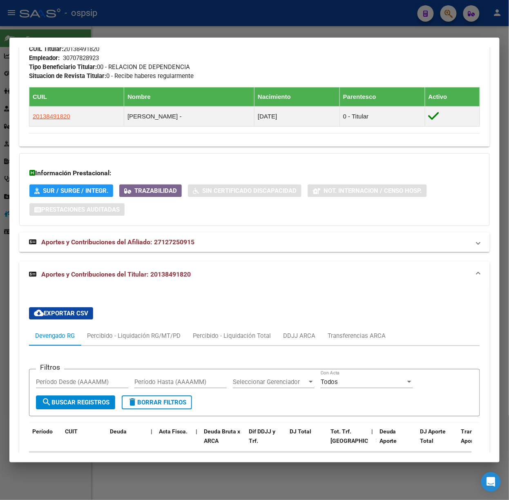
scroll to position [680, 0]
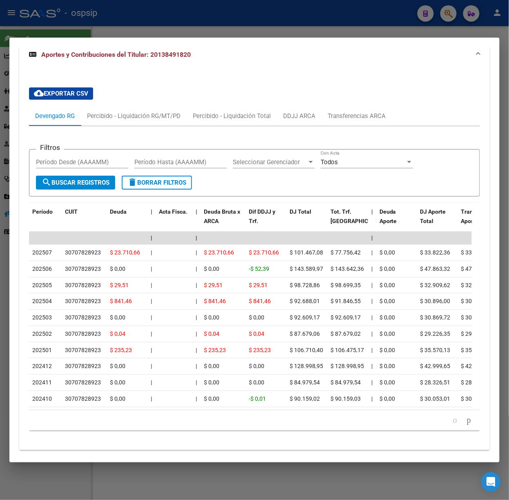
click at [253, 26] on div at bounding box center [254, 250] width 509 height 500
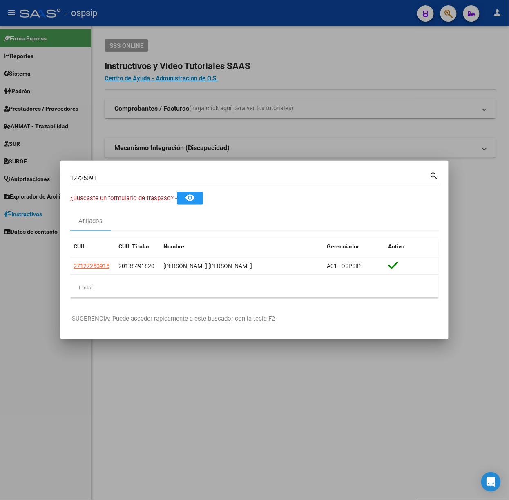
click at [167, 173] on div "12725091 Buscar (apellido, dni, cuil, nro traspaso, cuit, obra social)" at bounding box center [249, 178] width 359 height 12
click at [169, 176] on input "12725091" at bounding box center [249, 177] width 359 height 7
type input "28732321"
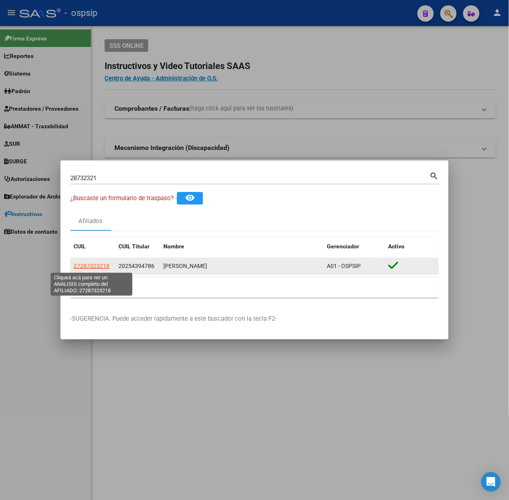
click at [95, 269] on span "27287323218" at bounding box center [92, 266] width 36 height 7
type textarea "27287323218"
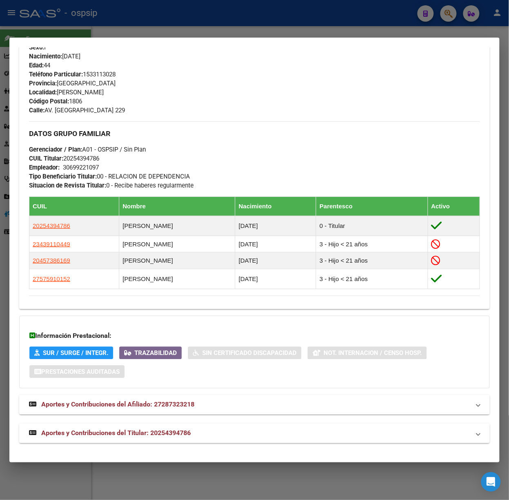
click at [181, 428] on strong "Aportes y Contribuciones del Titular: 20254394786" at bounding box center [110, 433] width 162 height 10
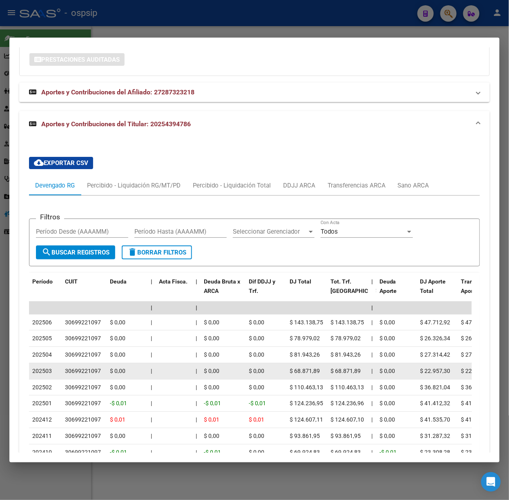
scroll to position [720, 0]
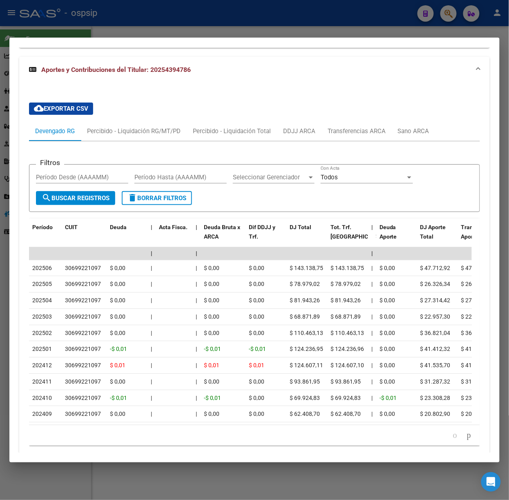
click at [97, 33] on div at bounding box center [254, 250] width 509 height 500
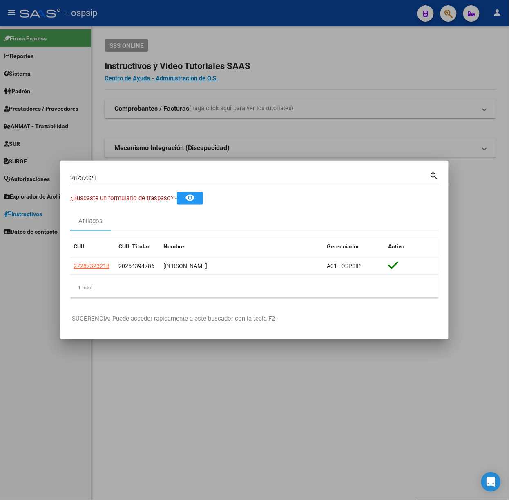
click at [111, 174] on div "28732321 Buscar (apellido, dni, [PERSON_NAME], [PERSON_NAME], cuit, obra social)" at bounding box center [249, 178] width 359 height 12
click at [114, 177] on input "28732321" at bounding box center [249, 177] width 359 height 7
click at [112, 177] on input "28732321" at bounding box center [249, 177] width 359 height 7
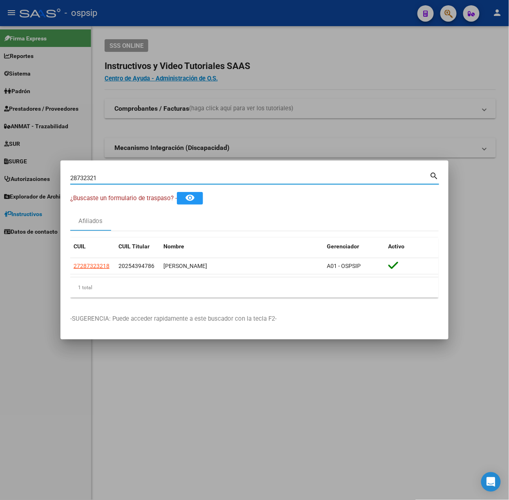
click at [112, 177] on input "28732321" at bounding box center [249, 177] width 359 height 7
type input "28709974"
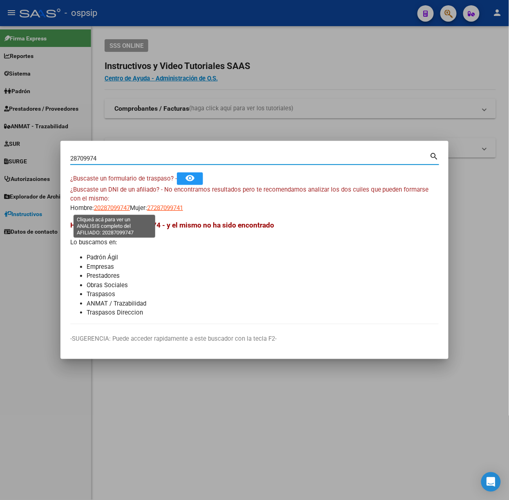
click at [104, 208] on span "20287099747" at bounding box center [112, 207] width 36 height 7
type textarea "20287099747"
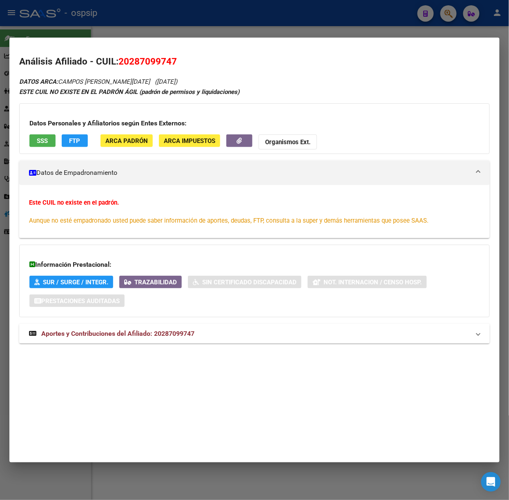
click at [164, 332] on span "Aportes y Contribuciones del Afiliado: 20287099747" at bounding box center [117, 334] width 153 height 8
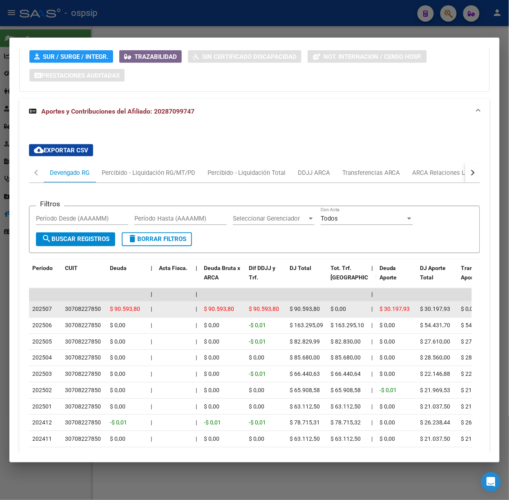
scroll to position [308, 0]
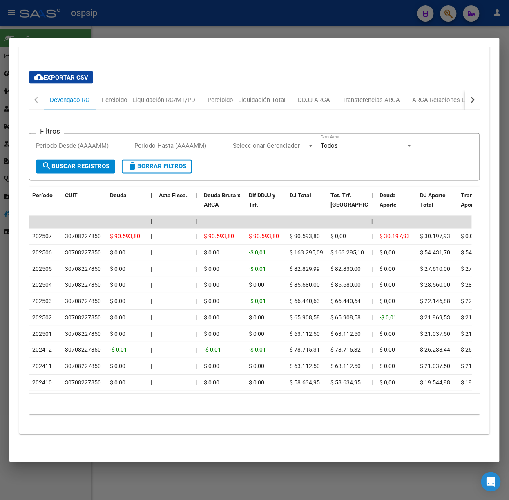
click at [115, 31] on div at bounding box center [254, 250] width 509 height 500
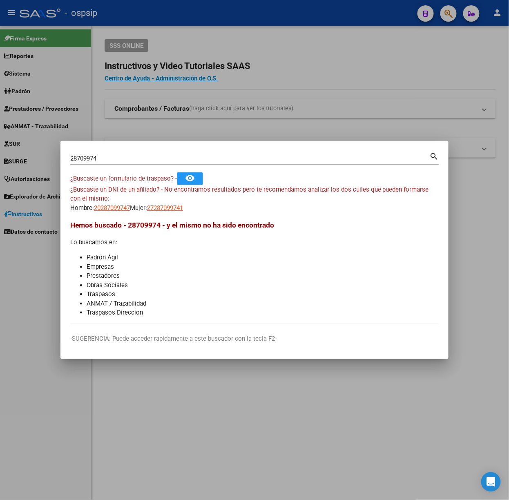
click at [126, 156] on input "28709974" at bounding box center [249, 158] width 359 height 7
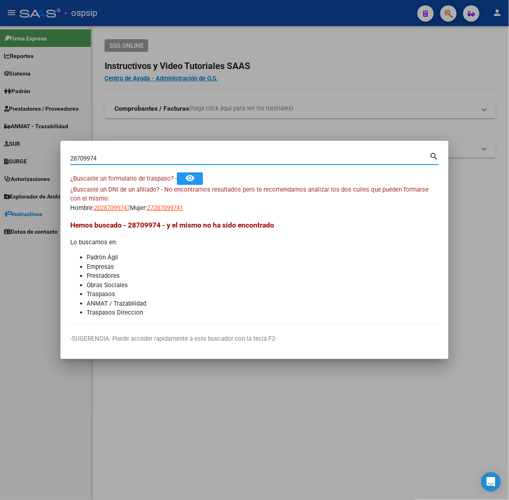
click at [126, 156] on input "28709974" at bounding box center [249, 158] width 359 height 7
type input "20037201"
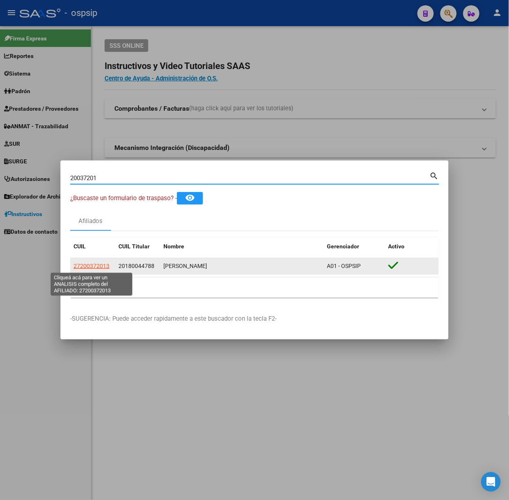
click at [87, 267] on span "27200372013" at bounding box center [92, 266] width 36 height 7
type textarea "27200372013"
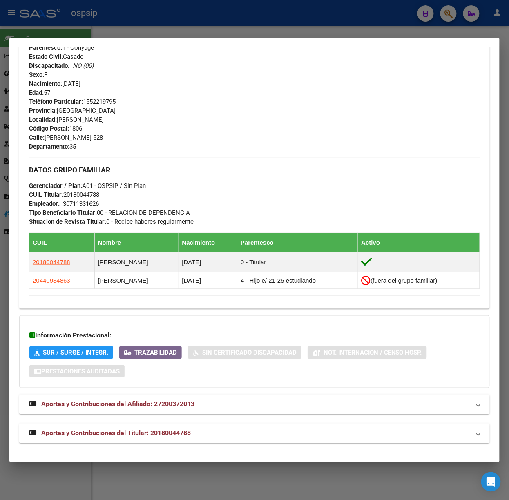
click at [169, 435] on span "Aportes y Contribuciones del Titular: 20180044788" at bounding box center [116, 433] width 150 height 8
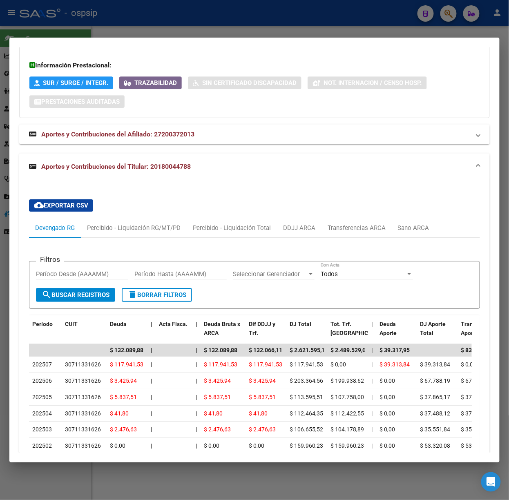
scroll to position [708, 0]
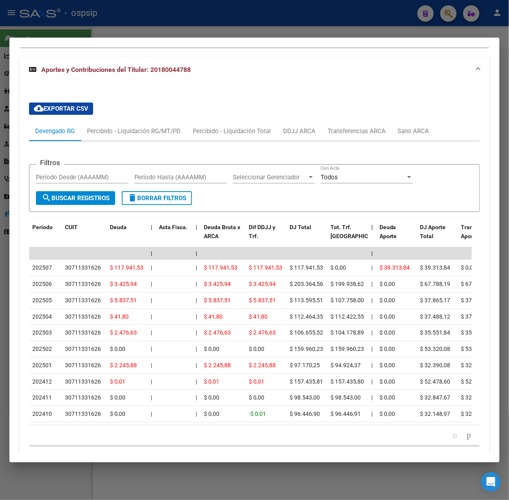
click at [178, 10] on div at bounding box center [254, 250] width 509 height 500
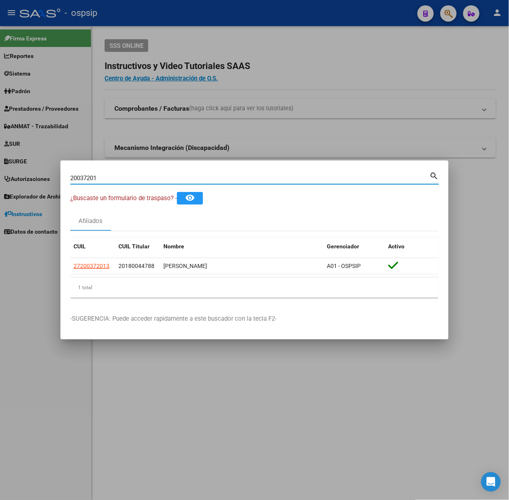
click at [142, 178] on input "20037201" at bounding box center [249, 177] width 359 height 7
type input "21575810"
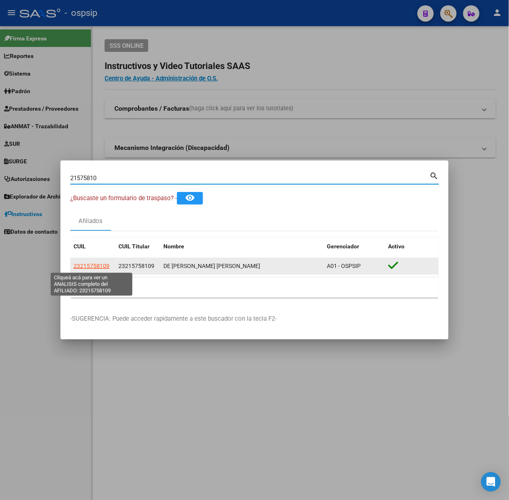
click at [98, 267] on span "23215758109" at bounding box center [92, 266] width 36 height 7
type textarea "23215758109"
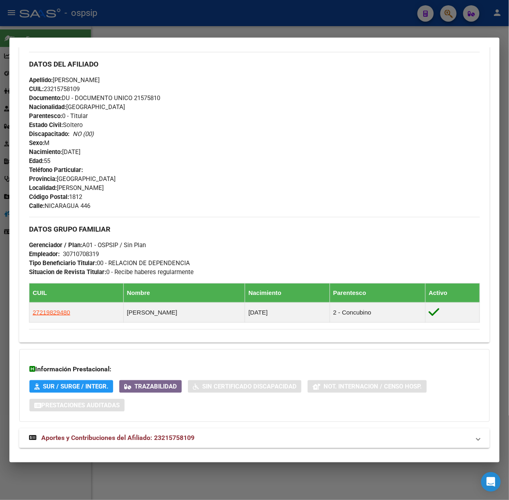
scroll to position [263, 0]
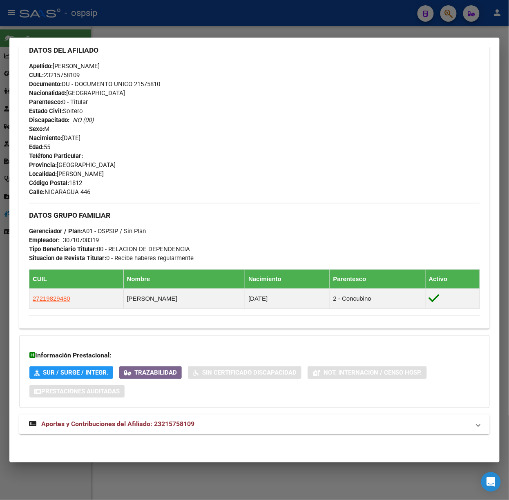
click at [181, 427] on span "Aportes y Contribuciones del Afiliado: 23215758109" at bounding box center [117, 424] width 153 height 8
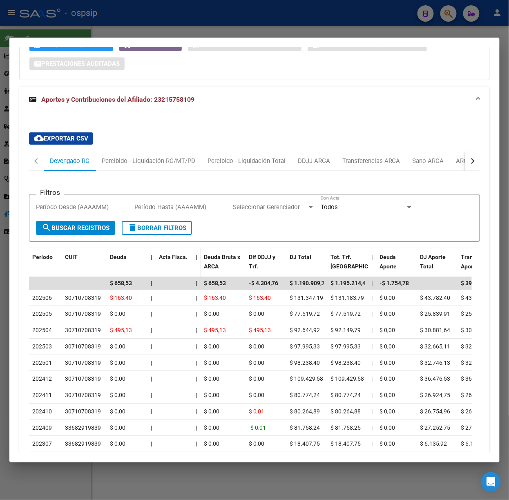
scroll to position [629, 0]
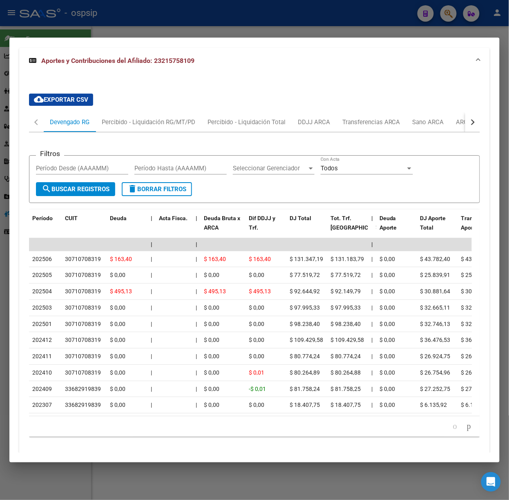
click at [67, 18] on div at bounding box center [254, 250] width 509 height 500
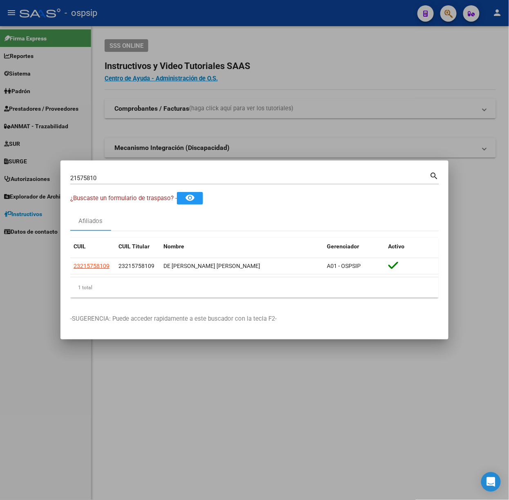
click at [123, 179] on input "21575810" at bounding box center [249, 177] width 359 height 7
type input "57242178"
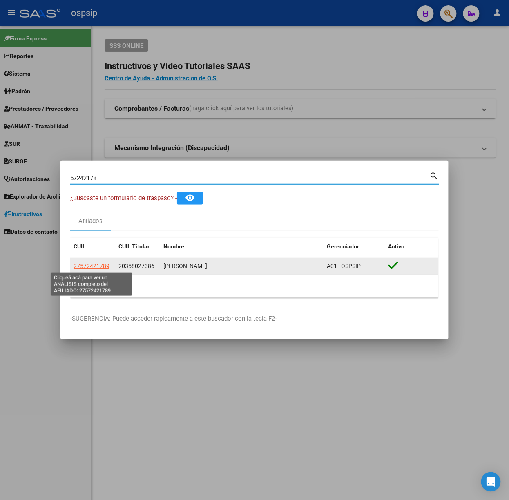
click at [105, 268] on span "27572421789" at bounding box center [92, 266] width 36 height 7
type textarea "27572421789"
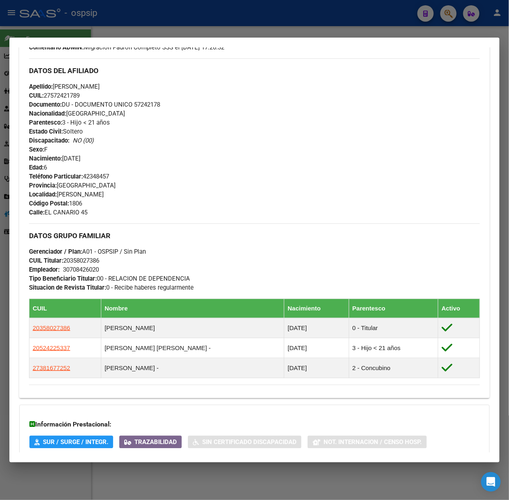
scroll to position [338, 0]
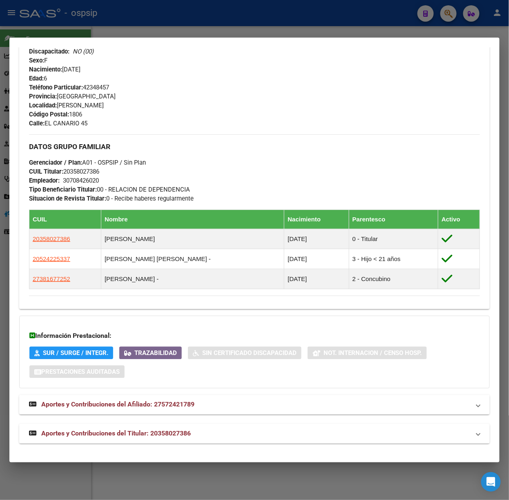
click at [214, 424] on div "DATOS PADRÓN ÁGIL: [PERSON_NAME] | ACTIVO | FAMILIAR DE: 20358027386 Datos Pers…" at bounding box center [254, 91] width 471 height 705
click at [214, 425] on mat-expansion-panel-header "Aportes y Contribuciones del Titular: 20358027386" at bounding box center [254, 434] width 471 height 20
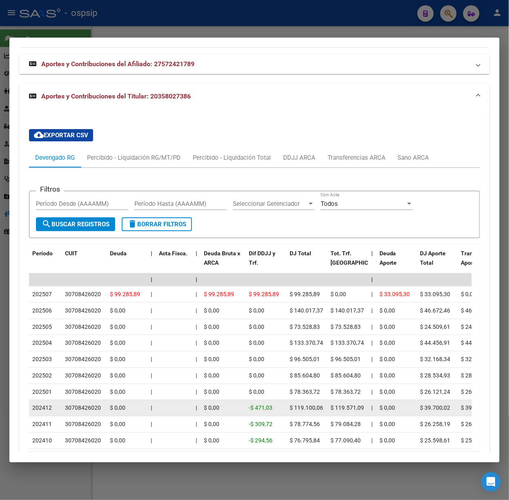
scroll to position [737, 0]
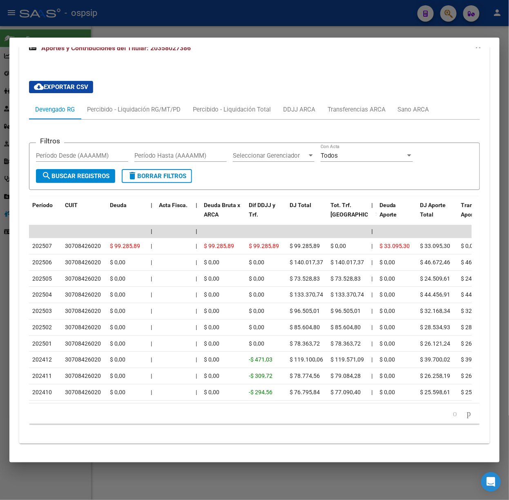
click at [152, 30] on div at bounding box center [254, 250] width 509 height 500
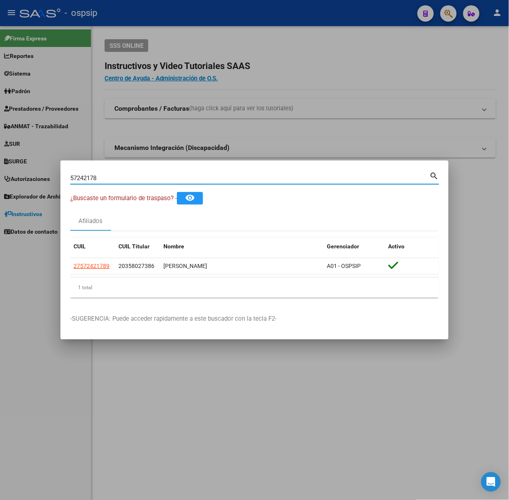
click at [146, 176] on input "57242178" at bounding box center [249, 177] width 359 height 7
type input "43048590"
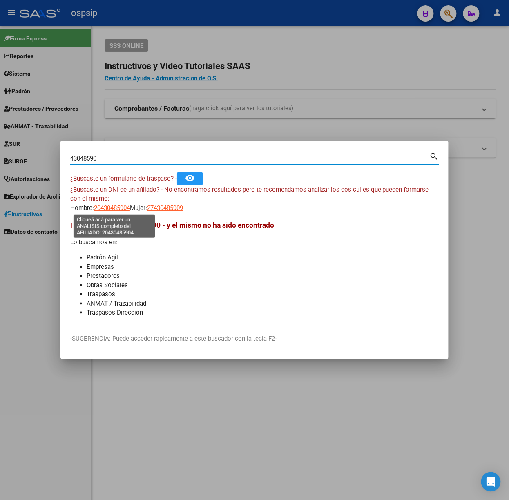
click at [126, 211] on span "20430485904" at bounding box center [112, 207] width 36 height 7
type textarea "20430485904"
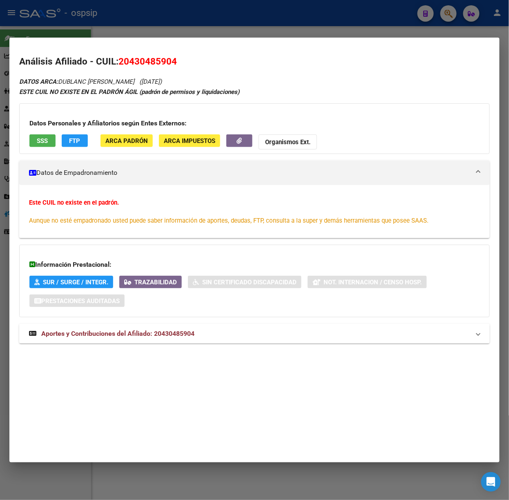
click at [236, 328] on mat-expansion-panel-header "Aportes y Contribuciones del Afiliado: 20430485904" at bounding box center [254, 334] width 471 height 20
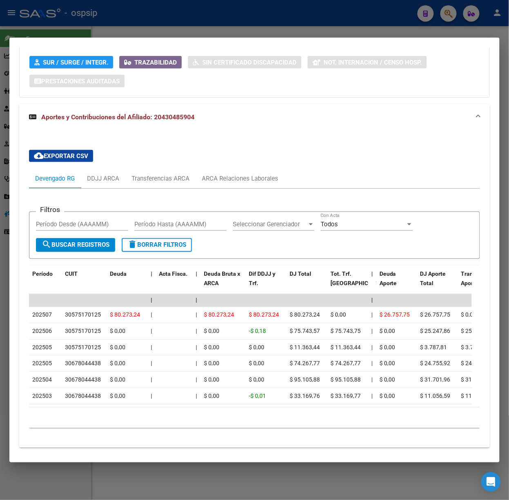
scroll to position [221, 0]
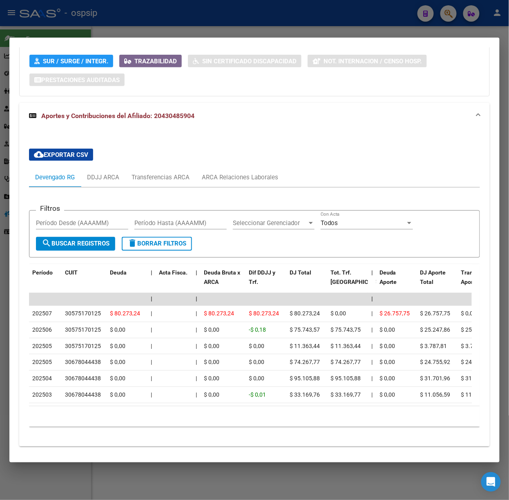
click at [98, 29] on div at bounding box center [254, 250] width 509 height 500
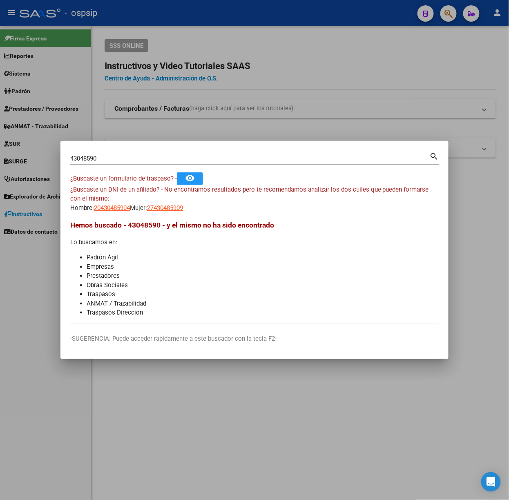
click at [119, 154] on div "43048590 Buscar (apellido, dni, cuil, nro traspaso, cuit, obra social)" at bounding box center [249, 158] width 359 height 12
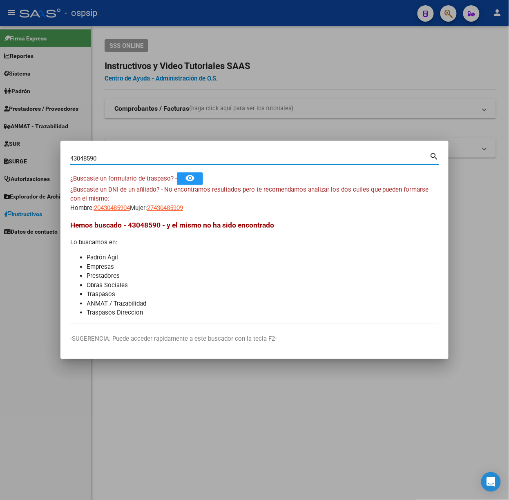
click at [119, 154] on div "43048590 Buscar (apellido, dni, cuil, nro traspaso, cuit, obra social)" at bounding box center [249, 158] width 359 height 12
click at [125, 159] on input "43048590" at bounding box center [249, 158] width 359 height 7
type input "29673412"
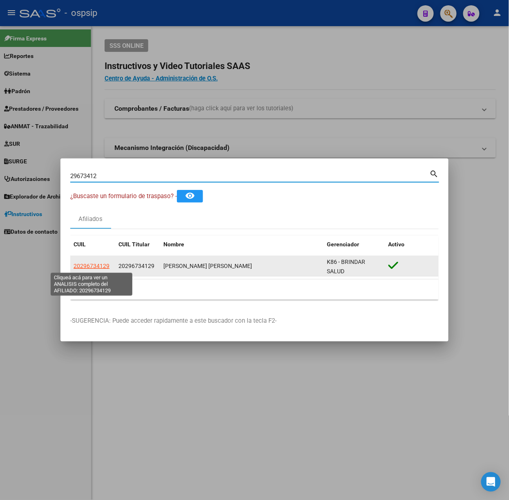
click at [92, 266] on span "20296734129" at bounding box center [92, 266] width 36 height 7
type textarea "20296734129"
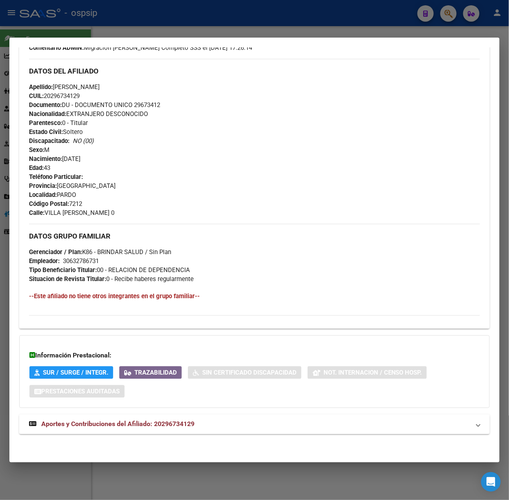
click at [181, 432] on mat-expansion-panel-header "Aportes y Contribuciones del Afiliado: 20296734129" at bounding box center [254, 425] width 471 height 20
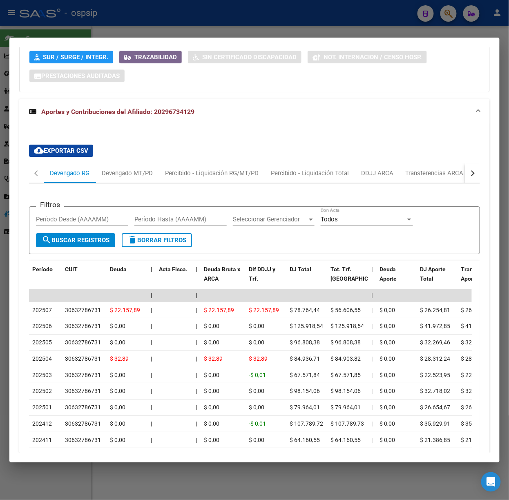
scroll to position [665, 0]
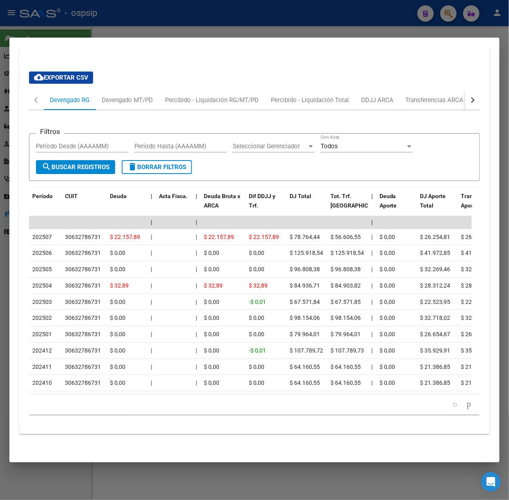
drag, startPoint x: 146, startPoint y: 26, endPoint x: 143, endPoint y: 44, distance: 18.3
click at [145, 26] on div at bounding box center [254, 250] width 509 height 500
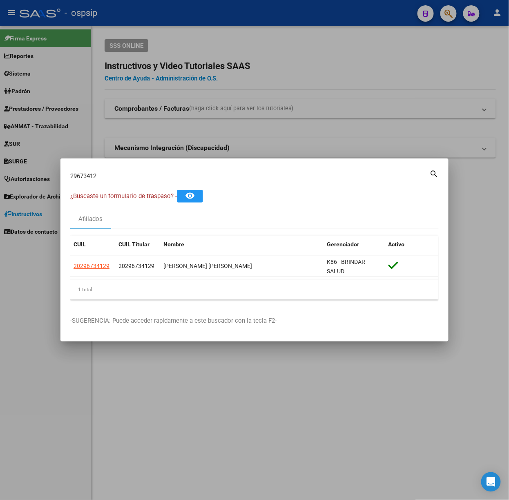
click at [146, 170] on div "29673412 Buscar (apellido, dni, [PERSON_NAME], [PERSON_NAME], cuit, obra social)" at bounding box center [249, 176] width 359 height 12
click at [150, 177] on input "29673412" at bounding box center [249, 175] width 359 height 7
type input "49968546"
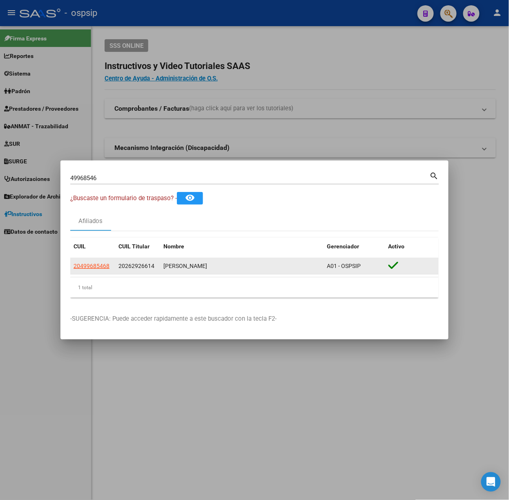
click at [95, 261] on datatable-body-cell "20499685468" at bounding box center [92, 266] width 45 height 16
click at [100, 264] on span "20499685468" at bounding box center [92, 266] width 36 height 7
type textarea "20499685468"
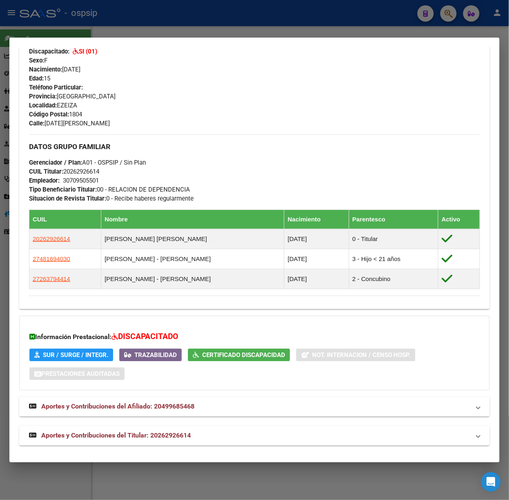
scroll to position [340, 0]
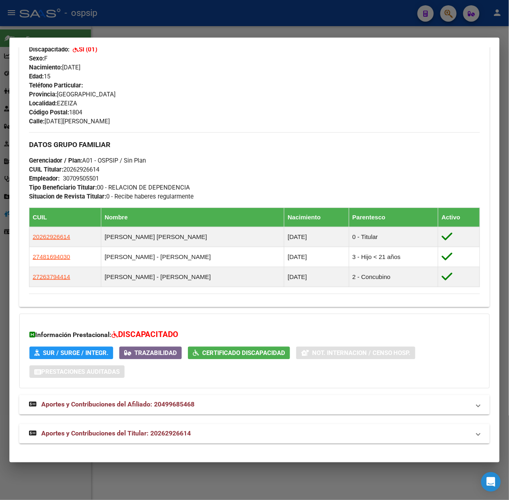
click at [234, 422] on div "DATOS PADRÓN ÁGIL: [PERSON_NAME] | ACTIVO | FAMILIAR DE: 20262926614 Datos Pers…" at bounding box center [254, 90] width 471 height 707
click at [232, 426] on mat-expansion-panel-header "Aportes y Contribuciones del Titular: 20262926614" at bounding box center [254, 434] width 471 height 20
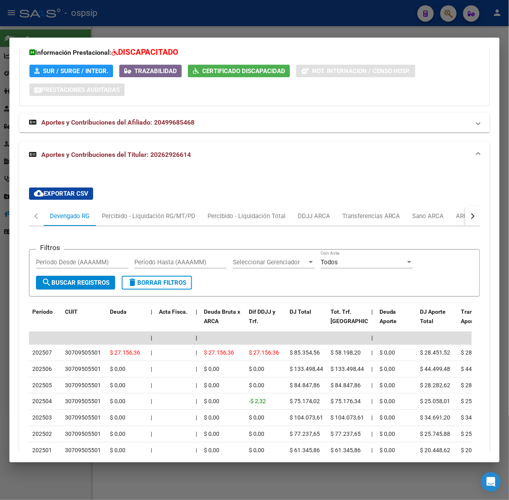
scroll to position [706, 0]
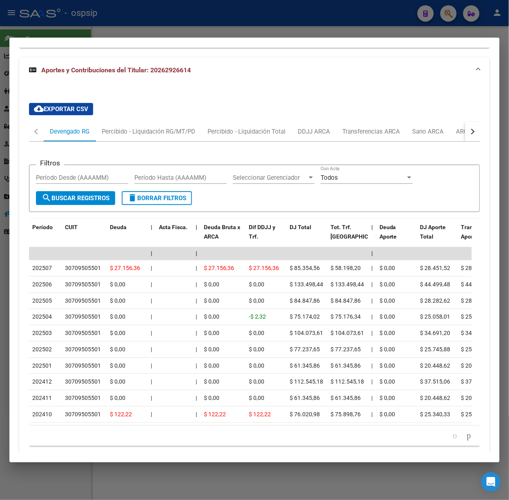
click at [81, 11] on div at bounding box center [254, 250] width 509 height 500
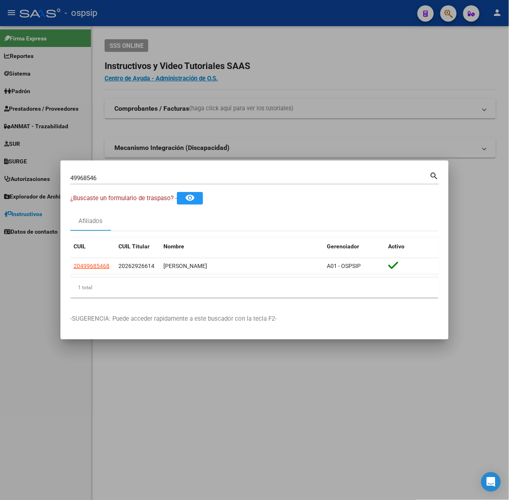
click at [105, 178] on input "49968546" at bounding box center [249, 177] width 359 height 7
type input "57836520"
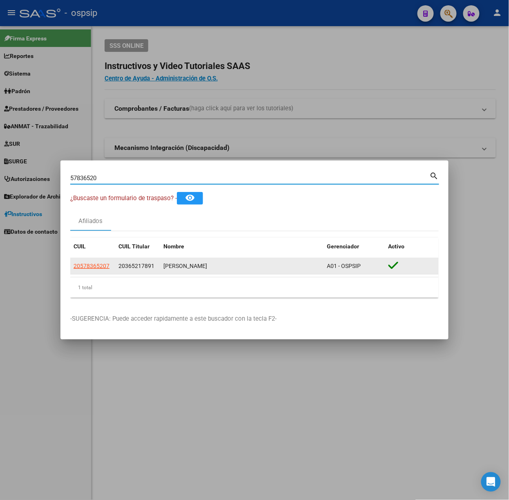
click at [100, 261] on datatable-body-cell "20578365207" at bounding box center [92, 266] width 45 height 16
click at [101, 274] on div "20578365207 20365217891 [PERSON_NAME] A01 - OSPSIP" at bounding box center [254, 266] width 368 height 16
click at [98, 272] on datatable-body-cell "20578365207" at bounding box center [92, 266] width 45 height 16
click at [94, 267] on span "20578365207" at bounding box center [92, 266] width 36 height 7
type textarea "20578365207"
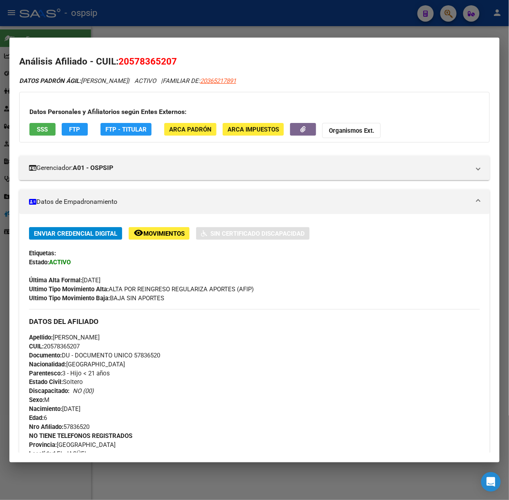
scroll to position [310, 0]
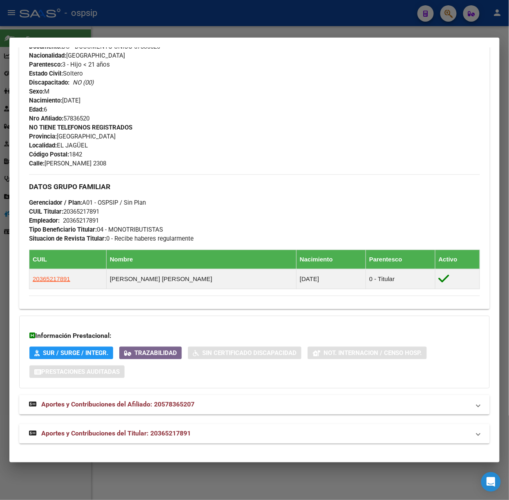
click at [193, 440] on mat-expansion-panel-header "Aportes y Contribuciones del Titular: 20365217891" at bounding box center [254, 434] width 471 height 20
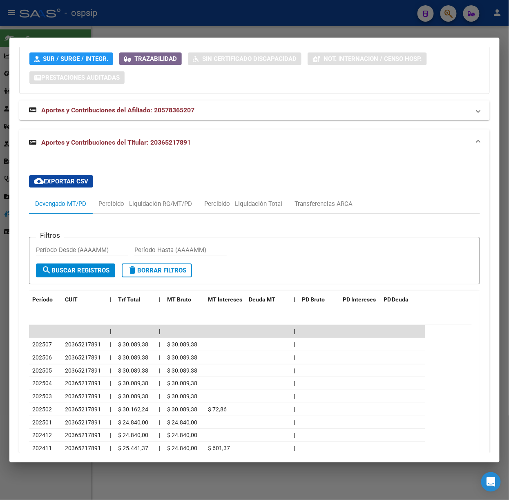
scroll to position [673, 0]
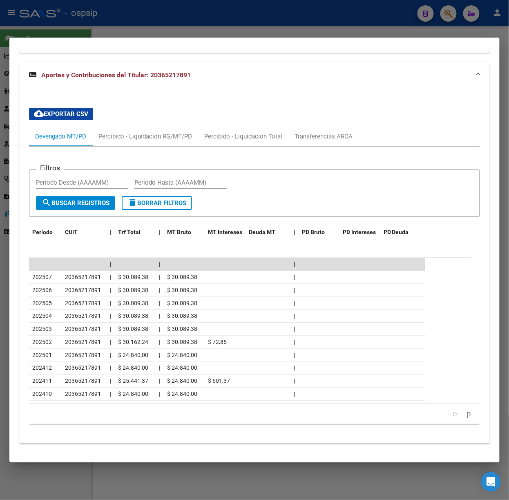
click at [107, 28] on div at bounding box center [254, 250] width 509 height 500
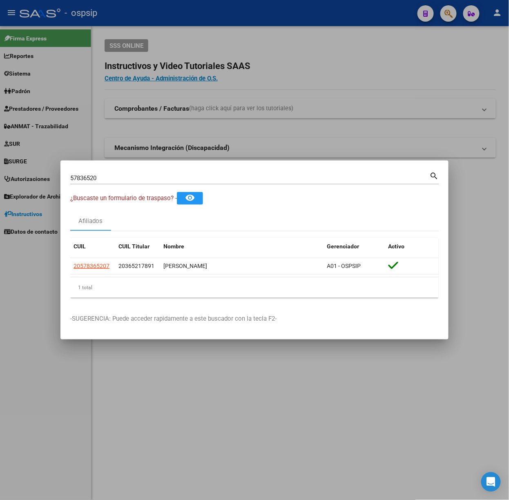
click at [120, 180] on input "57836520" at bounding box center [249, 177] width 359 height 7
type input "43898809"
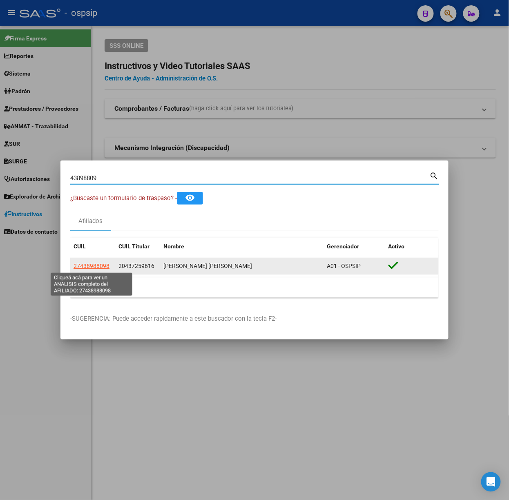
click at [105, 263] on span "27438988098" at bounding box center [92, 266] width 36 height 7
type textarea "27438988098"
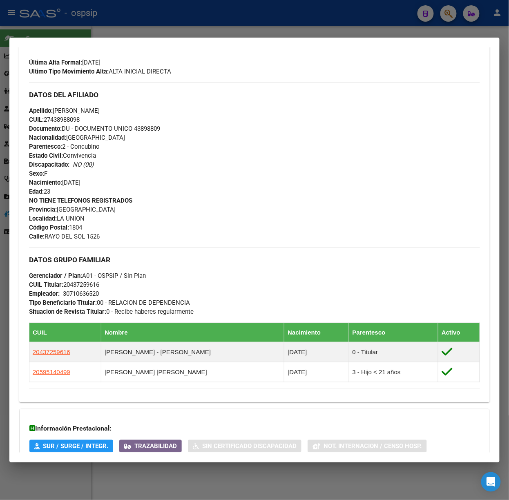
scroll to position [312, 0]
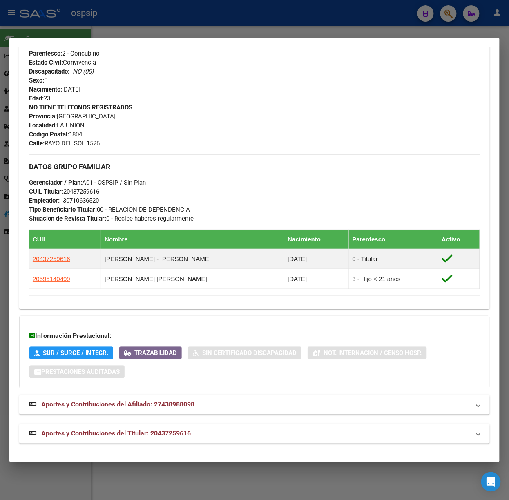
click at [184, 430] on span "Aportes y Contribuciones del Titular: 20437259616" at bounding box center [116, 434] width 150 height 8
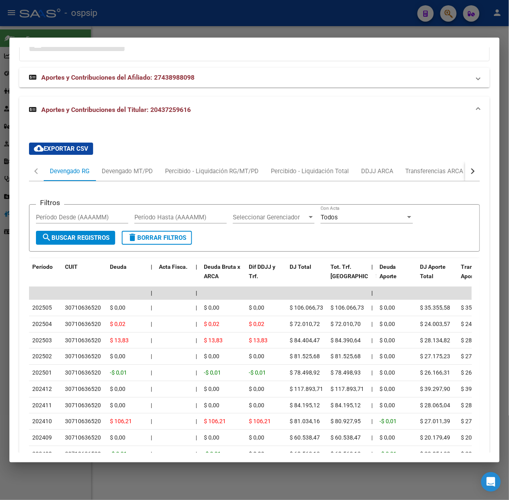
scroll to position [639, 0]
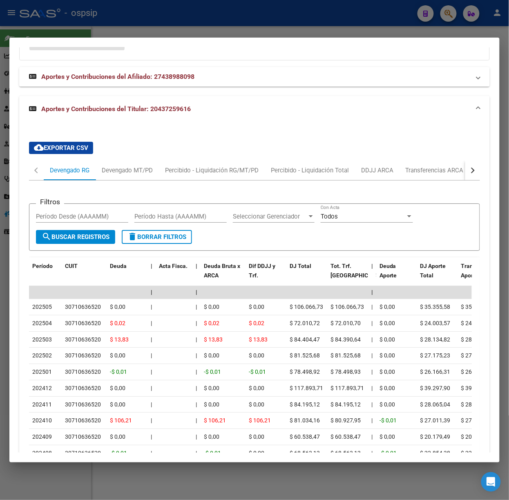
click at [136, 20] on div at bounding box center [254, 250] width 509 height 500
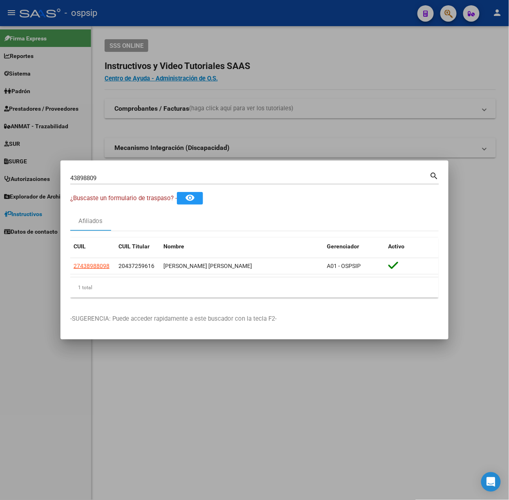
click at [149, 188] on div "43898809 Buscar (apellido, dni, [PERSON_NAME], [PERSON_NAME], cuit, obra social…" at bounding box center [254, 181] width 369 height 22
click at [144, 176] on input "43898809" at bounding box center [249, 177] width 359 height 7
type input "17479124"
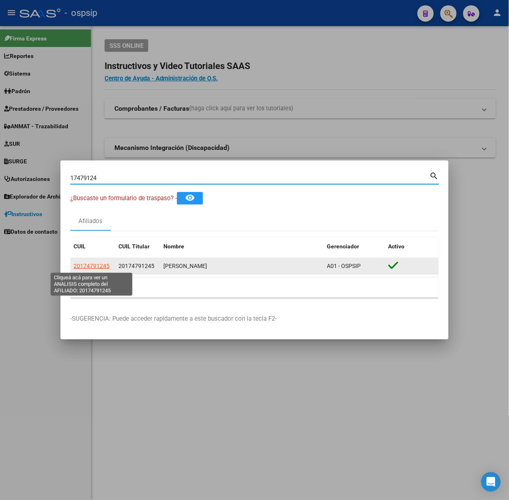
click at [97, 262] on app-link-go-to "20174791245" at bounding box center [92, 265] width 36 height 9
click at [108, 265] on span "20174791245" at bounding box center [92, 266] width 36 height 7
type textarea "20174791245"
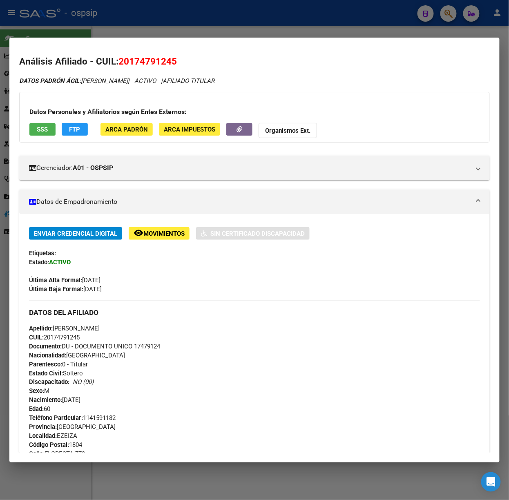
scroll to position [252, 0]
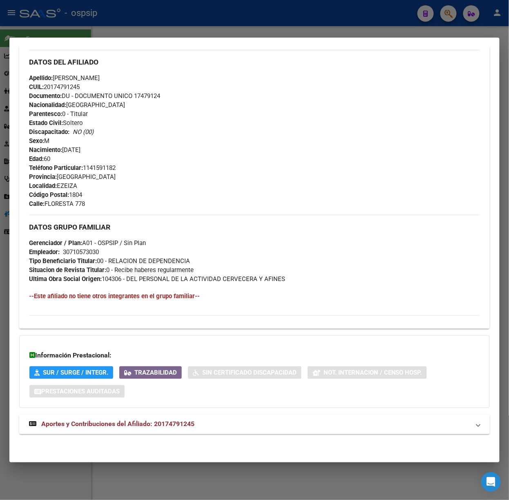
click at [198, 424] on mat-panel-title "Aportes y Contribuciones del Afiliado: 20174791245" at bounding box center [249, 425] width 441 height 10
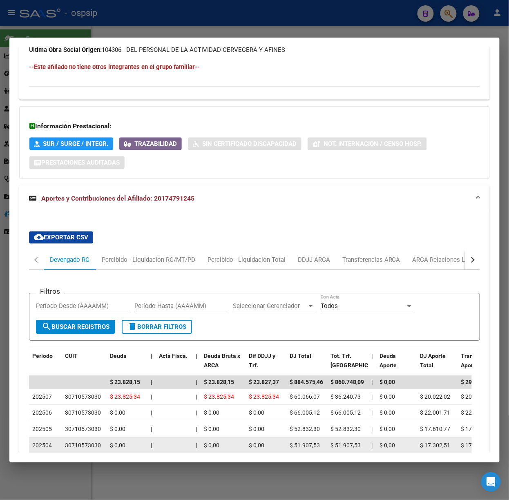
scroll to position [649, 0]
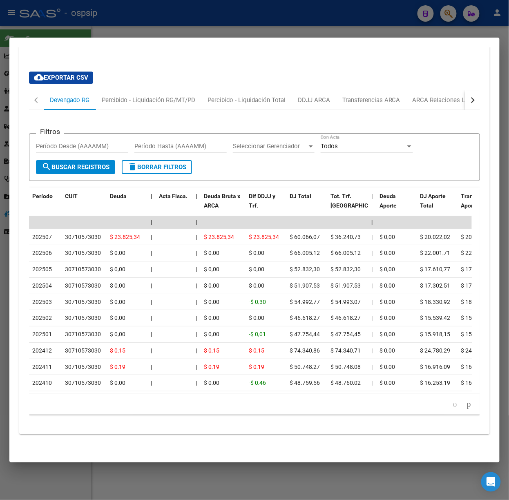
click at [232, 18] on div at bounding box center [254, 250] width 509 height 500
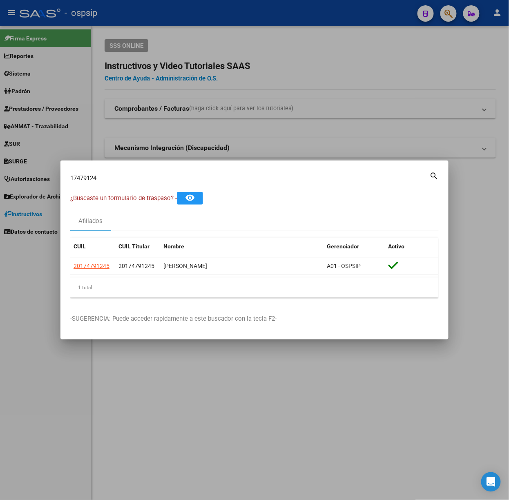
click at [167, 175] on input "17479124" at bounding box center [249, 177] width 359 height 7
type input "24202762"
click at [105, 266] on span "20242027621" at bounding box center [92, 266] width 36 height 7
type textarea "20242027621"
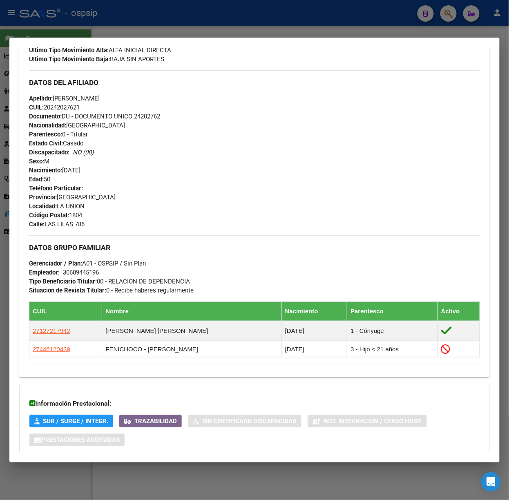
scroll to position [289, 0]
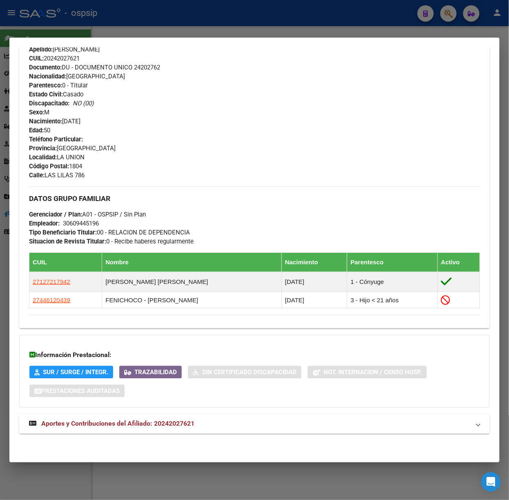
click at [174, 416] on mat-expansion-panel-header "Aportes y Contribuciones del Afiliado: 20242027621" at bounding box center [254, 424] width 471 height 20
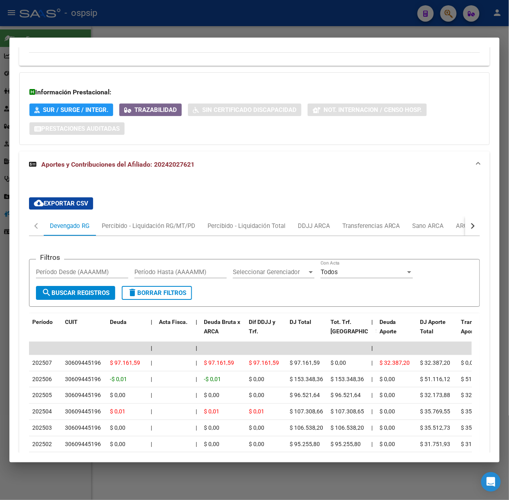
scroll to position [600, 0]
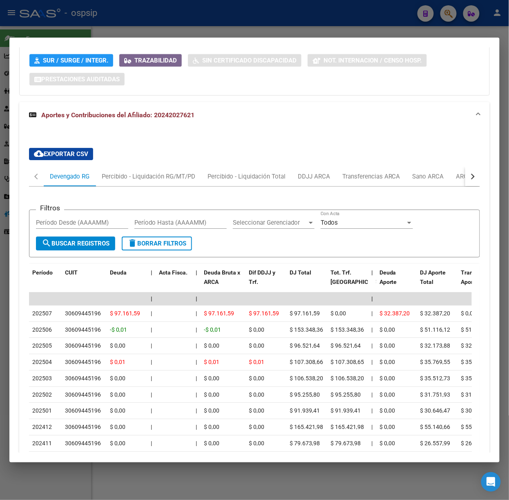
click at [125, 7] on div at bounding box center [254, 250] width 509 height 500
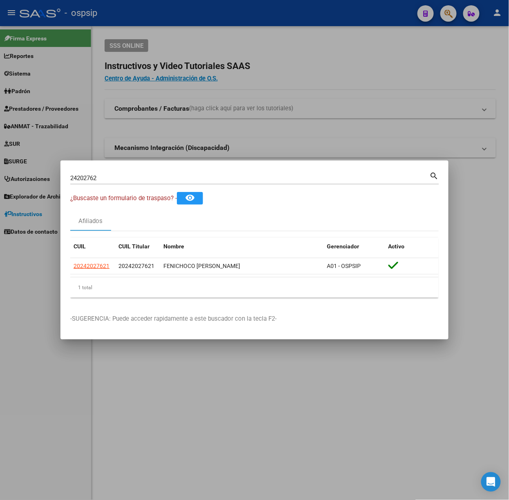
click at [115, 176] on input "24202762" at bounding box center [249, 177] width 359 height 7
type input "31770392"
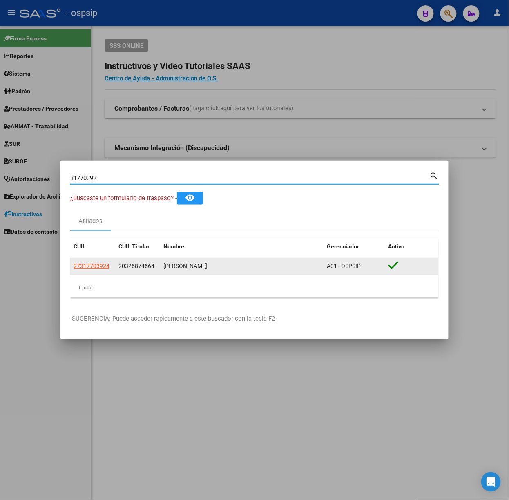
click at [95, 270] on app-link-go-to "27317703924" at bounding box center [92, 265] width 36 height 9
click at [93, 261] on app-link-go-to "27317703924" at bounding box center [92, 265] width 36 height 9
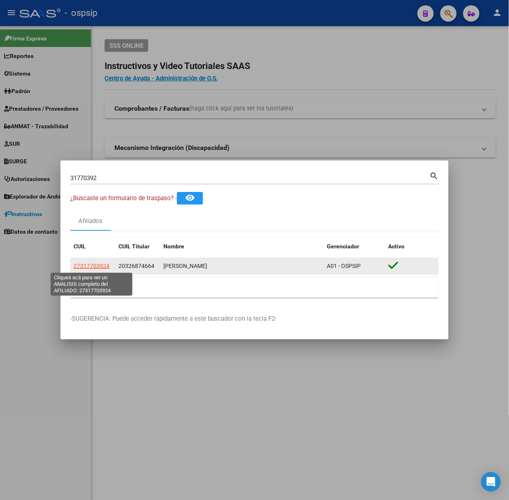
click at [96, 263] on span "27317703924" at bounding box center [92, 266] width 36 height 7
type textarea "27317703924"
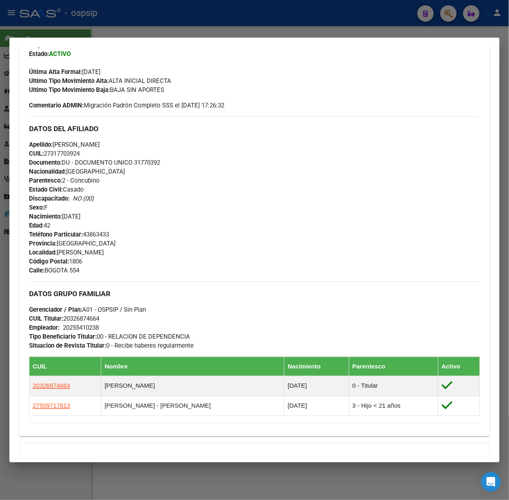
scroll to position [337, 0]
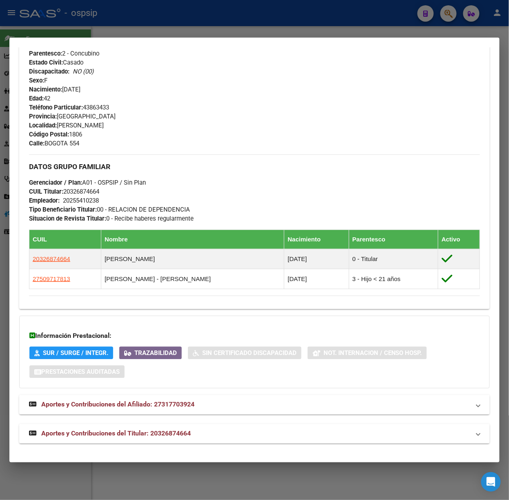
click at [181, 446] on div "Análisis Afiliado - CUIL: 27317703924 DATOS PADRÓN ÁGIL: [PERSON_NAME] | ACTIVO…" at bounding box center [254, 85] width 471 height 733
click at [219, 429] on mat-panel-title "Aportes y Contribuciones del Titular: 20326874664" at bounding box center [249, 434] width 441 height 10
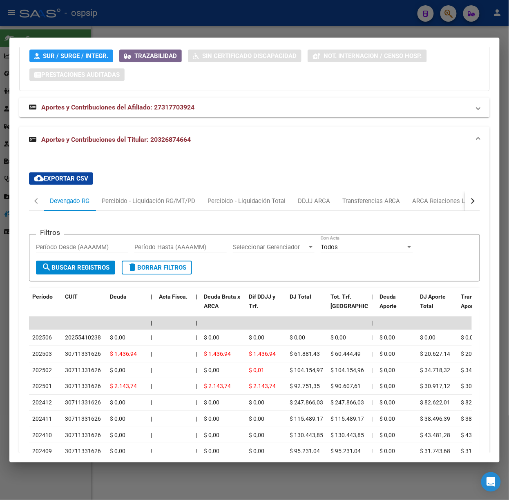
scroll to position [702, 0]
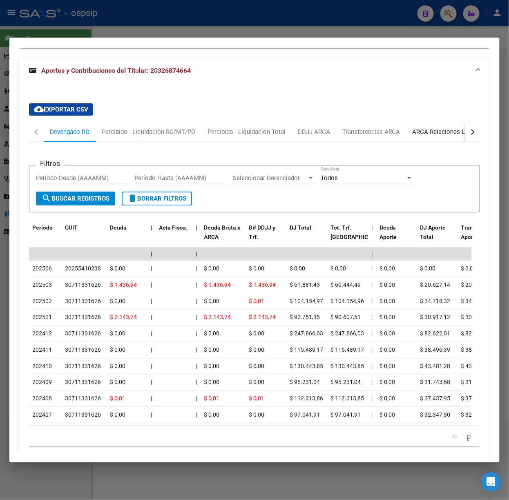
click at [438, 134] on div "ARCA Relaciones Laborales" at bounding box center [451, 131] width 76 height 9
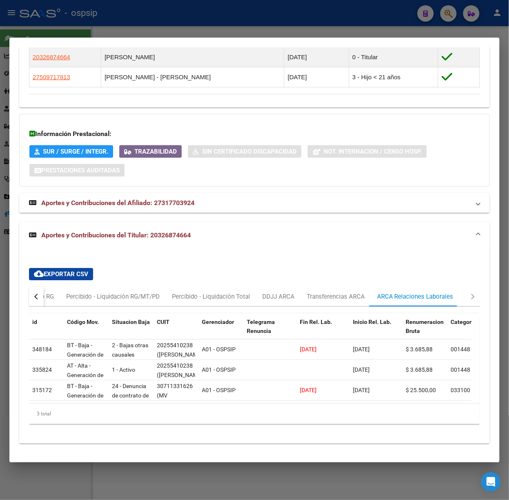
scroll to position [547, 0]
drag, startPoint x: 125, startPoint y: 18, endPoint x: 125, endPoint y: 102, distance: 84.1
click at [125, 18] on div at bounding box center [254, 250] width 509 height 500
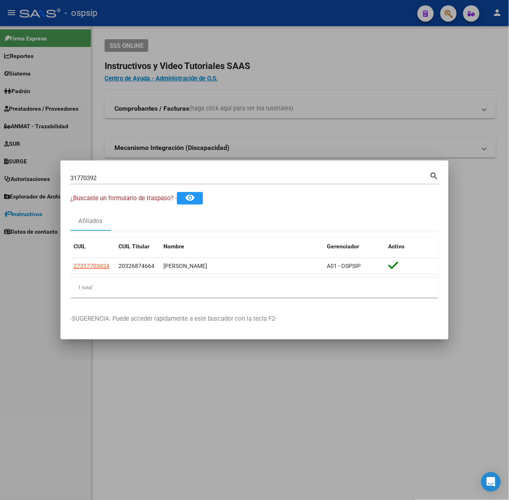
click at [126, 180] on input "31770392" at bounding box center [249, 177] width 359 height 7
type input "94408871"
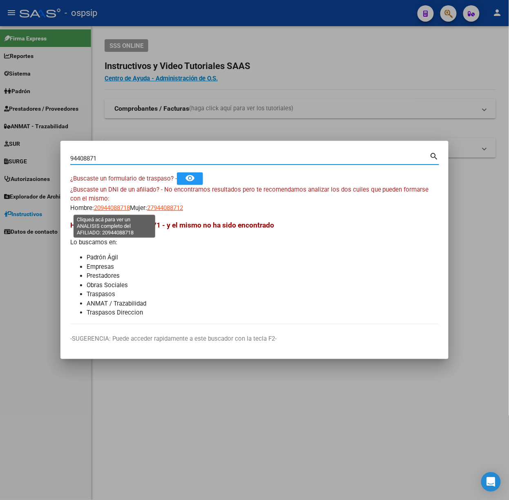
click at [114, 208] on span "20944088718" at bounding box center [112, 207] width 36 height 7
type textarea "20944088718"
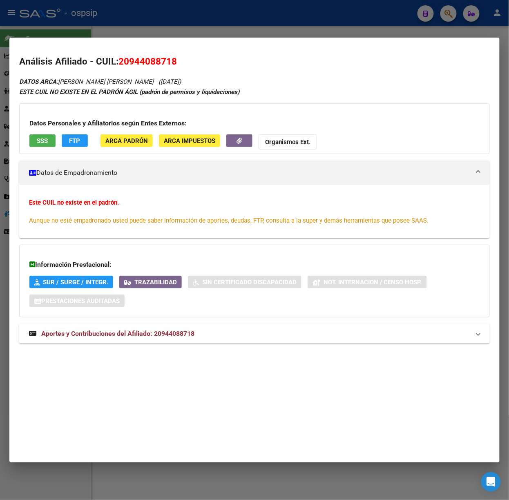
click at [177, 327] on mat-expansion-panel-header "Aportes y Contribuciones del Afiliado: 20944088718" at bounding box center [254, 334] width 471 height 20
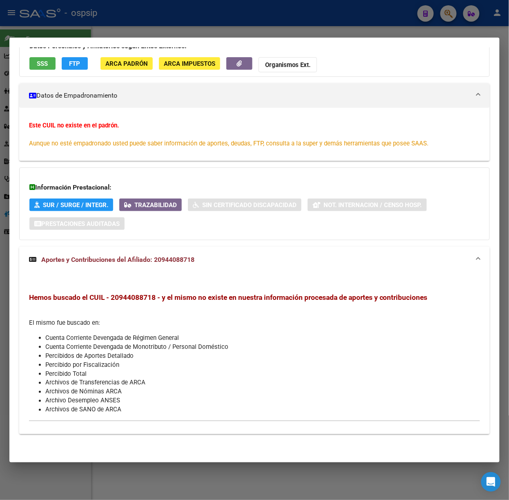
scroll to position [0, 0]
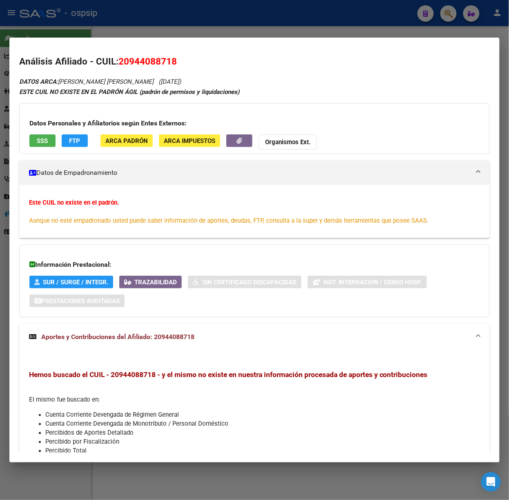
click at [41, 126] on h3 "Datos Personales y Afiliatorios según Entes Externos:" at bounding box center [254, 123] width 450 height 10
click at [45, 130] on div "Datos Personales y Afiliatorios según Entes Externos: SSS FTP ARCA Padrón ARCA …" at bounding box center [254, 128] width 471 height 51
click at [48, 135] on button "SSS" at bounding box center [42, 140] width 26 height 13
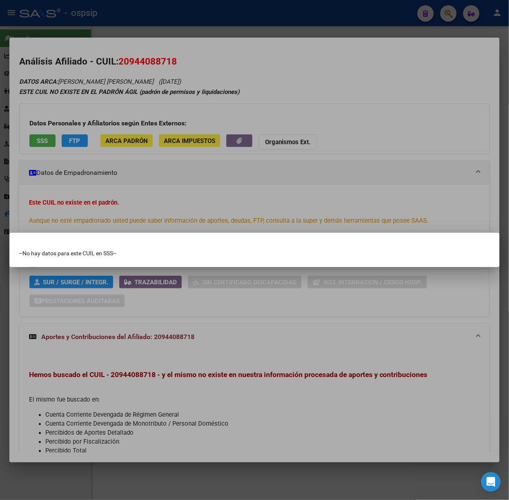
click at [48, 136] on div at bounding box center [254, 250] width 509 height 500
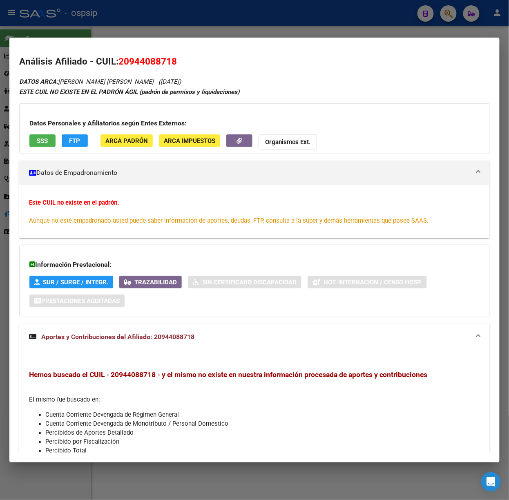
click at [108, 9] on div at bounding box center [254, 250] width 509 height 500
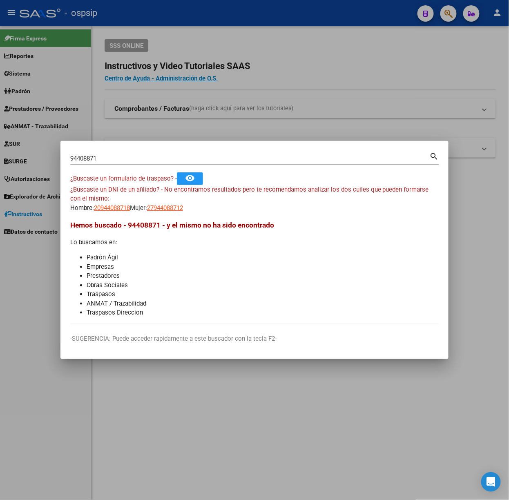
click at [111, 158] on input "94408871" at bounding box center [249, 158] width 359 height 7
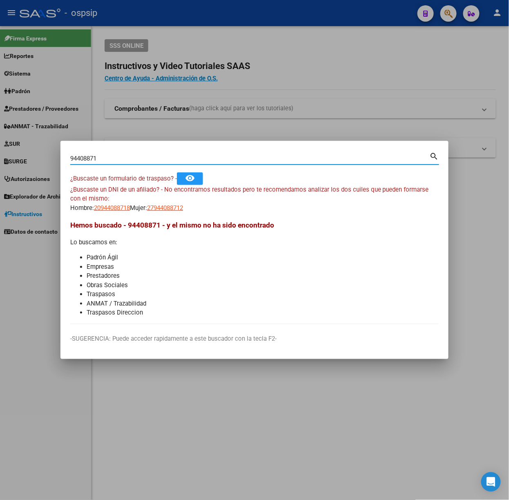
click at [111, 158] on input "94408871" at bounding box center [249, 158] width 359 height 7
type input "21982948"
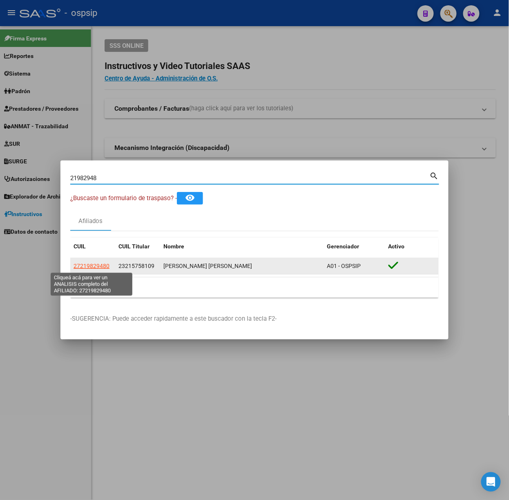
click at [88, 268] on span "27219829480" at bounding box center [92, 266] width 36 height 7
type textarea "27219829480"
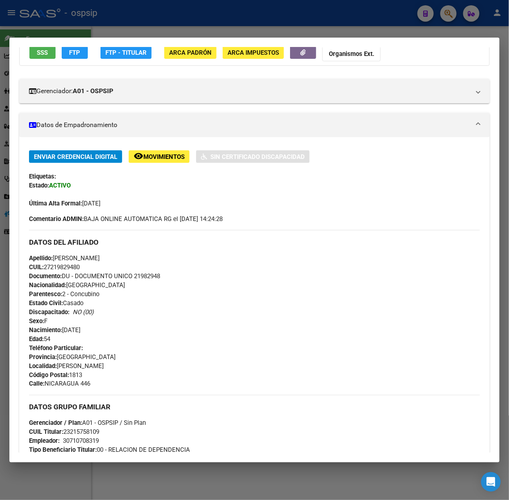
scroll to position [298, 0]
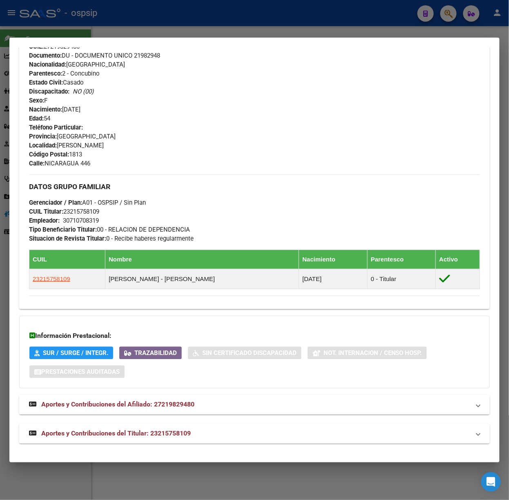
click at [185, 430] on span "Aportes y Contribuciones del Titular: 23215758109" at bounding box center [116, 434] width 150 height 8
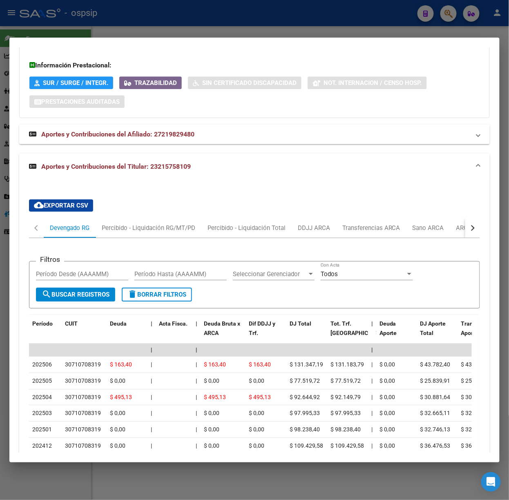
scroll to position [697, 0]
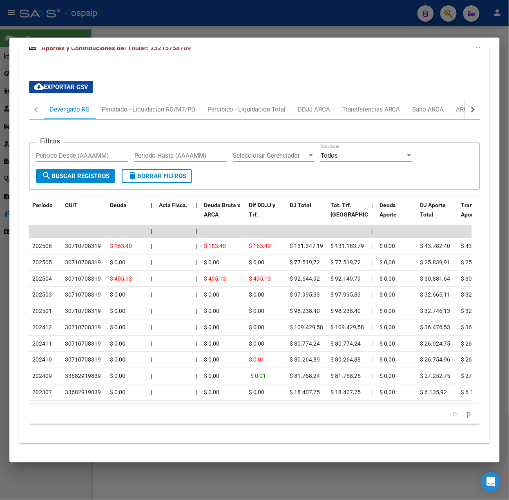
click at [156, 30] on div at bounding box center [254, 250] width 509 height 500
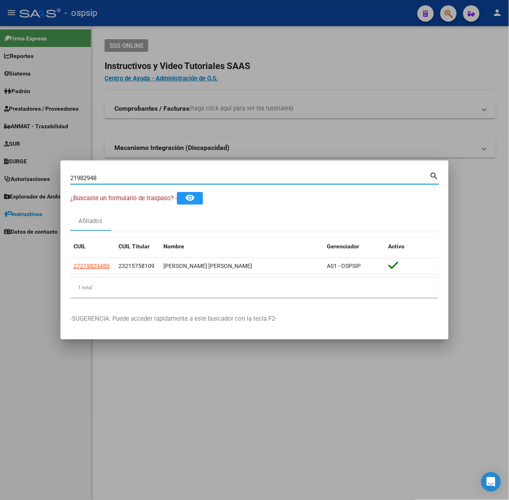
click at [100, 177] on input "21982948" at bounding box center [249, 177] width 359 height 7
type input "20954816"
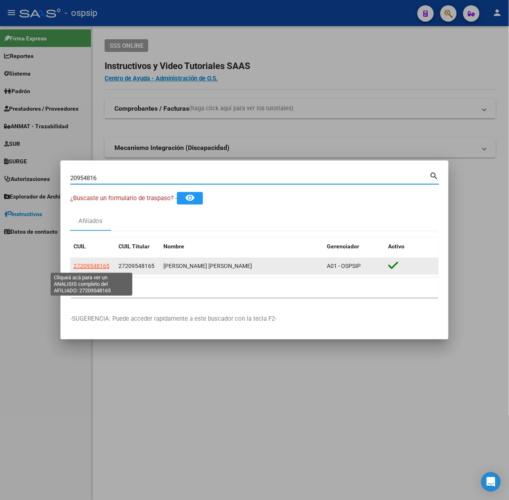
click at [100, 267] on span "27209548165" at bounding box center [92, 266] width 36 height 7
type textarea "27209548165"
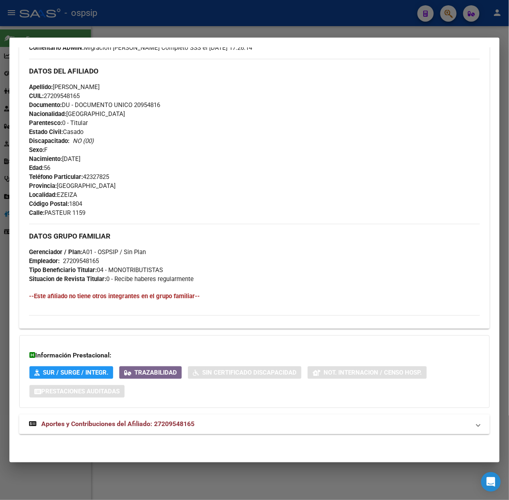
click at [188, 420] on strong "Aportes y Contribuciones del Afiliado: 27209548165" at bounding box center [111, 425] width 165 height 10
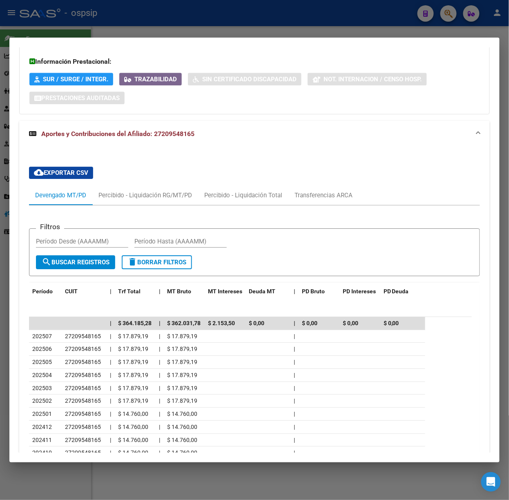
scroll to position [621, 0]
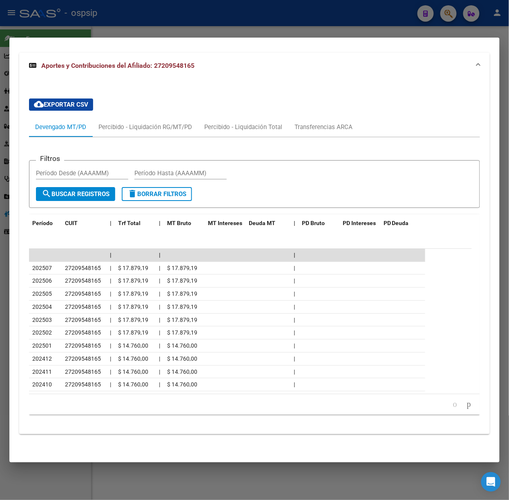
click at [170, 25] on div at bounding box center [254, 250] width 509 height 500
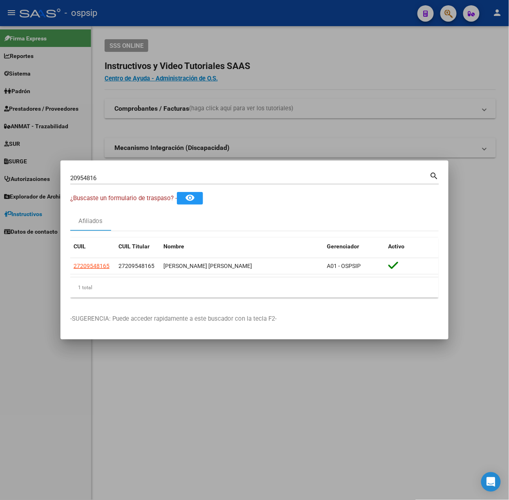
click at [170, 174] on input "20954816" at bounding box center [249, 177] width 359 height 7
type input "94408781"
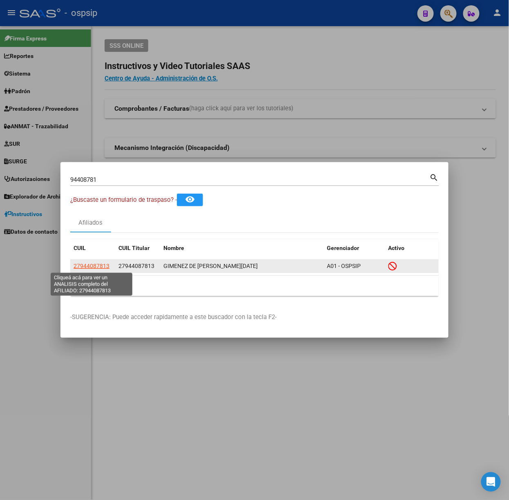
click at [102, 267] on span "27944087813" at bounding box center [92, 266] width 36 height 7
type textarea "27944087813"
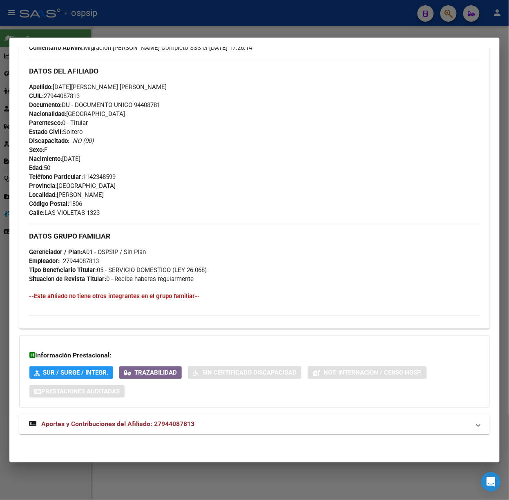
click at [169, 427] on span "Aportes y Contribuciones del Afiliado: 27944087813" at bounding box center [117, 424] width 153 height 8
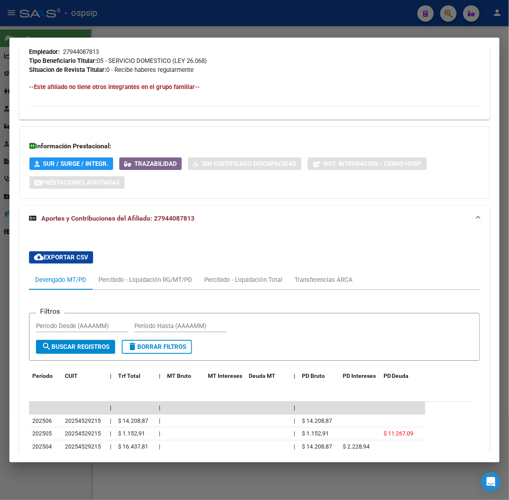
scroll to position [538, 0]
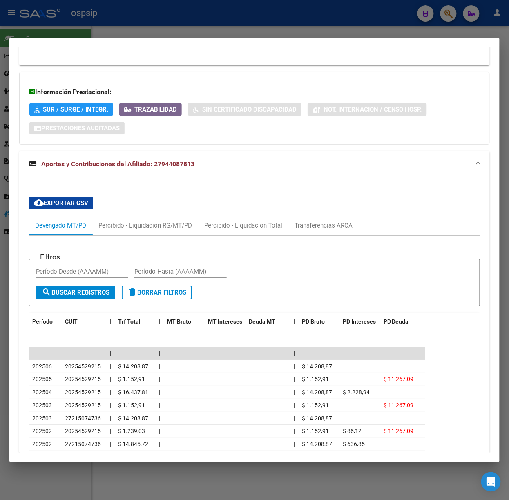
click at [173, 34] on div at bounding box center [254, 250] width 509 height 500
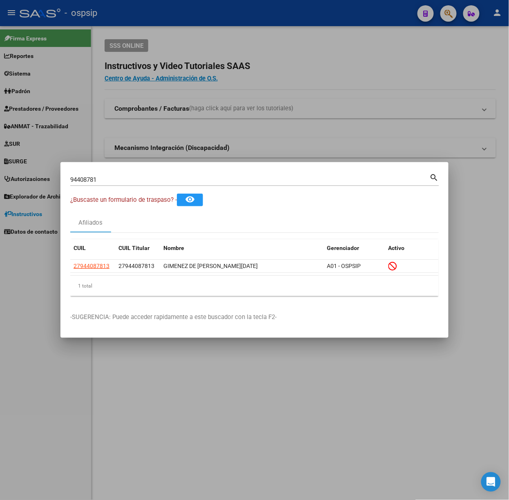
click at [169, 181] on input "94408781" at bounding box center [249, 179] width 359 height 7
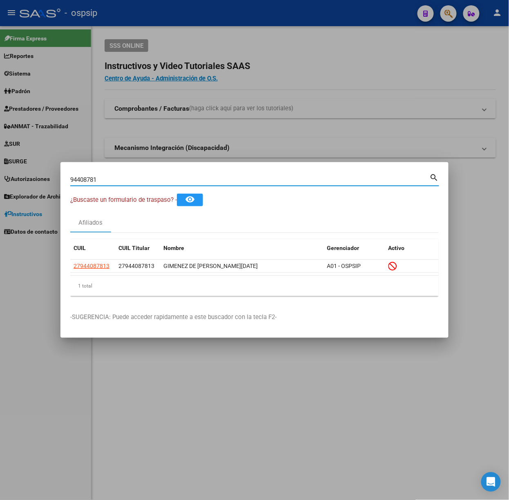
click at [169, 181] on input "94408781" at bounding box center [249, 179] width 359 height 7
type input "53128255"
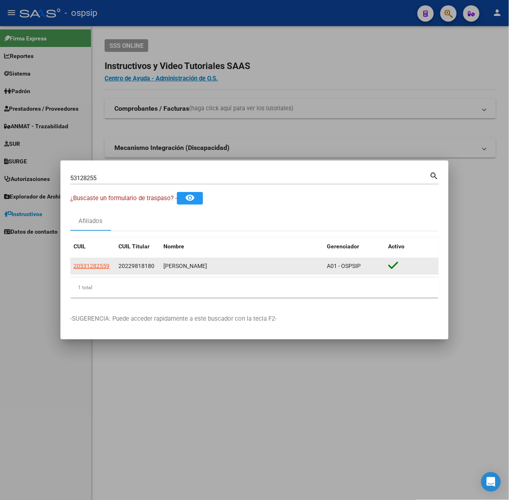
click at [100, 260] on datatable-body-cell "20531282559" at bounding box center [92, 266] width 45 height 16
click at [103, 265] on span "20531282559" at bounding box center [92, 266] width 36 height 7
type textarea "20531282559"
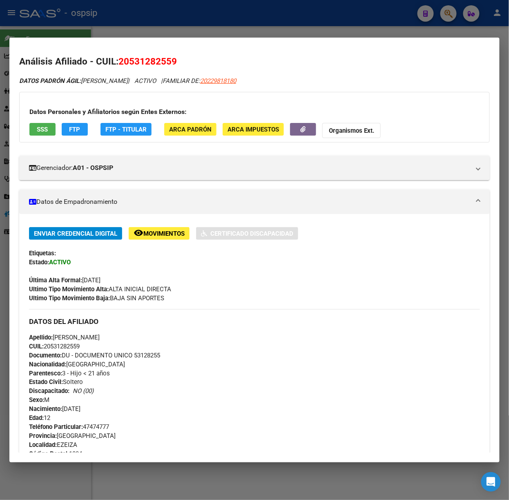
click at [218, 383] on div "DATOS PADRÓN ÁGIL: [PERSON_NAME] | ACTIVO | FAMILIAR DE: 20229818180 Datos Pers…" at bounding box center [254, 446] width 471 height 740
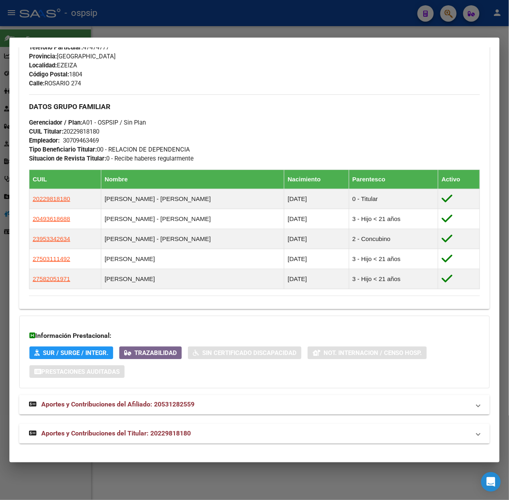
click at [249, 431] on mat-panel-title "Aportes y Contribuciones del Titular: 20229818180" at bounding box center [249, 434] width 441 height 10
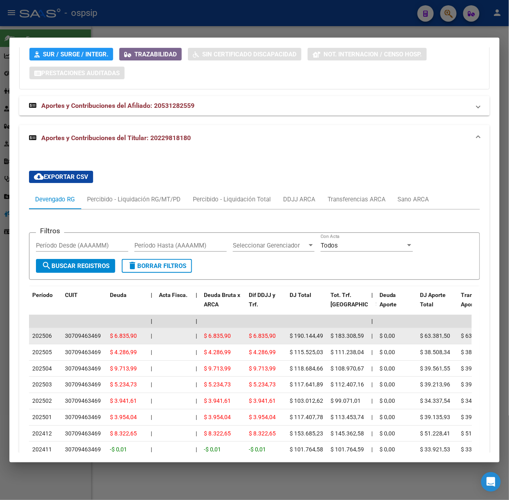
scroll to position [779, 0]
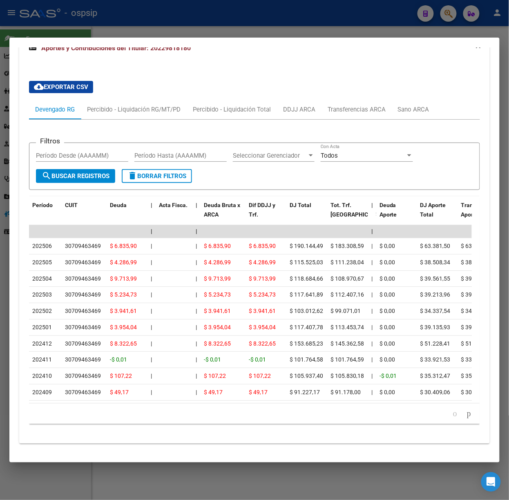
click at [212, 9] on div at bounding box center [254, 250] width 509 height 500
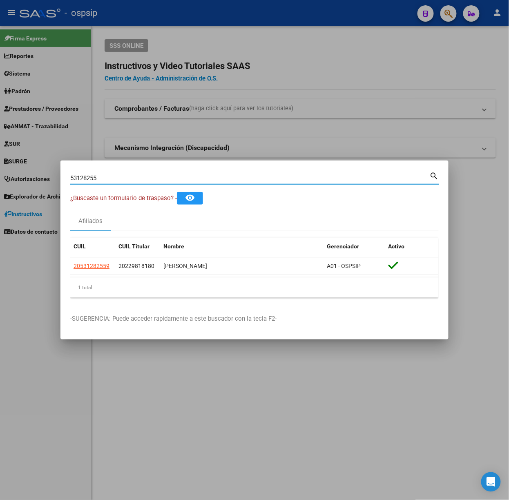
click at [171, 181] on input "53128255" at bounding box center [249, 177] width 359 height 7
type input "58205197"
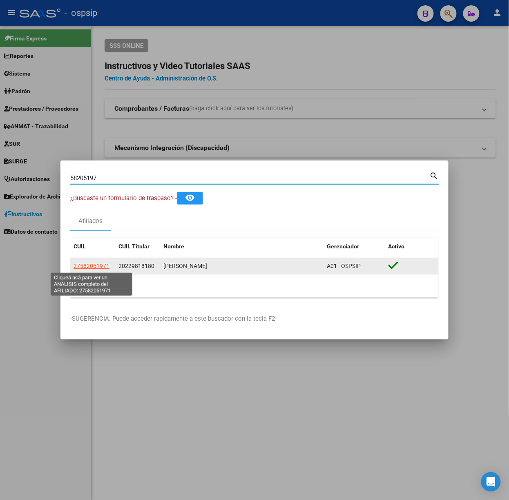
click at [100, 265] on span "27582051971" at bounding box center [92, 266] width 36 height 7
copy span "9"
type textarea "27582051971"
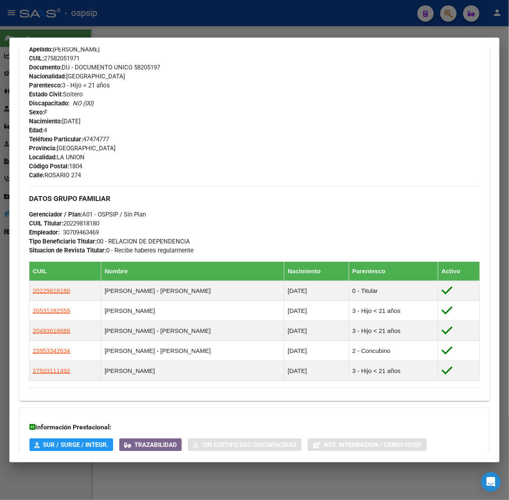
scroll to position [381, 0]
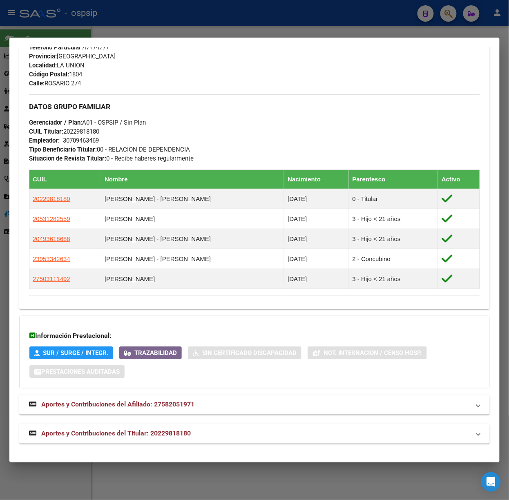
click at [221, 436] on mat-panel-title "Aportes y Contribuciones del Titular: 20229818180" at bounding box center [249, 434] width 441 height 10
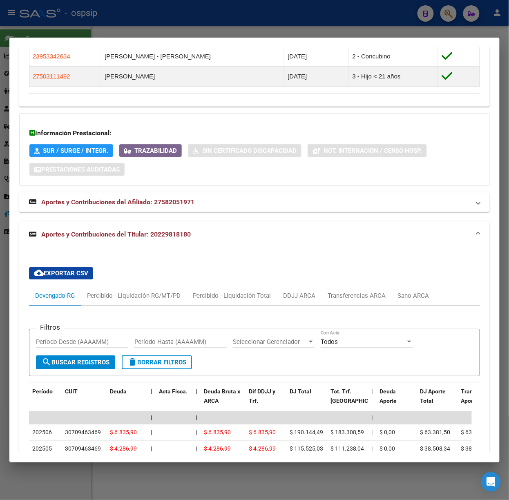
scroll to position [779, 0]
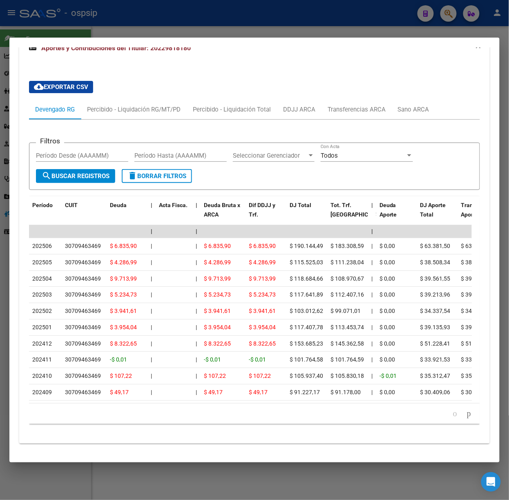
click at [162, 16] on div at bounding box center [254, 250] width 509 height 500
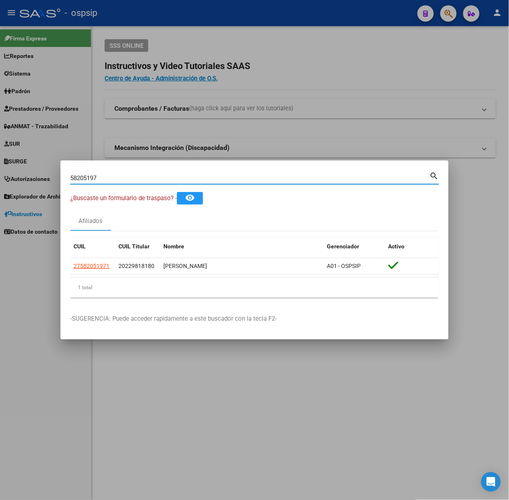
click at [172, 175] on input "58205197" at bounding box center [249, 177] width 359 height 7
type input "25001287"
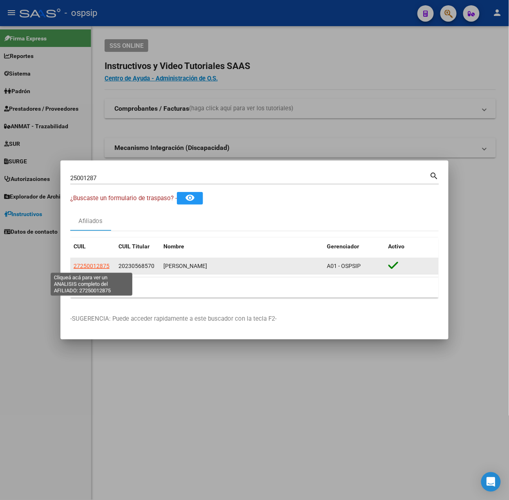
click at [98, 264] on span "27250012875" at bounding box center [92, 266] width 36 height 7
type textarea "27250012875"
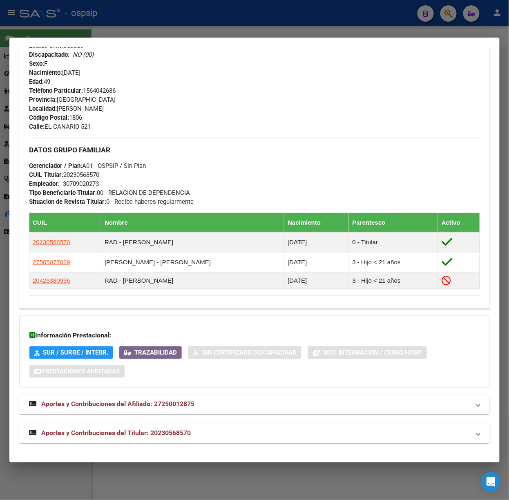
click at [198, 433] on mat-panel-title "Aportes y Contribuciones del Titular: 20230568570" at bounding box center [249, 433] width 441 height 10
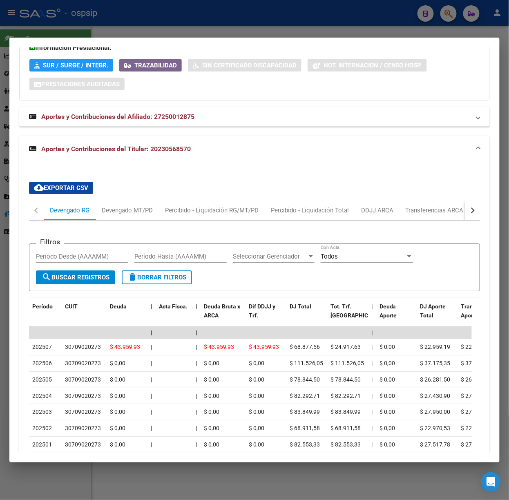
scroll to position [718, 0]
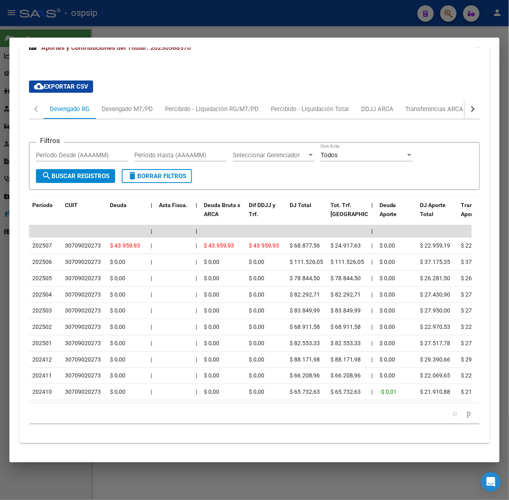
click at [90, 19] on div at bounding box center [254, 250] width 509 height 500
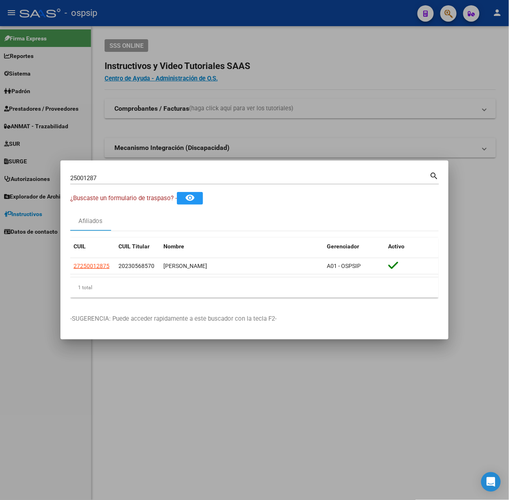
click at [108, 181] on input "25001287" at bounding box center [249, 177] width 359 height 7
type input "21906034"
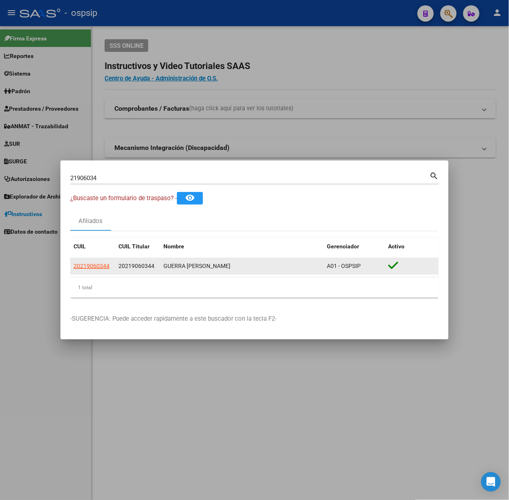
click at [92, 260] on datatable-body-cell "20219060344" at bounding box center [92, 266] width 45 height 16
click at [98, 265] on span "20219060344" at bounding box center [92, 266] width 36 height 7
type textarea "20219060344"
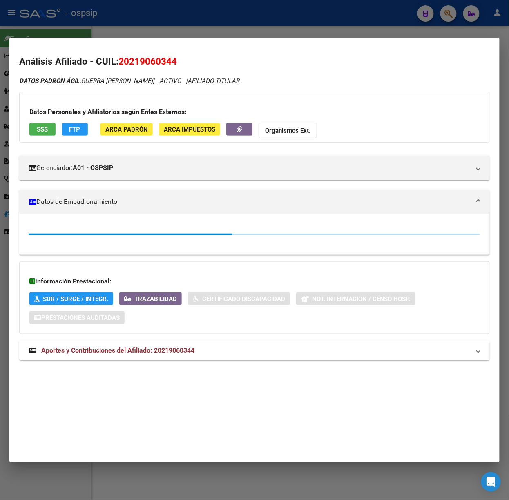
click at [184, 358] on mat-expansion-panel-header "Aportes y Contribuciones del Afiliado: 20219060344" at bounding box center [254, 351] width 471 height 20
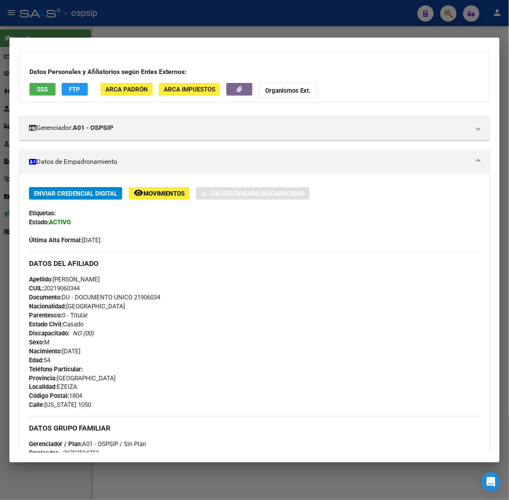
scroll to position [0, 0]
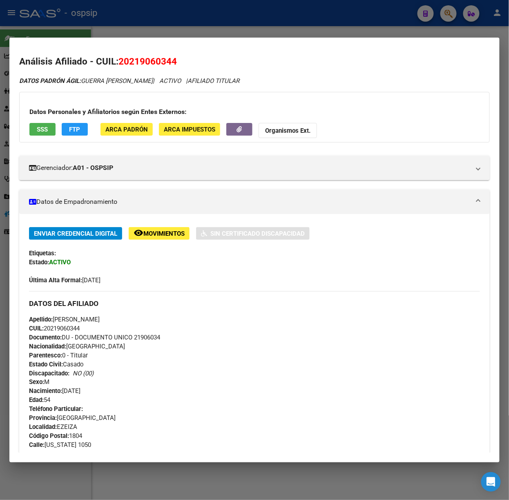
click at [156, 11] on div at bounding box center [254, 250] width 509 height 500
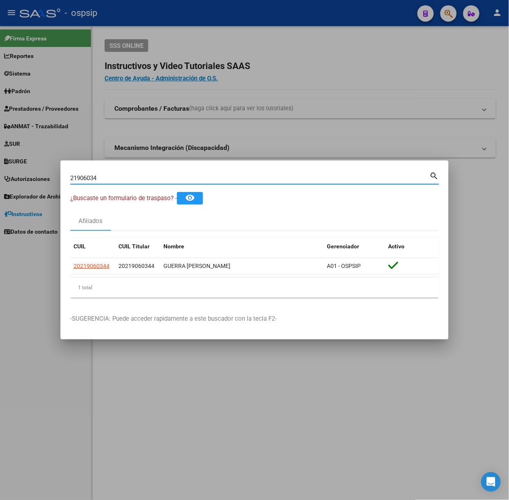
click at [136, 174] on input "21906034" at bounding box center [249, 177] width 359 height 7
type input "26238413"
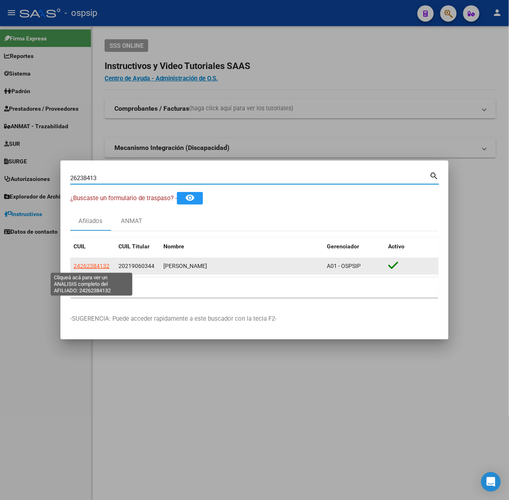
click at [92, 264] on span "24262384132" at bounding box center [92, 266] width 36 height 7
type textarea "24262384132"
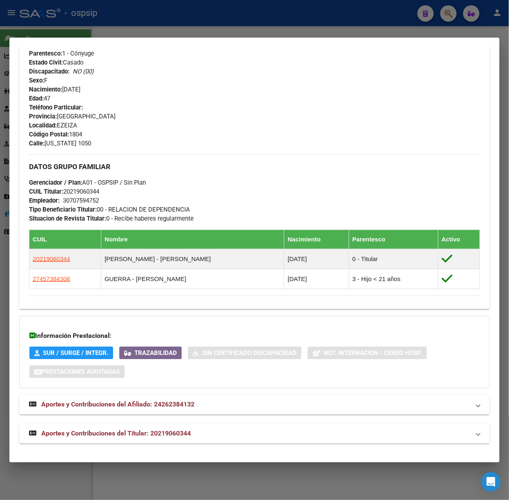
click at [193, 433] on mat-panel-title "Aportes y Contribuciones del Titular: 20219060344" at bounding box center [249, 434] width 441 height 10
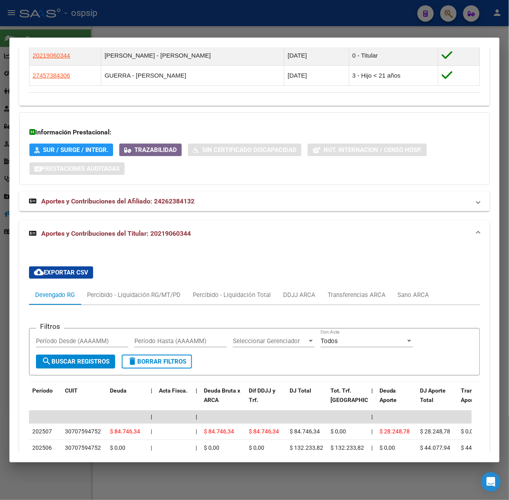
scroll to position [701, 0]
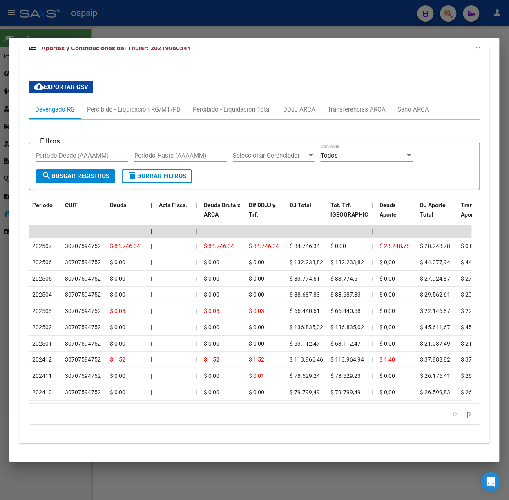
click at [159, 33] on div at bounding box center [254, 250] width 509 height 500
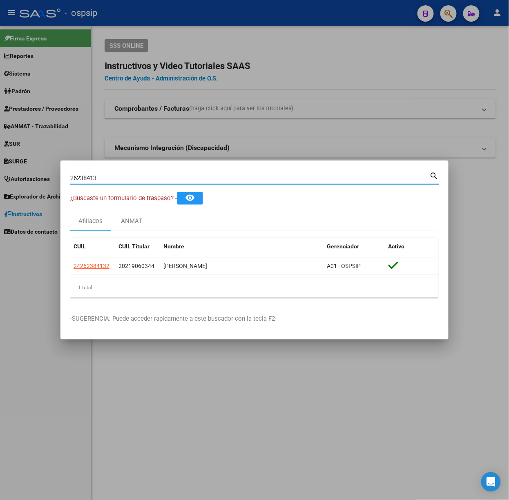
click at [156, 179] on input "26238413" at bounding box center [249, 177] width 359 height 7
type input "16880400"
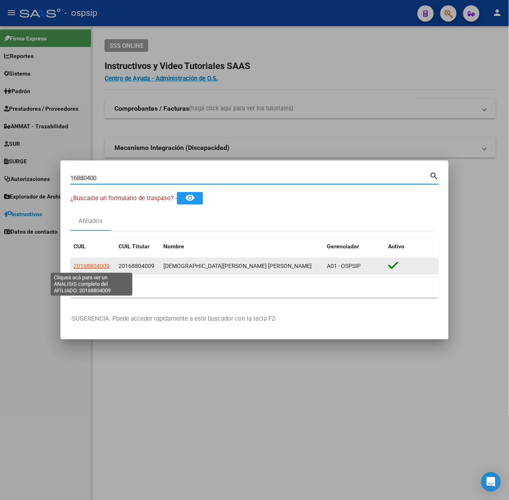
click at [90, 268] on span "20168804009" at bounding box center [92, 266] width 36 height 7
type textarea "20168804009"
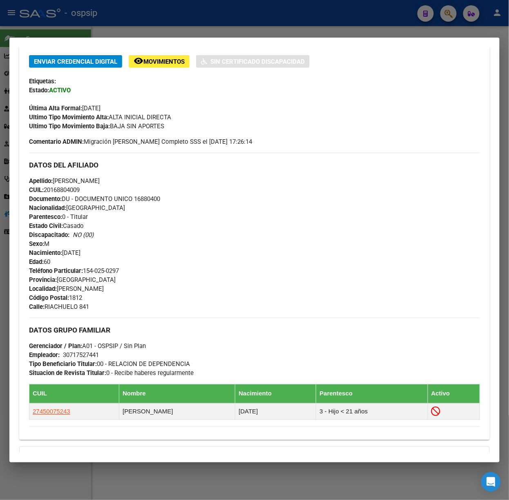
scroll to position [285, 0]
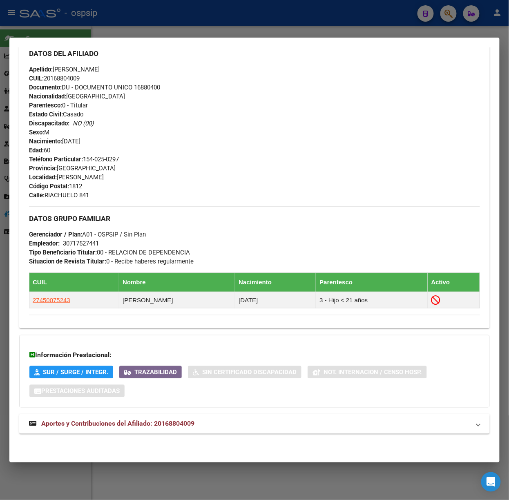
click at [192, 412] on div "DATOS PADRÓN ÁGIL: [PERSON_NAME] | ACTIVO | AFILIADO TITULAR Datos Personales y…" at bounding box center [254, 118] width 471 height 650
click at [199, 425] on mat-panel-title "Aportes y Contribuciones del Afiliado: 20168804009" at bounding box center [249, 424] width 441 height 10
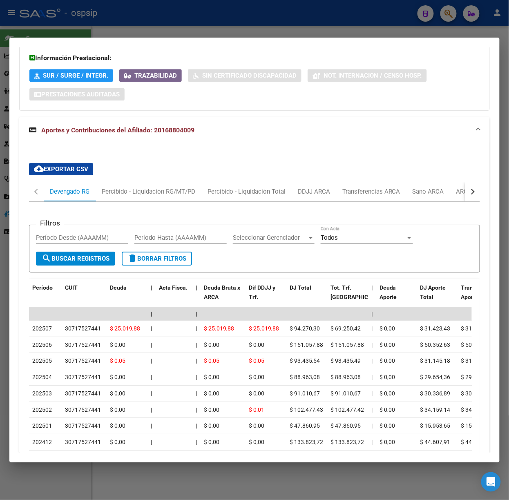
scroll to position [596, 0]
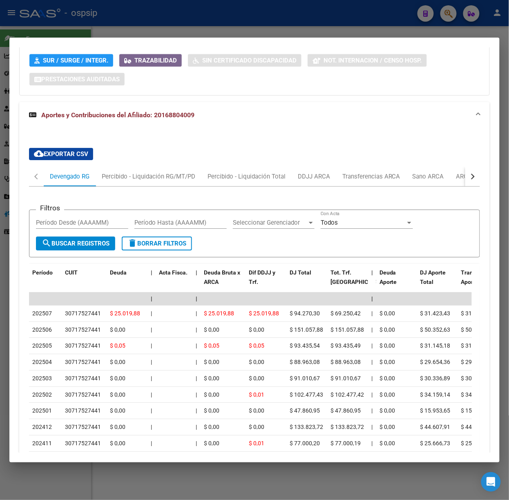
click at [120, 24] on div at bounding box center [254, 250] width 509 height 500
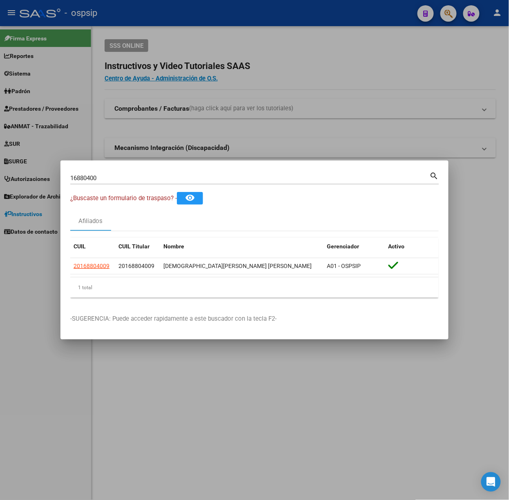
click at [112, 177] on input "16880400" at bounding box center [249, 177] width 359 height 7
type input "28363605"
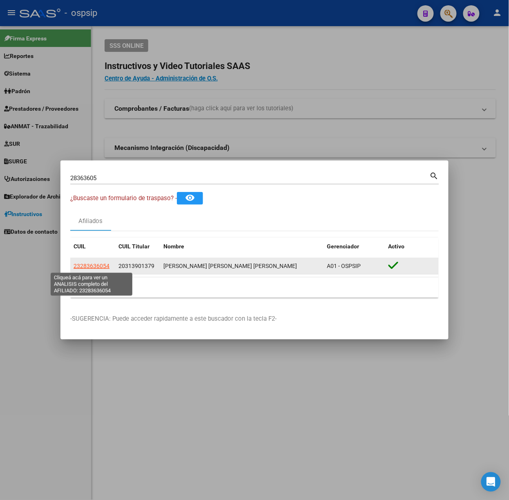
click at [106, 267] on span "23283636054" at bounding box center [92, 266] width 36 height 7
type textarea "23283636054"
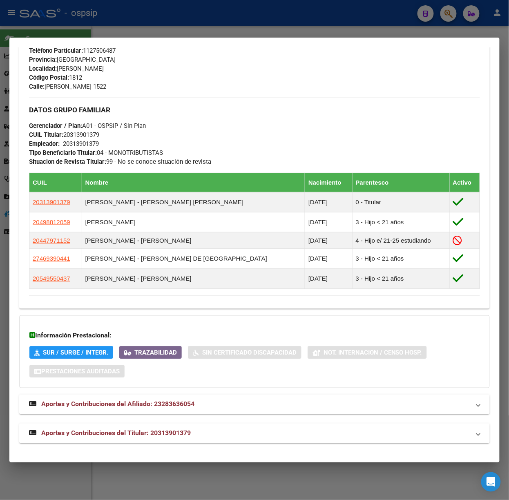
click at [201, 427] on mat-expansion-panel-header "Aportes y Contribuciones del Titular: 20313901379" at bounding box center [254, 434] width 471 height 20
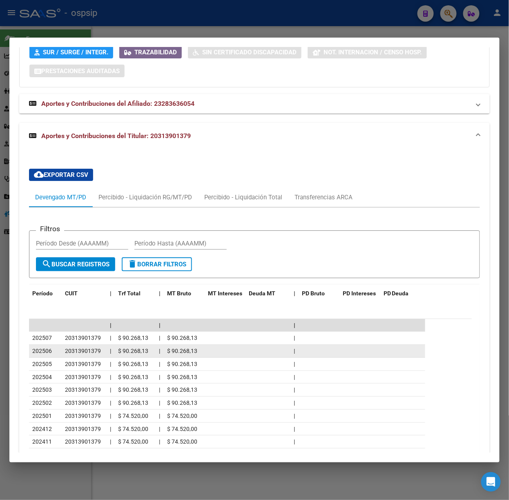
scroll to position [738, 0]
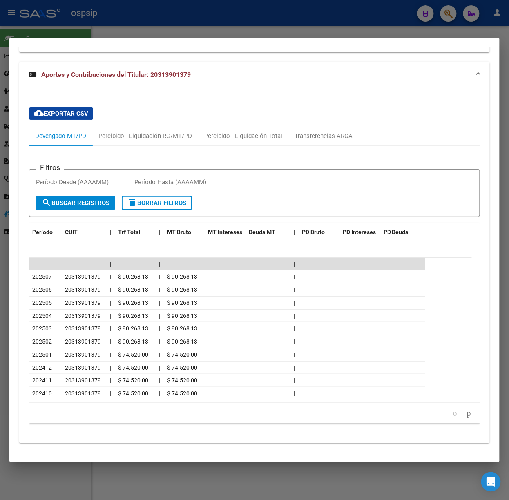
click at [150, 12] on div at bounding box center [254, 250] width 509 height 500
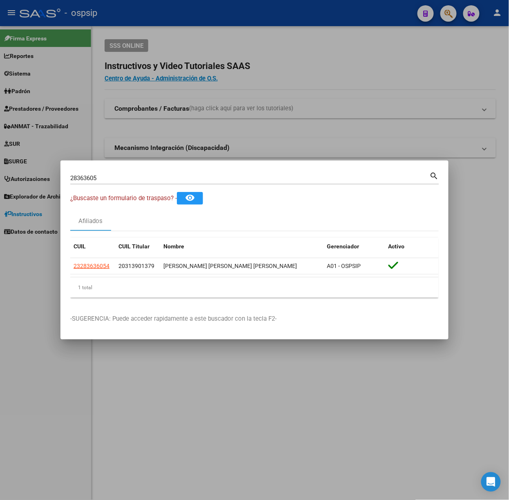
click at [151, 179] on input "28363605" at bounding box center [249, 177] width 359 height 7
type input "94567494"
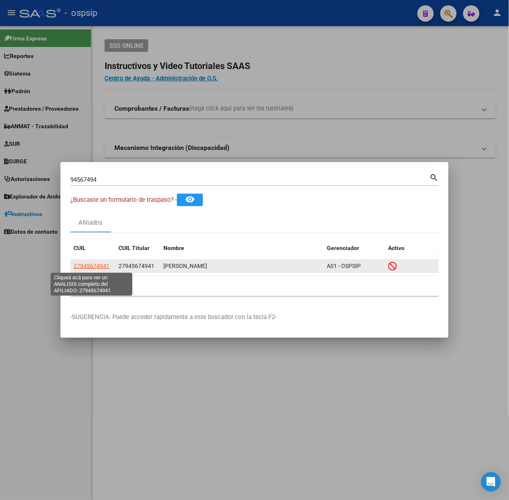
click at [107, 263] on span "27945674941" at bounding box center [92, 266] width 36 height 7
type textarea "27945674941"
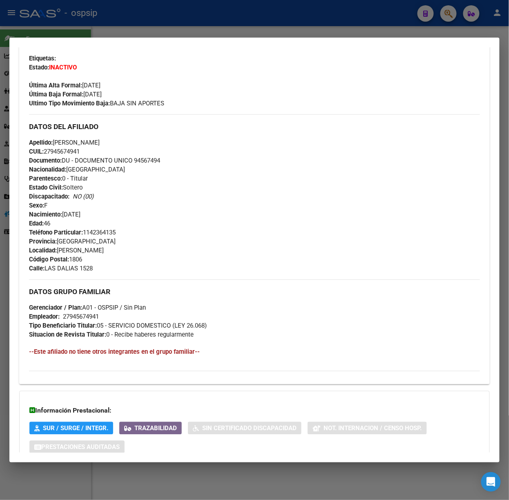
scroll to position [252, 0]
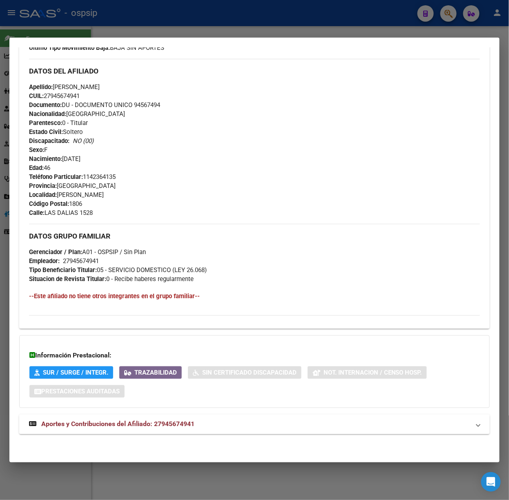
click at [208, 425] on mat-panel-title "Aportes y Contribuciones del Afiliado: 27945674941" at bounding box center [249, 425] width 441 height 10
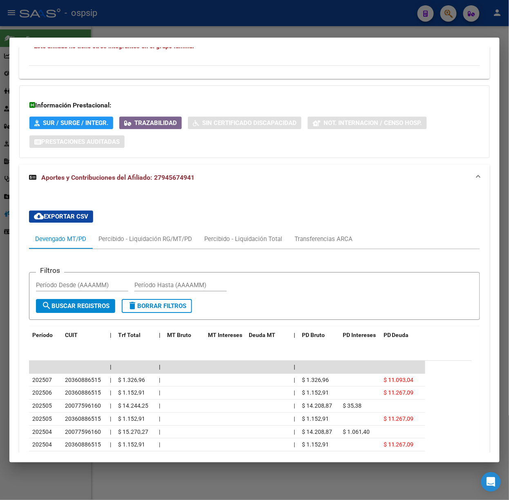
scroll to position [569, 0]
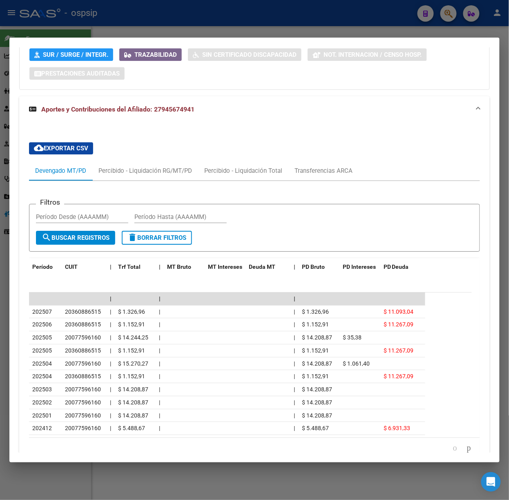
click at [137, 11] on div at bounding box center [254, 250] width 509 height 500
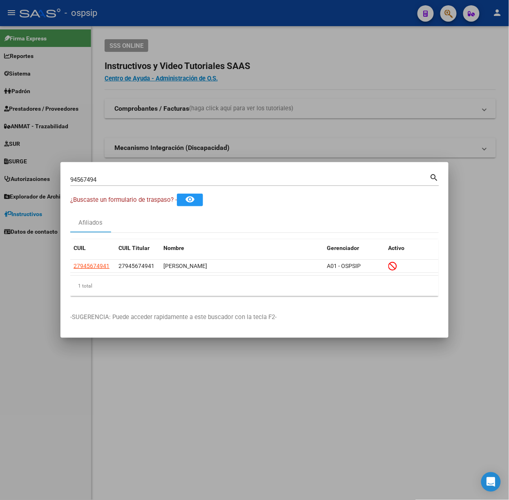
click at [143, 175] on div "94567494 Buscar (apellido, dni, [PERSON_NAME], [PERSON_NAME], cuit, obra social)" at bounding box center [249, 180] width 359 height 12
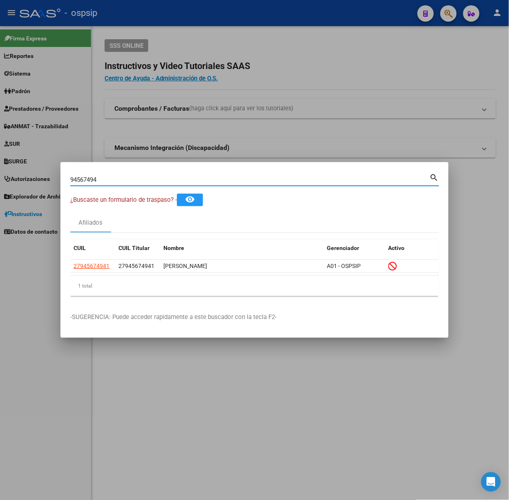
click at [144, 176] on input "94567494" at bounding box center [249, 179] width 359 height 7
type input "52625315"
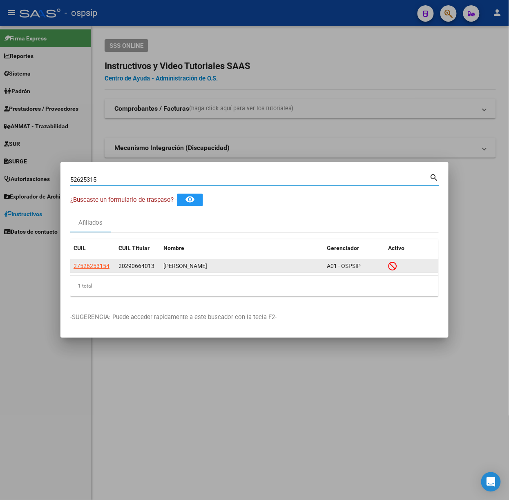
click at [88, 270] on app-link-go-to "27526253154" at bounding box center [92, 265] width 36 height 9
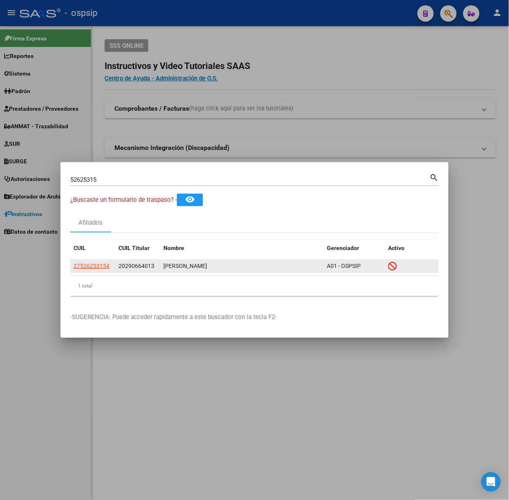
click at [91, 268] on span "27526253154" at bounding box center [92, 266] width 36 height 7
type textarea "27526253154"
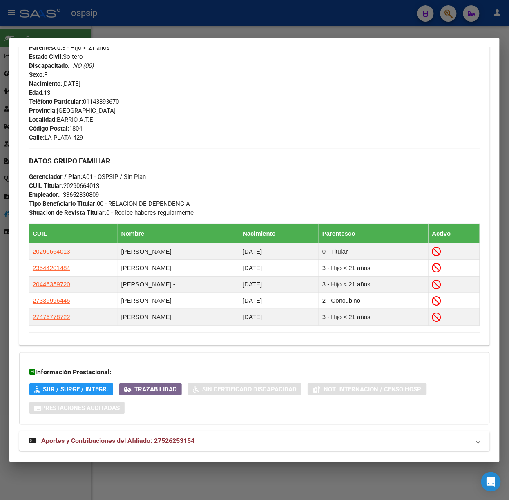
scroll to position [364, 0]
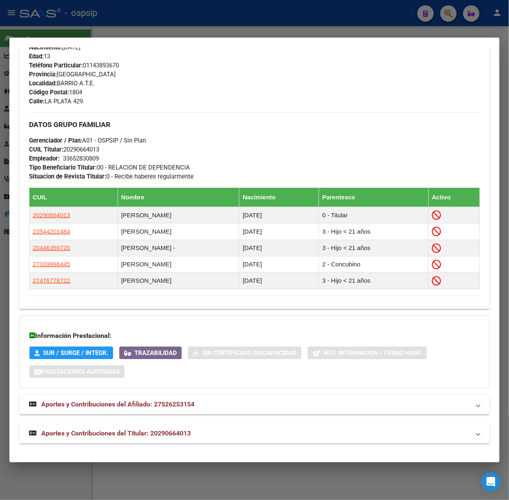
click at [189, 426] on mat-expansion-panel-header "Aportes y Contribuciones del Titular: 20290664013" at bounding box center [254, 434] width 471 height 20
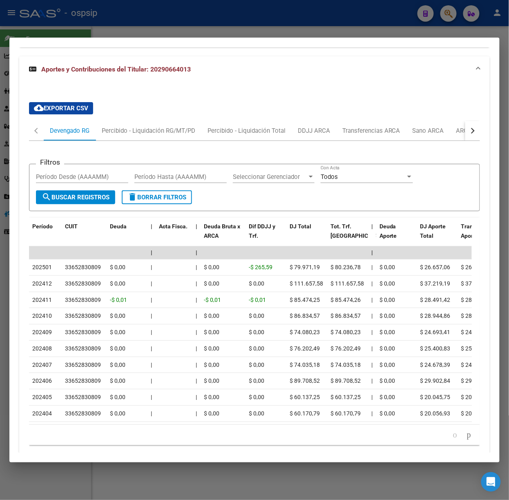
scroll to position [762, 0]
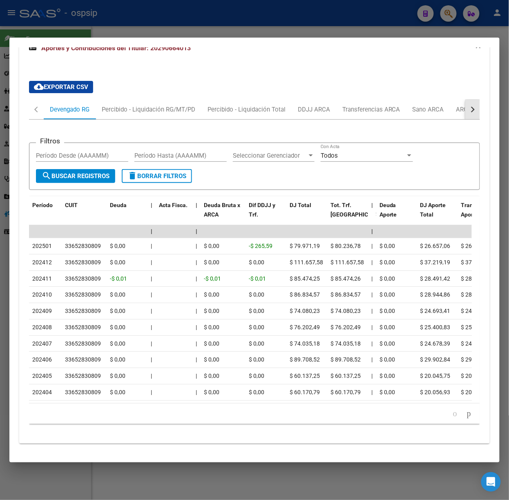
click at [471, 104] on button "button" at bounding box center [472, 110] width 15 height 20
click at [435, 104] on div "ARCA Relaciones Laborales" at bounding box center [415, 110] width 89 height 20
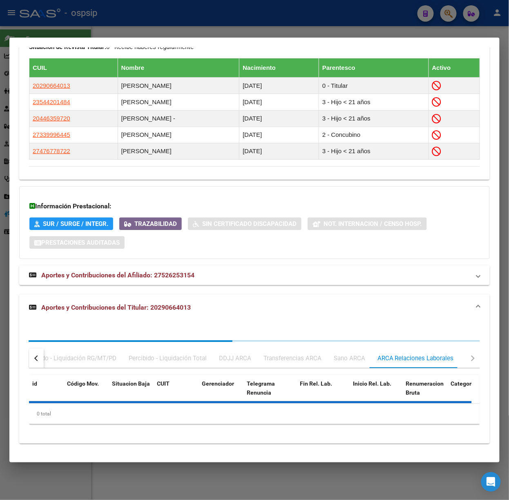
scroll to position [595, 0]
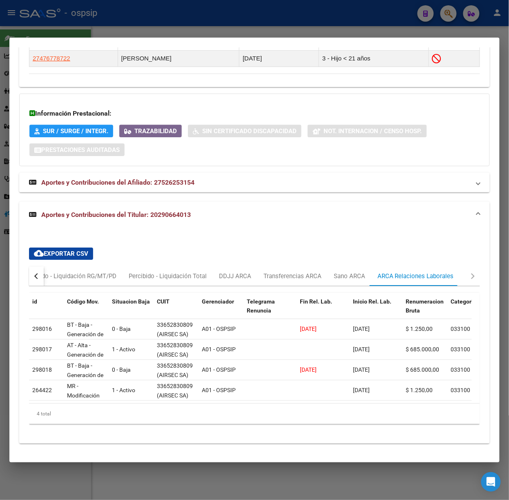
click at [181, 27] on div at bounding box center [254, 250] width 509 height 500
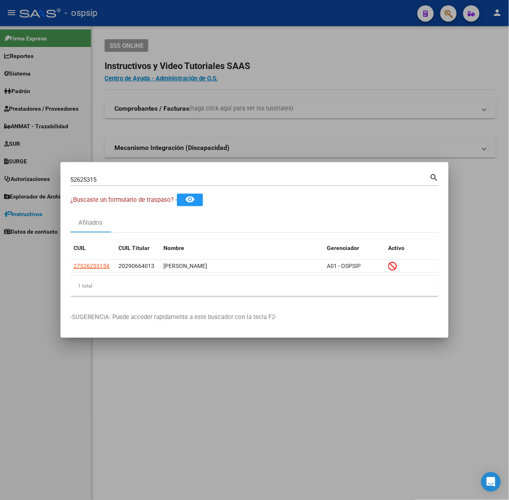
click at [102, 187] on div "52625315 Buscar (apellido, dni, [PERSON_NAME], [PERSON_NAME], cuit, obra social…" at bounding box center [254, 183] width 369 height 22
click at [102, 182] on input "52625315" at bounding box center [249, 179] width 359 height 7
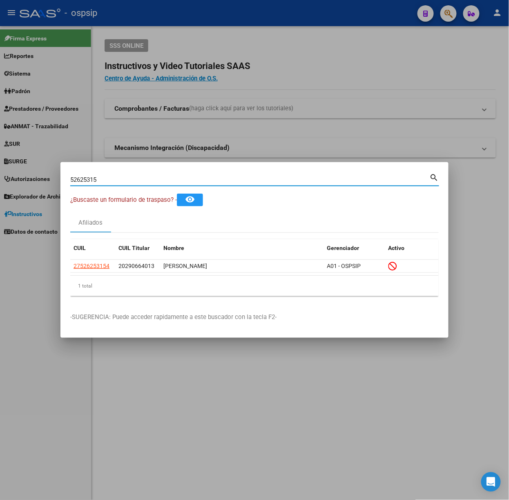
click at [102, 182] on input "52625315" at bounding box center [249, 179] width 359 height 7
type input "94542367"
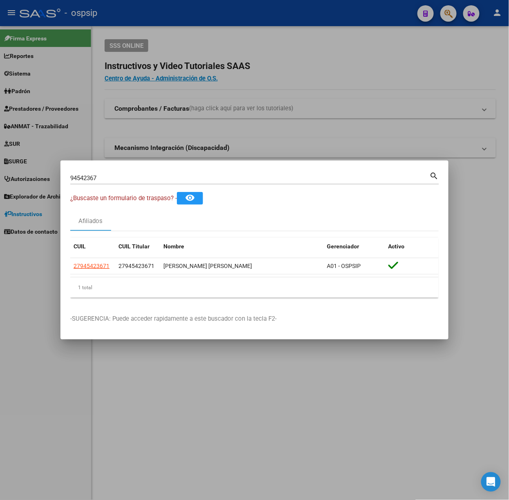
click at [102, 275] on datatable-selection "27945423671 27945423671 [PERSON_NAME] [PERSON_NAME] A01 - OSPSIP" at bounding box center [254, 272] width 368 height 7
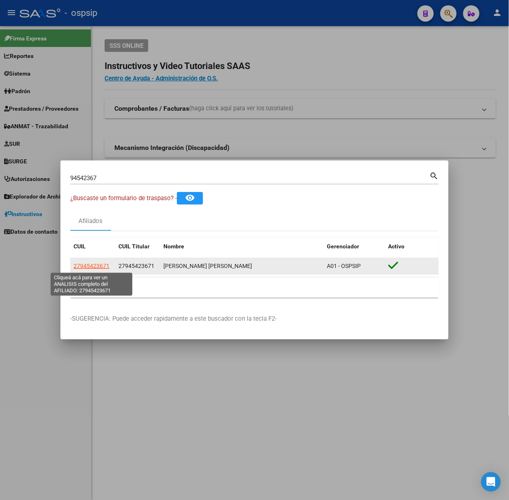
click at [105, 266] on span "27945423671" at bounding box center [92, 266] width 36 height 7
type textarea "27945423671"
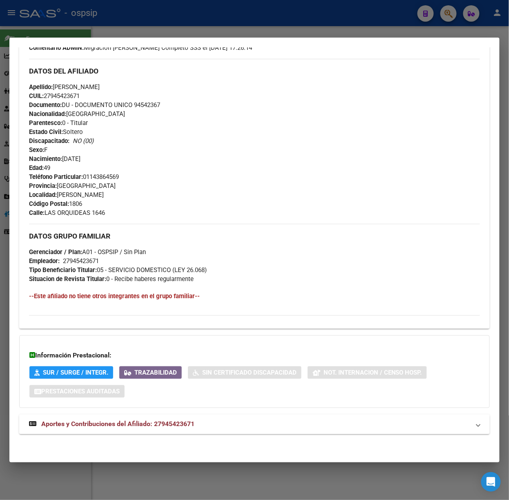
click at [201, 418] on mat-expansion-panel-header "Aportes y Contribuciones del Afiliado: 27945423671" at bounding box center [254, 425] width 471 height 20
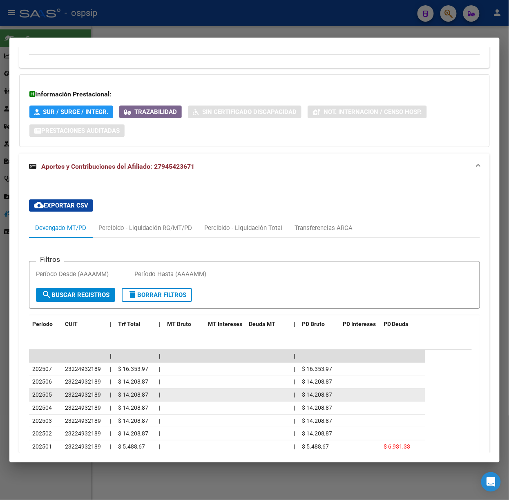
scroll to position [630, 0]
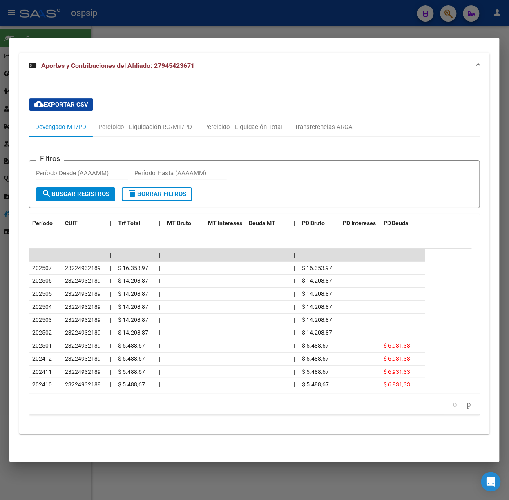
click at [178, 24] on div at bounding box center [254, 250] width 509 height 500
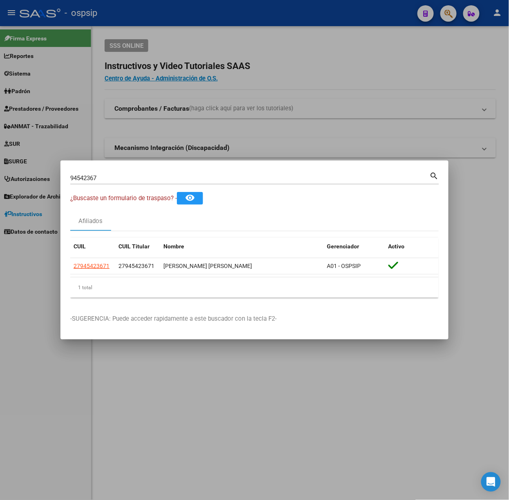
click at [154, 176] on input "94542367" at bounding box center [249, 177] width 359 height 7
type input "30021425"
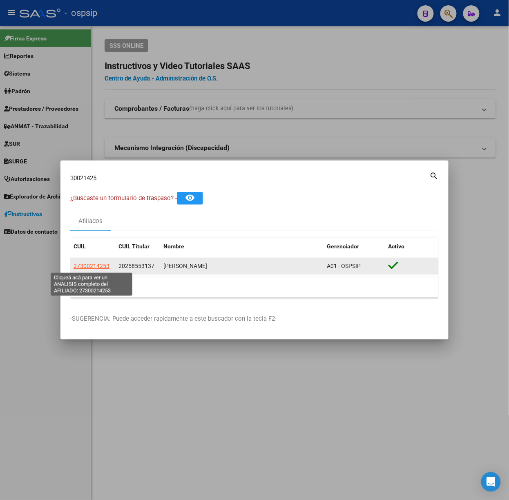
click at [78, 267] on span "27300214253" at bounding box center [92, 266] width 36 height 7
type textarea "27300214253"
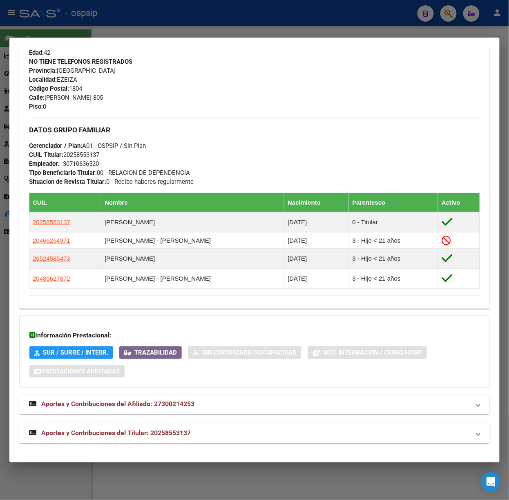
click at [199, 430] on mat-panel-title "Aportes y Contribuciones del Titular: 20258553137" at bounding box center [249, 433] width 441 height 10
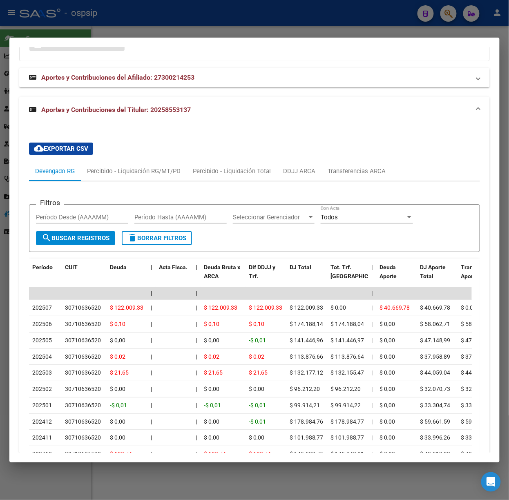
scroll to position [756, 0]
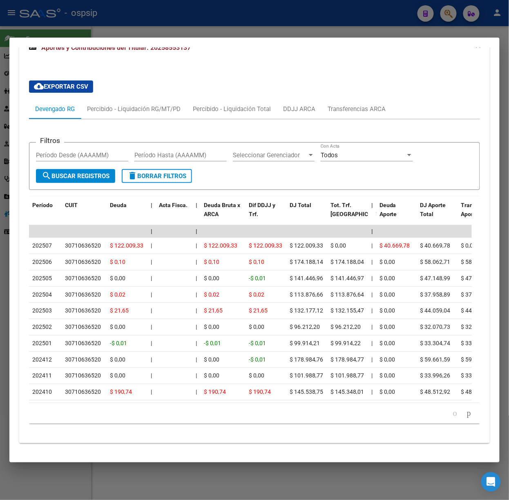
click at [163, 25] on div at bounding box center [254, 250] width 509 height 500
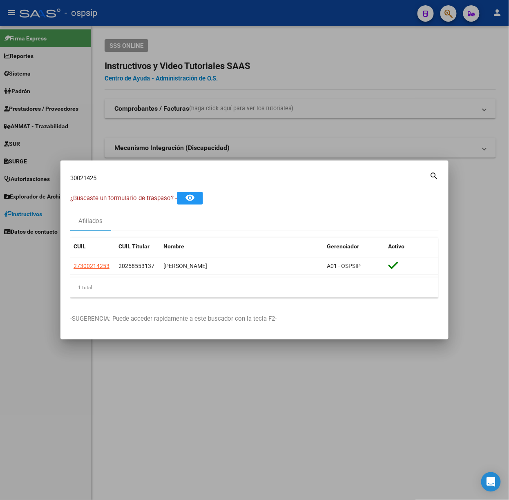
click at [142, 172] on div "30021425 Buscar (apellido, dni, [PERSON_NAME], nro traspaso, cuit, obra social)" at bounding box center [249, 178] width 359 height 12
click at [144, 176] on input "30021425" at bounding box center [249, 177] width 359 height 7
type input "43653818"
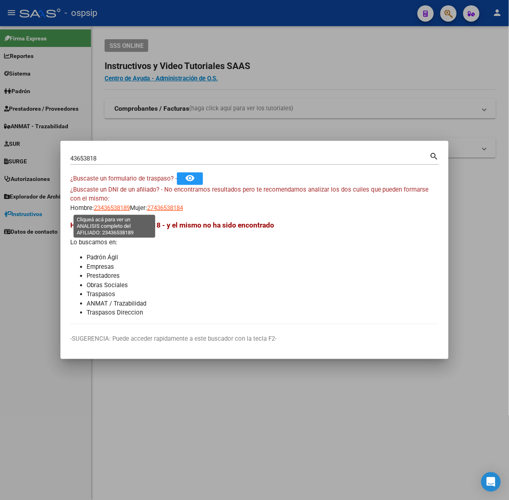
click at [110, 210] on span "23436538189" at bounding box center [112, 207] width 36 height 7
type textarea "23436538189"
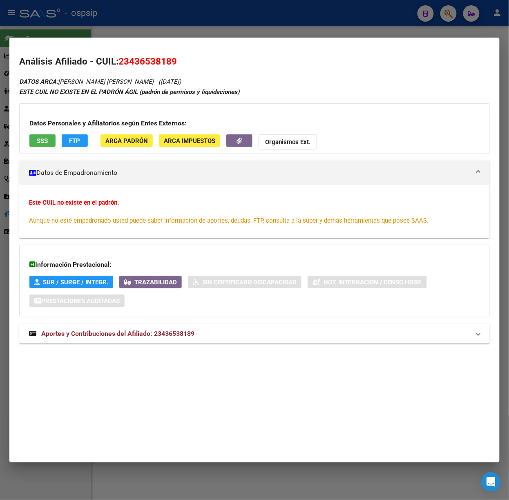
click at [159, 332] on span "Aportes y Contribuciones del Afiliado: 23436538189" at bounding box center [117, 334] width 153 height 8
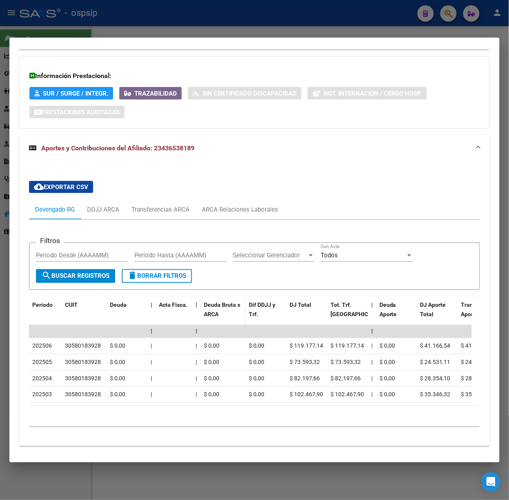
scroll to position [210, 0]
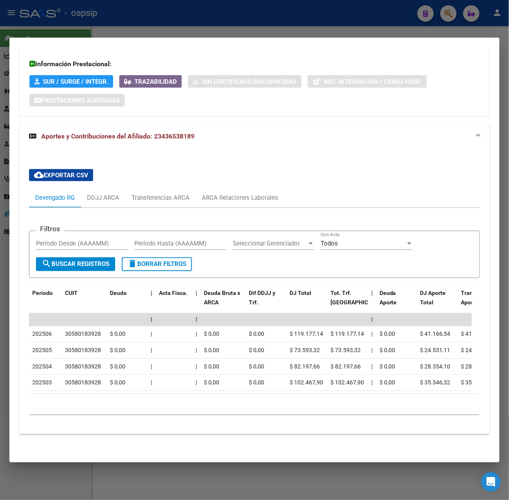
click at [53, 34] on div at bounding box center [254, 250] width 509 height 500
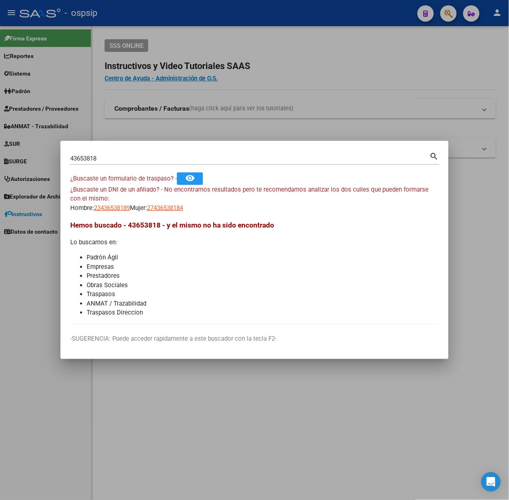
click at [115, 167] on div "43653818 Buscar (apellido, dni, [PERSON_NAME], [PERSON_NAME], cuit, obra social…" at bounding box center [254, 162] width 369 height 22
click at [117, 157] on input "43653818" at bounding box center [249, 158] width 359 height 7
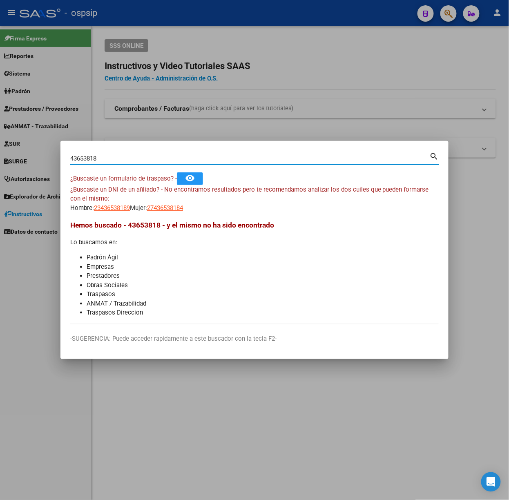
click at [117, 157] on input "43653818" at bounding box center [249, 158] width 359 height 7
type input "25822510"
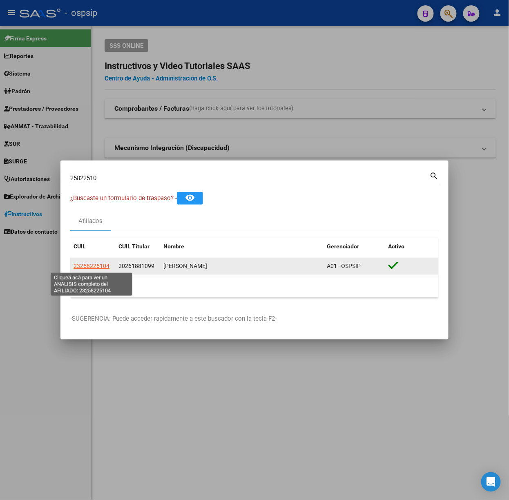
click at [96, 267] on span "23258225104" at bounding box center [92, 266] width 36 height 7
type textarea "23258225104"
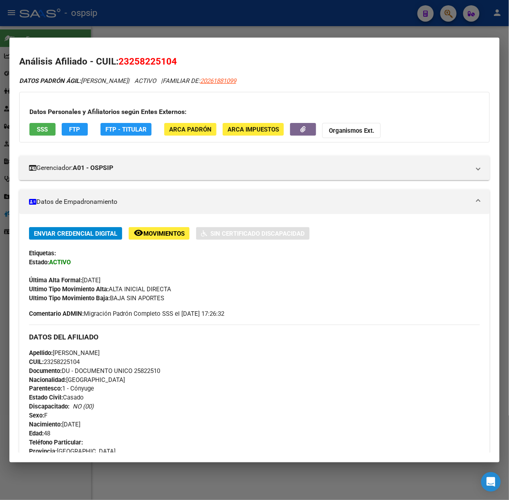
scroll to position [316, 0]
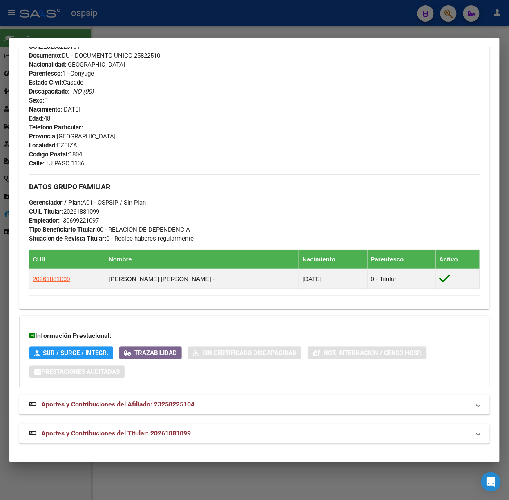
click at [149, 429] on mat-expansion-panel-header "Aportes y Contribuciones del Titular: 20261881099" at bounding box center [254, 434] width 471 height 20
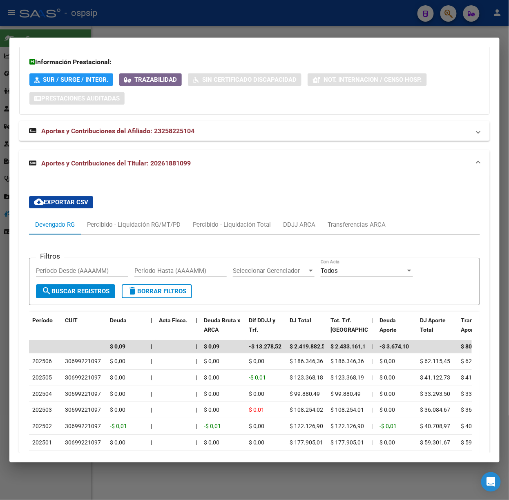
scroll to position [682, 0]
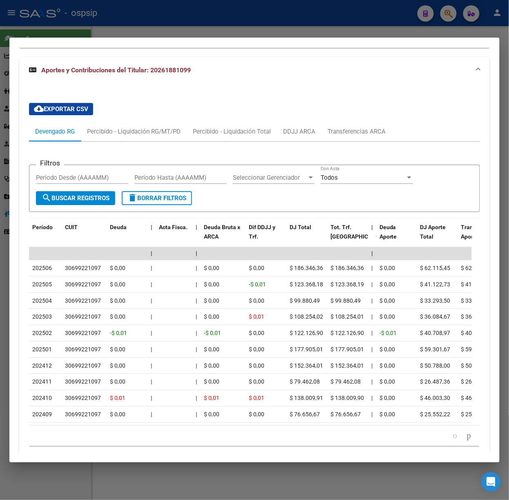
click at [133, 12] on div at bounding box center [254, 250] width 509 height 500
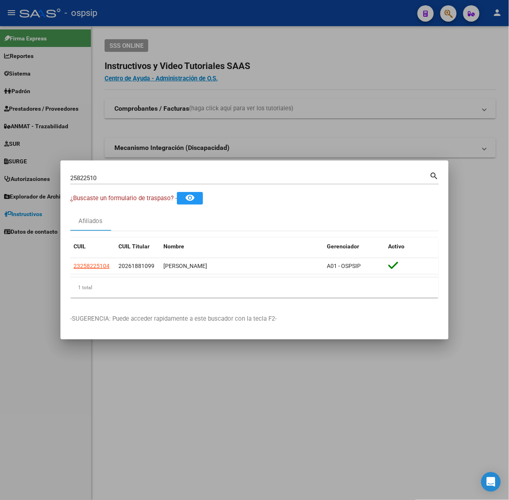
click at [131, 181] on input "25822510" at bounding box center [249, 177] width 359 height 7
type input "94568566"
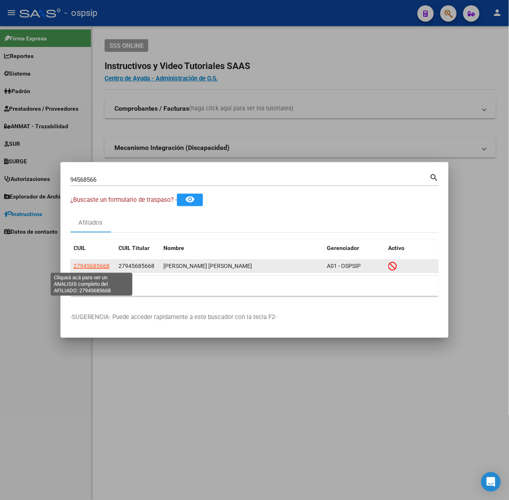
click at [76, 266] on span "27945685668" at bounding box center [92, 266] width 36 height 7
type textarea "27945685668"
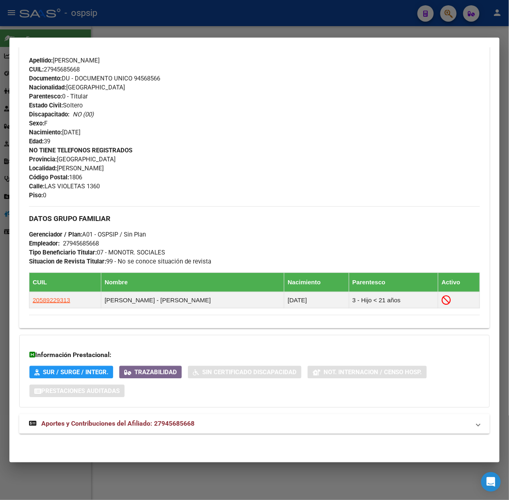
click at [172, 424] on span "Aportes y Contribuciones del Afiliado: 27945685668" at bounding box center [117, 424] width 153 height 8
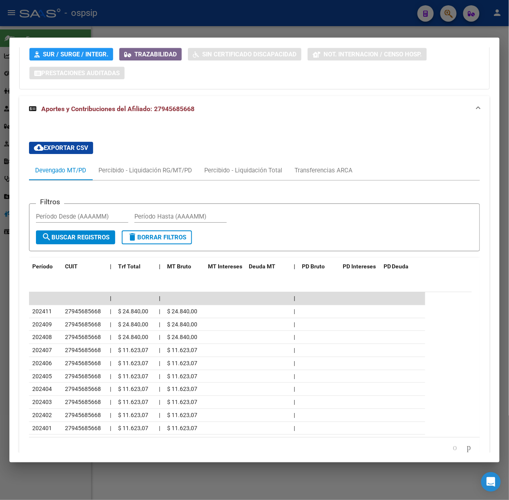
scroll to position [641, 0]
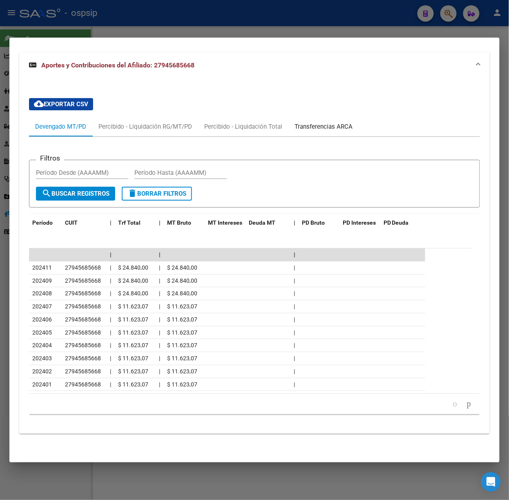
click at [334, 126] on div "Transferencias ARCA" at bounding box center [324, 126] width 58 height 9
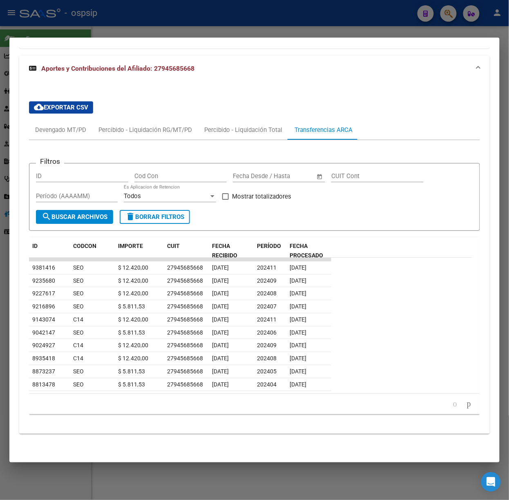
click at [158, 152] on app-list-header "Filtros ID Cod Con Start date – End date Fecha Desde / Hasta CUIT Cont Período …" at bounding box center [254, 190] width 451 height 81
click at [154, 126] on div "Percibido - Liquidación RG/MT/PD" at bounding box center [145, 129] width 94 height 9
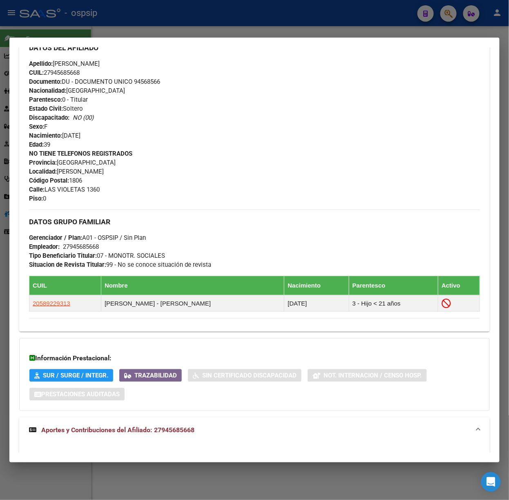
scroll to position [381, 0]
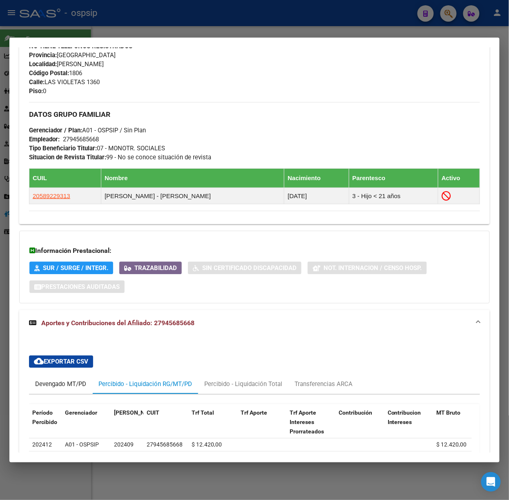
click at [80, 388] on div "Devengado MT/PD" at bounding box center [60, 384] width 51 height 9
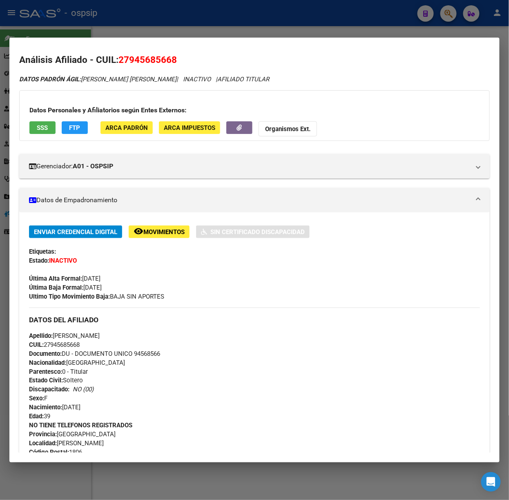
scroll to position [0, 0]
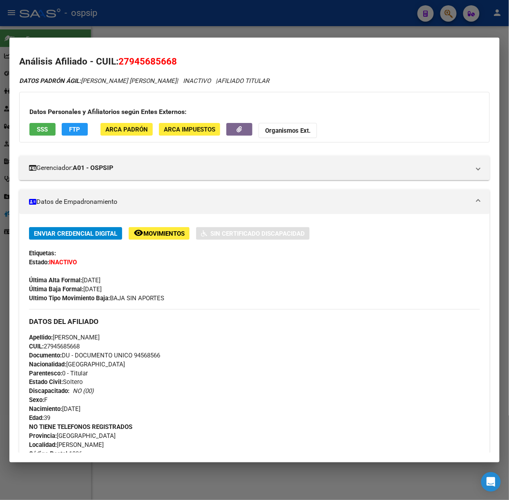
click at [150, 14] on div at bounding box center [254, 250] width 509 height 500
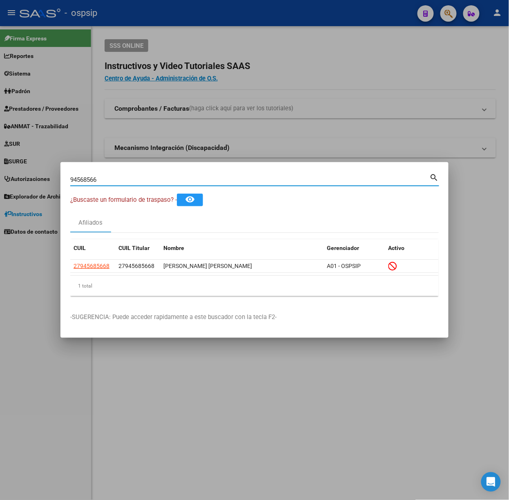
click at [136, 176] on input "94568566" at bounding box center [249, 179] width 359 height 7
type input "35081699"
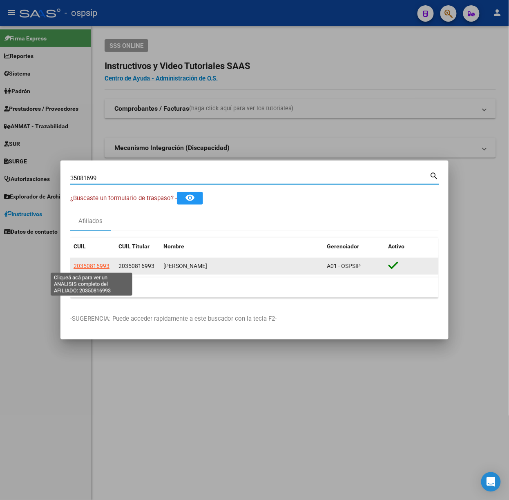
click at [106, 265] on span "20350816993" at bounding box center [92, 266] width 36 height 7
type textarea "20350816993"
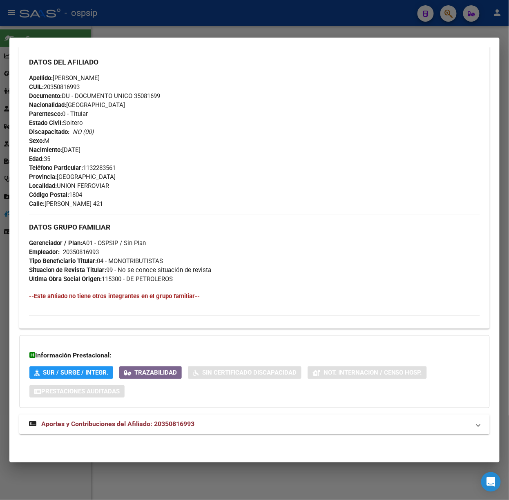
click at [166, 420] on strong "Aportes y Contribuciones del Afiliado: 20350816993" at bounding box center [111, 425] width 165 height 10
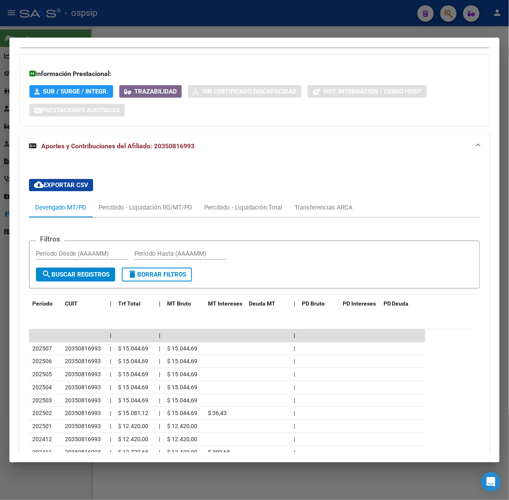
scroll to position [639, 0]
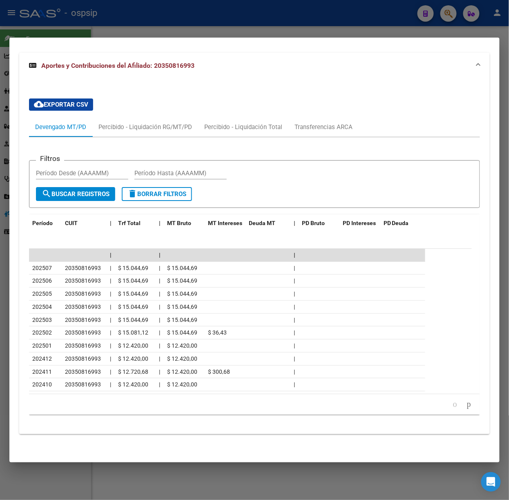
click at [152, 38] on mat-dialog-container "Análisis Afiliado - CUIL: 20350816993 DATOS PADRÓN ÁGIL: [PERSON_NAME] | ACTIVO…" at bounding box center [254, 250] width 490 height 425
click at [169, 25] on div at bounding box center [254, 250] width 509 height 500
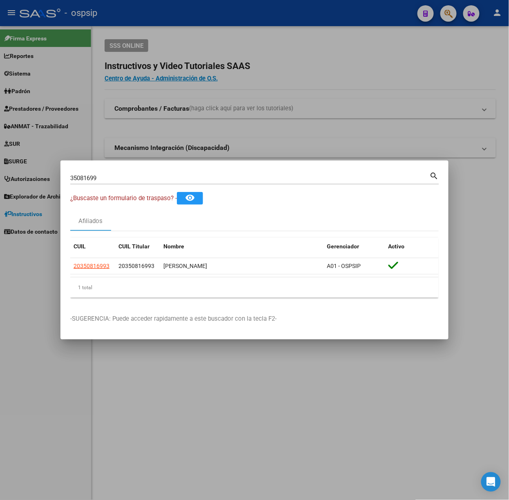
click at [129, 181] on input "35081699" at bounding box center [249, 177] width 359 height 7
type input "14350378"
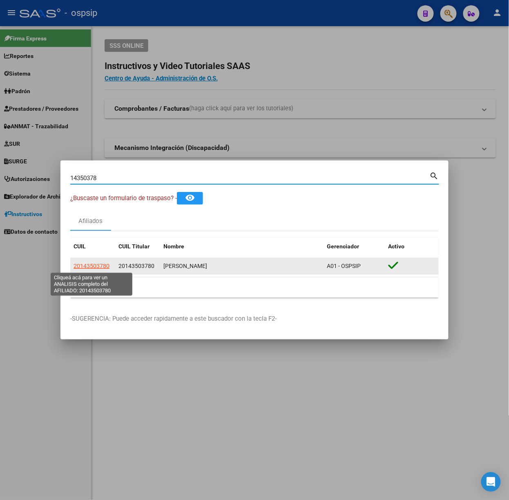
click at [101, 268] on span "20143503780" at bounding box center [92, 266] width 36 height 7
type textarea "20143503780"
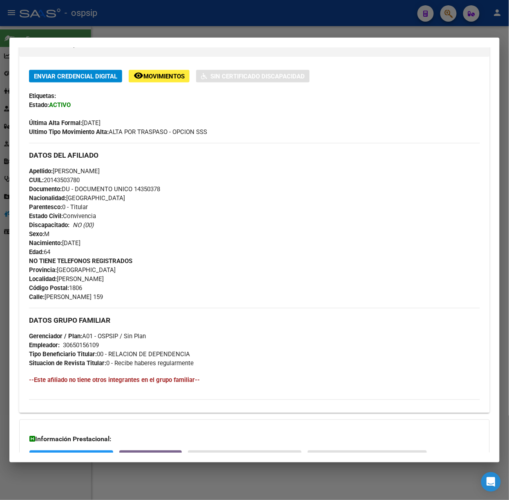
scroll to position [242, 0]
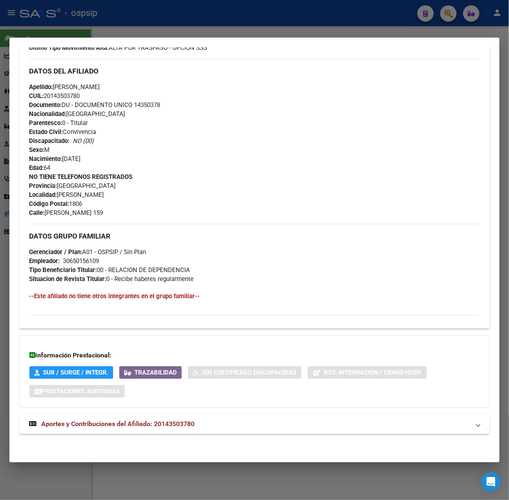
click at [158, 418] on mat-expansion-panel-header "Aportes y Contribuciones del Afiliado: 20143503780" at bounding box center [254, 425] width 471 height 20
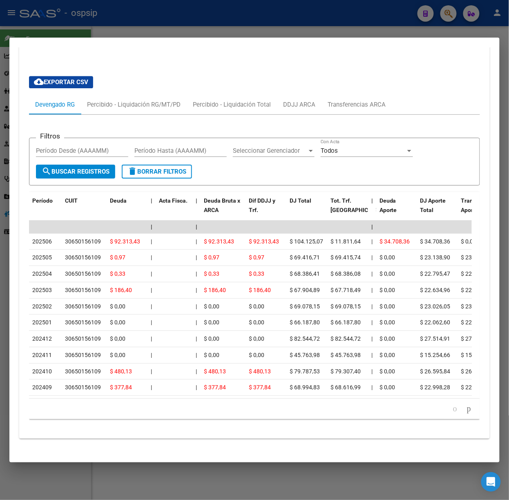
scroll to position [641, 0]
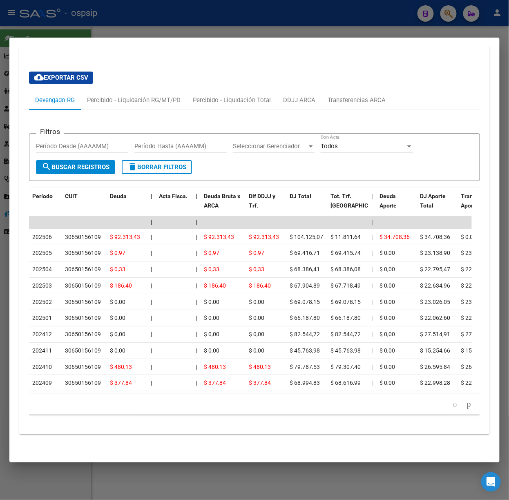
click at [154, 15] on div at bounding box center [254, 250] width 509 height 500
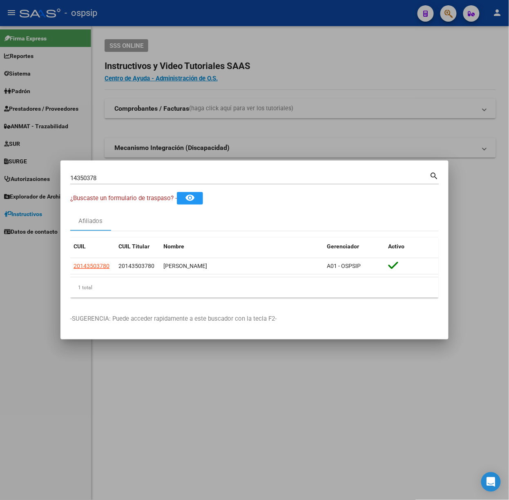
click at [131, 191] on div "14350378 Buscar (apellido, dni, cuil, [PERSON_NAME], cuit, obra social) search" at bounding box center [254, 181] width 369 height 22
click at [130, 171] on div "14350378 Buscar (apellido, dni, cuil, [PERSON_NAME], cuit, obra social) search" at bounding box center [254, 177] width 369 height 14
click at [136, 179] on input "14350378" at bounding box center [249, 177] width 359 height 7
type input "27820542"
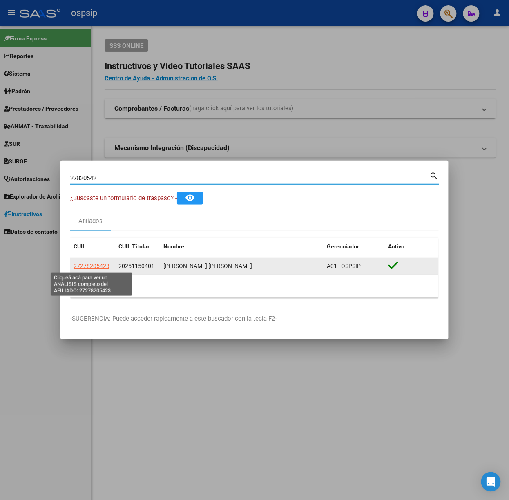
click at [78, 265] on span "27278205423" at bounding box center [92, 266] width 36 height 7
type textarea "27278205423"
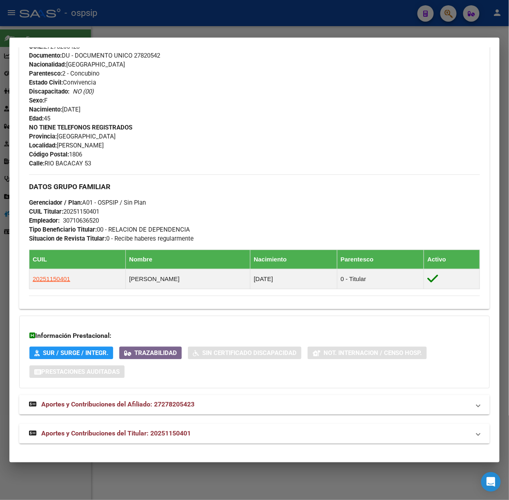
click at [165, 429] on strong "Aportes y Contribuciones del Titular: 20251150401" at bounding box center [110, 434] width 162 height 10
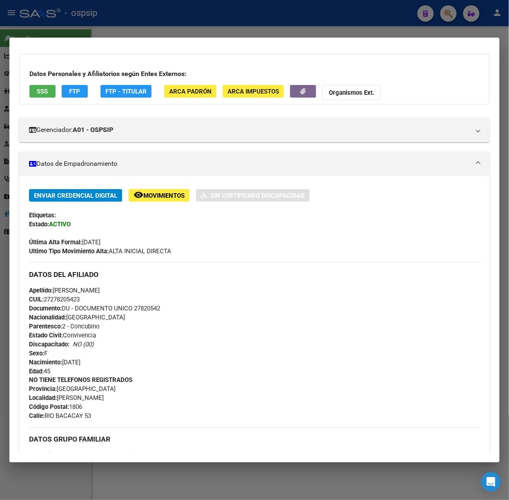
scroll to position [0, 0]
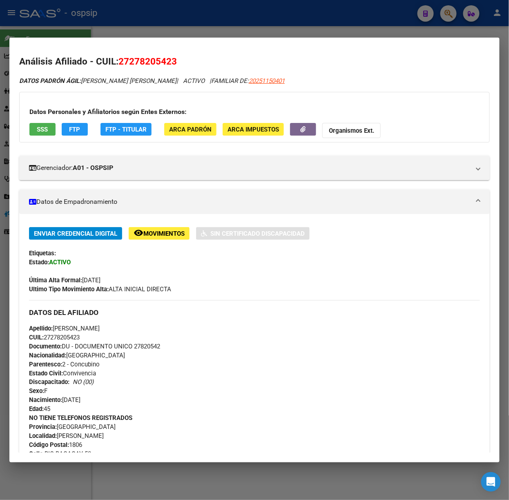
click at [140, 31] on div at bounding box center [254, 250] width 509 height 500
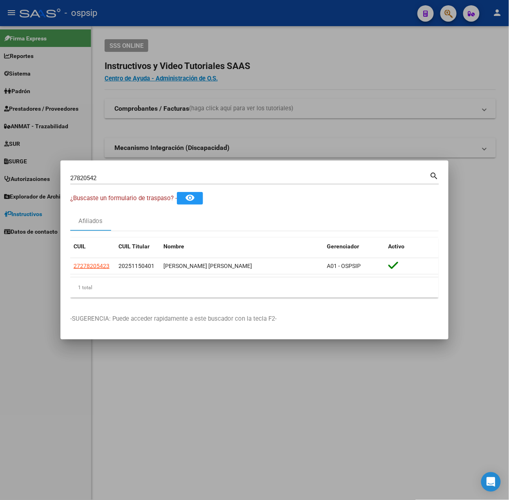
click at [145, 177] on input "27820542" at bounding box center [249, 177] width 359 height 7
type input "29457195"
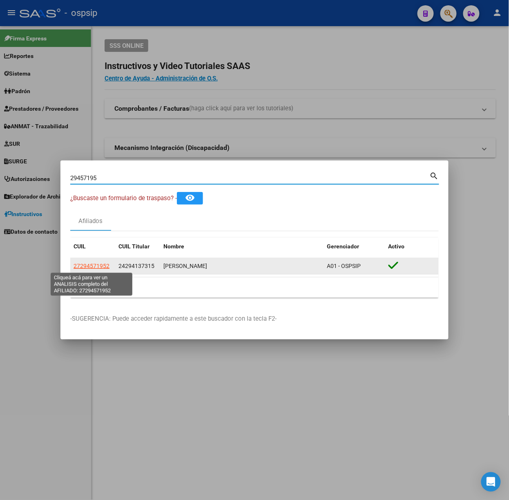
click at [105, 263] on span "27294571952" at bounding box center [92, 266] width 36 height 7
type textarea "27294571952"
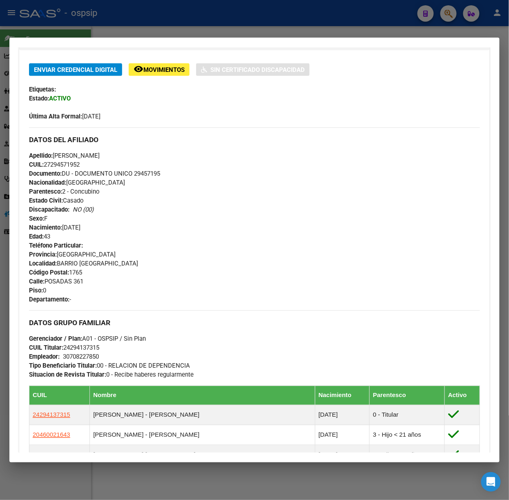
scroll to position [377, 0]
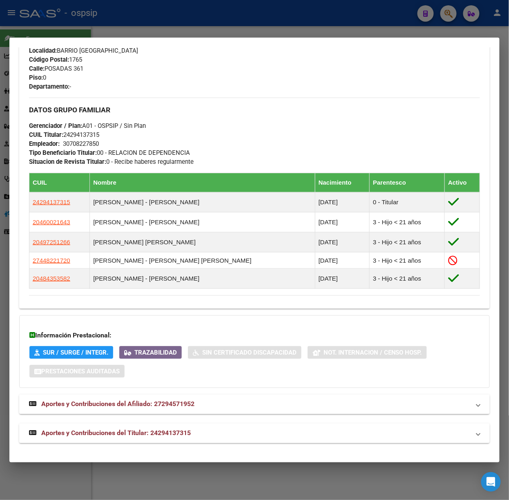
click at [211, 438] on mat-panel-title "Aportes y Contribuciones del Titular: 24294137315" at bounding box center [249, 433] width 441 height 10
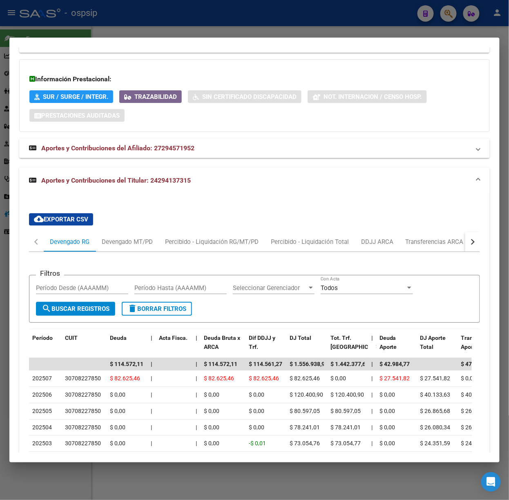
scroll to position [743, 0]
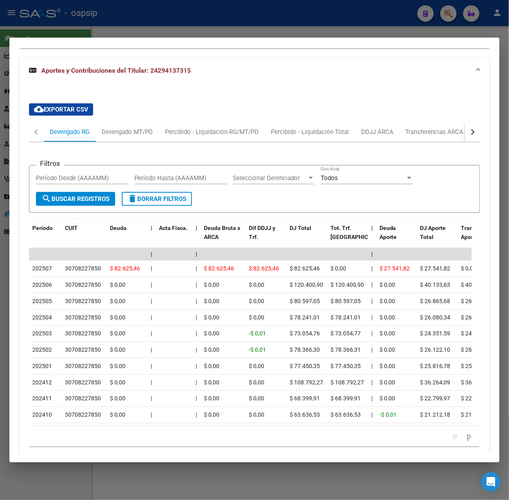
click at [43, 13] on div at bounding box center [254, 250] width 509 height 500
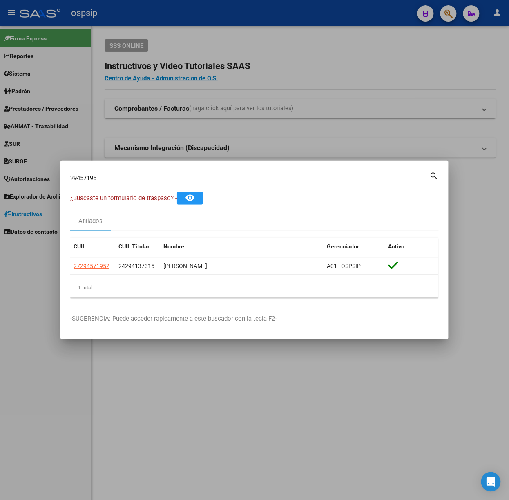
click at [116, 183] on div "29457195 Buscar (apellido, dni, [PERSON_NAME], [PERSON_NAME], cuit, obra social)" at bounding box center [249, 178] width 359 height 12
click at [108, 179] on input "29457195" at bounding box center [249, 177] width 359 height 7
type input "28709058"
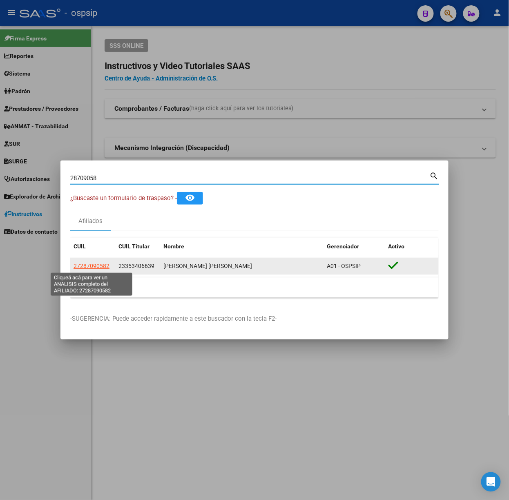
click at [105, 265] on span "27287090582" at bounding box center [92, 266] width 36 height 7
type textarea "27287090582"
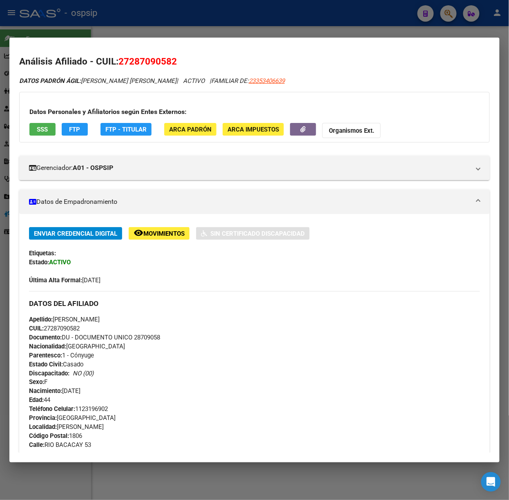
scroll to position [323, 0]
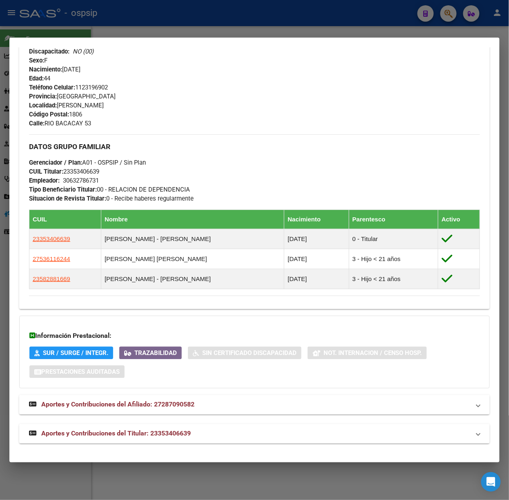
click at [198, 446] on div "Análisis Afiliado - CUIL: 27287090582 DATOS PADRÓN ÁGIL: [PERSON_NAME] | ACTIVO…" at bounding box center [254, 93] width 471 height 720
click at [196, 438] on mat-expansion-panel-header "Aportes y Contribuciones del Titular: 23353406639" at bounding box center [254, 434] width 471 height 20
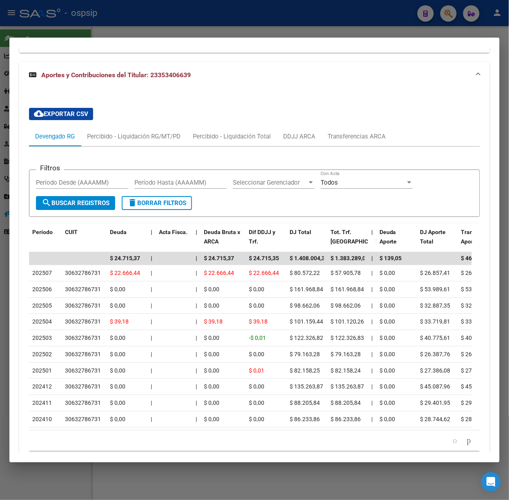
scroll to position [688, 0]
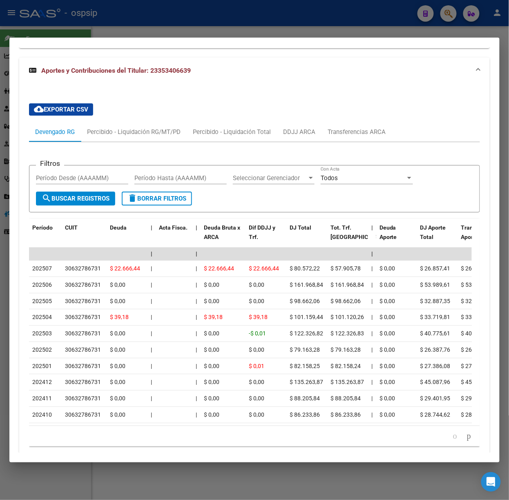
click at [114, 20] on div at bounding box center [254, 250] width 509 height 500
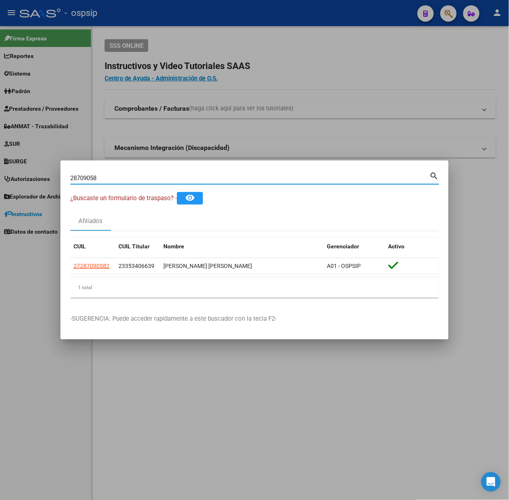
click at [120, 181] on input "28709058" at bounding box center [249, 177] width 359 height 7
type input "40950558"
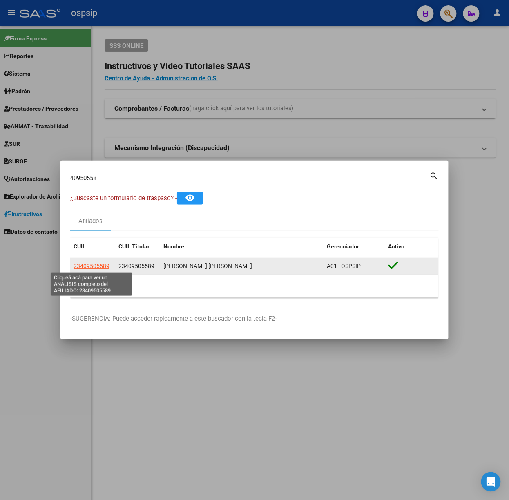
click at [99, 269] on span "23409505589" at bounding box center [92, 266] width 36 height 7
type textarea "23409505589"
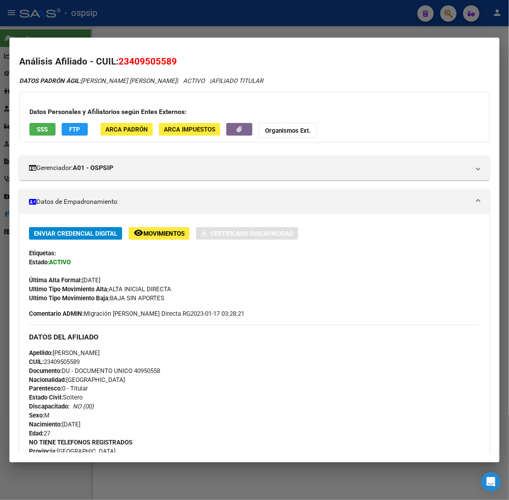
scroll to position [269, 0]
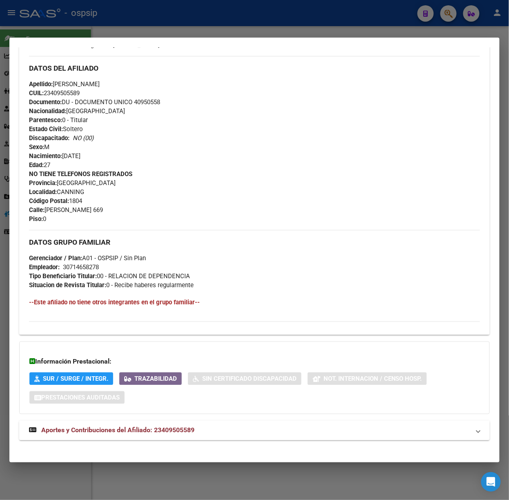
click at [236, 433] on mat-panel-title "Aportes y Contribuciones del Afiliado: 23409505589" at bounding box center [249, 431] width 441 height 10
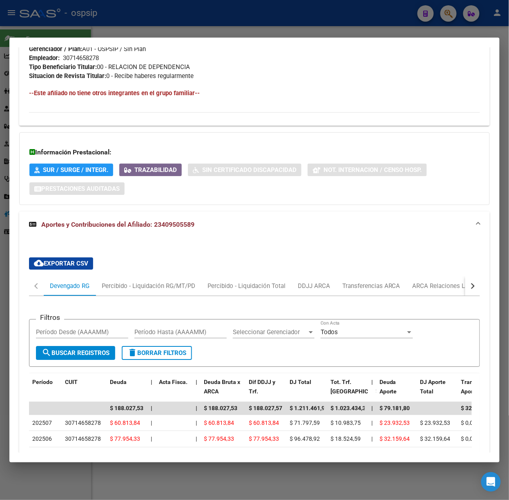
scroll to position [674, 0]
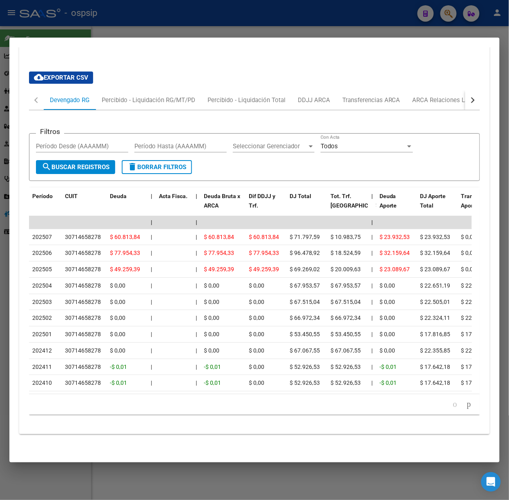
click at [162, 29] on div at bounding box center [254, 250] width 509 height 500
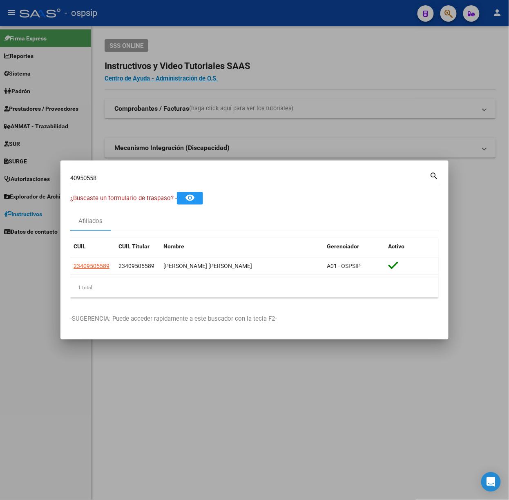
click at [151, 174] on input "40950558" at bounding box center [249, 177] width 359 height 7
type input "58205180"
